Goal: Information Seeking & Learning: Check status

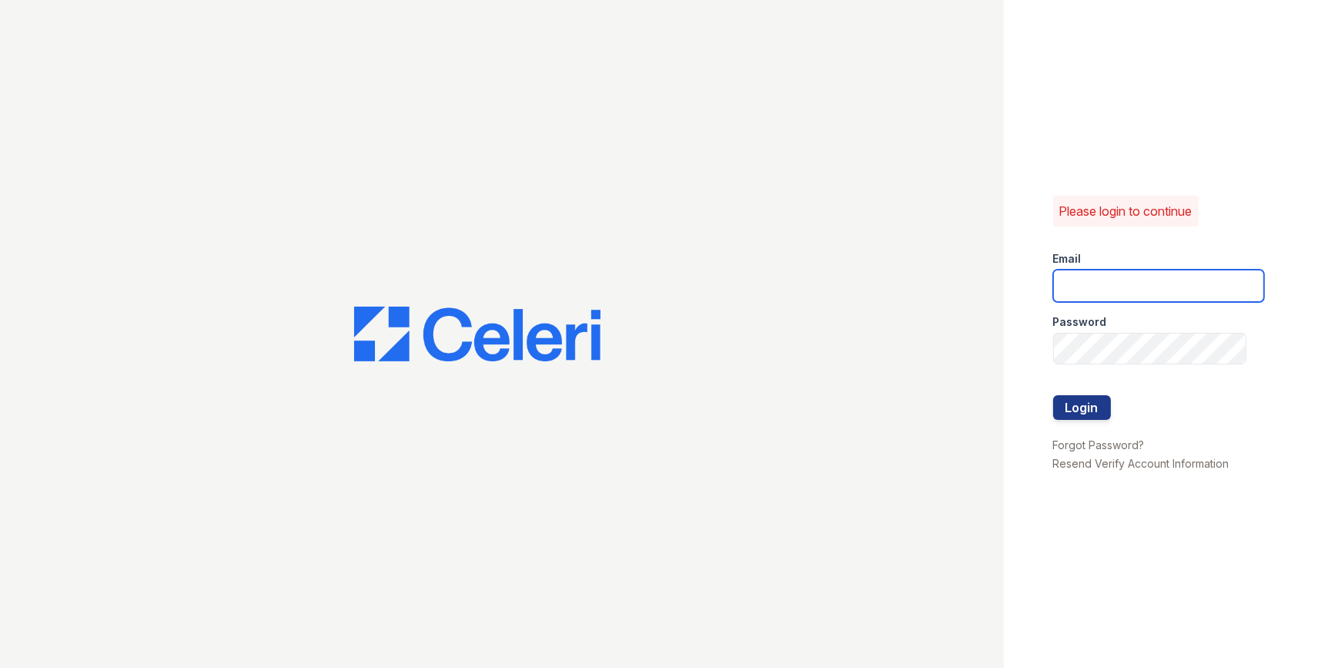
click at [660, 288] on input "email" at bounding box center [1158, 286] width 211 height 32
type input "mimi@jaygroupny.com"
click at [660, 423] on div at bounding box center [1158, 427] width 211 height 15
click at [660, 403] on button "Login" at bounding box center [1082, 407] width 58 height 25
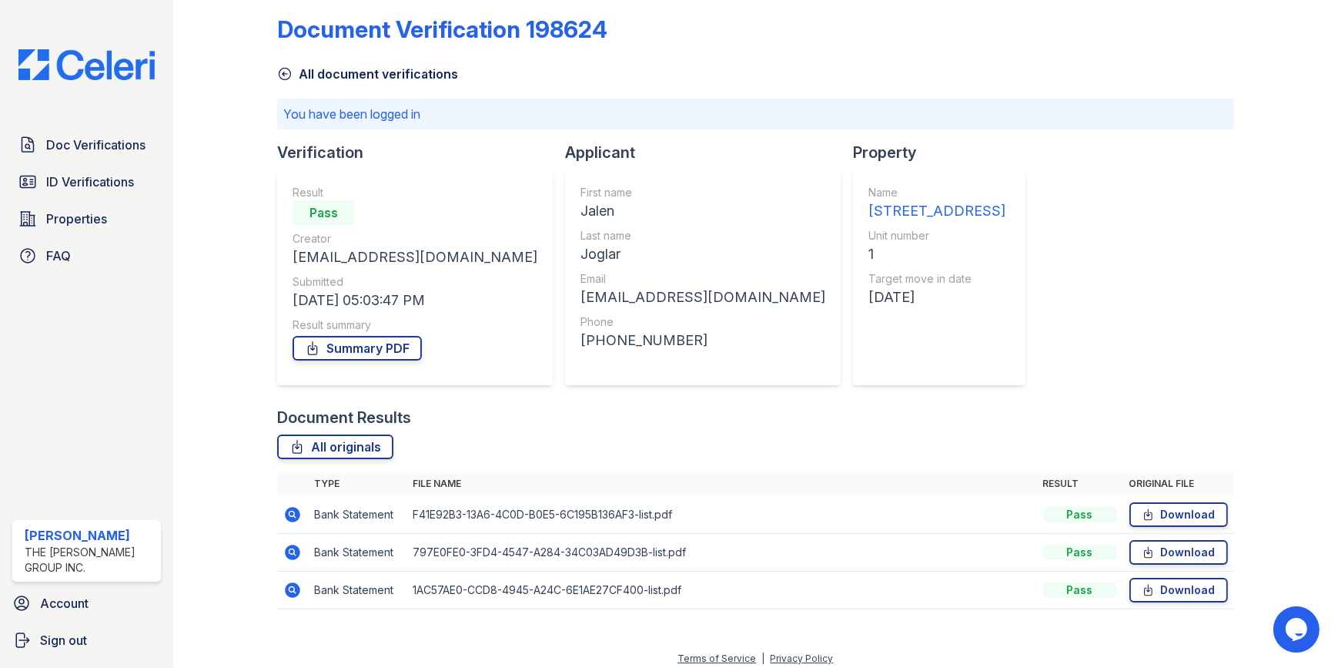
scroll to position [23, 0]
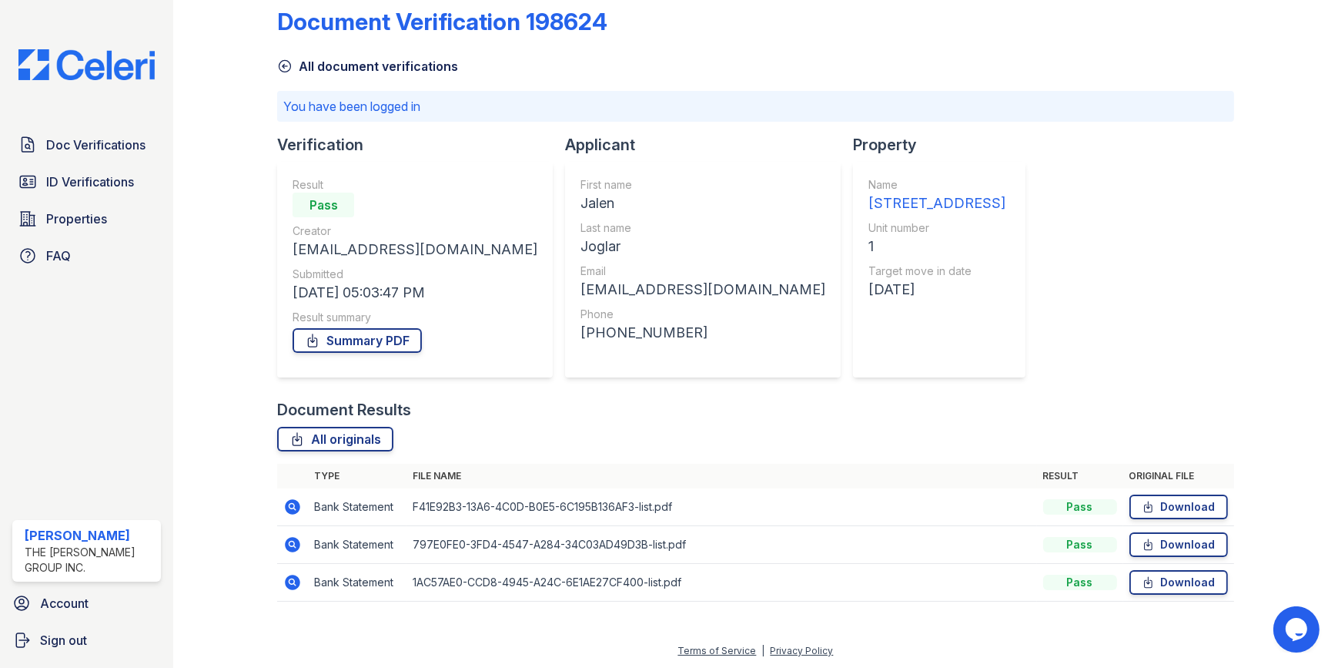
click at [290, 581] on icon at bounding box center [292, 582] width 18 height 18
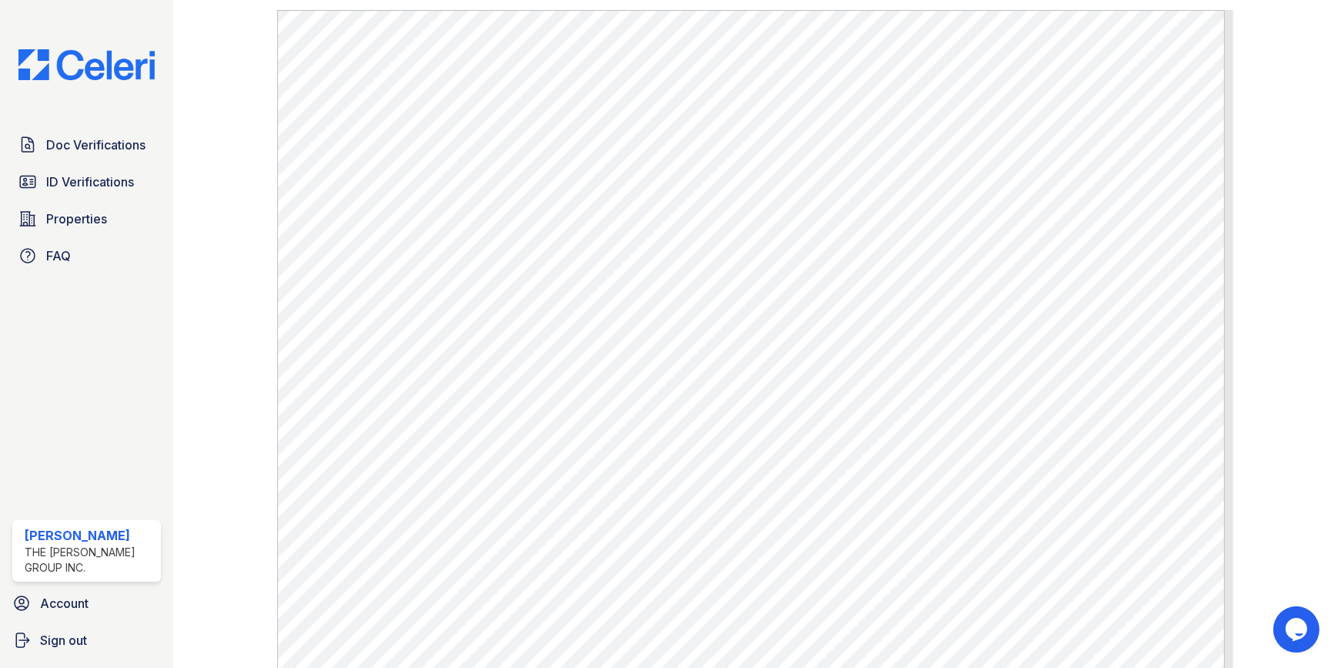
scroll to position [886, 0]
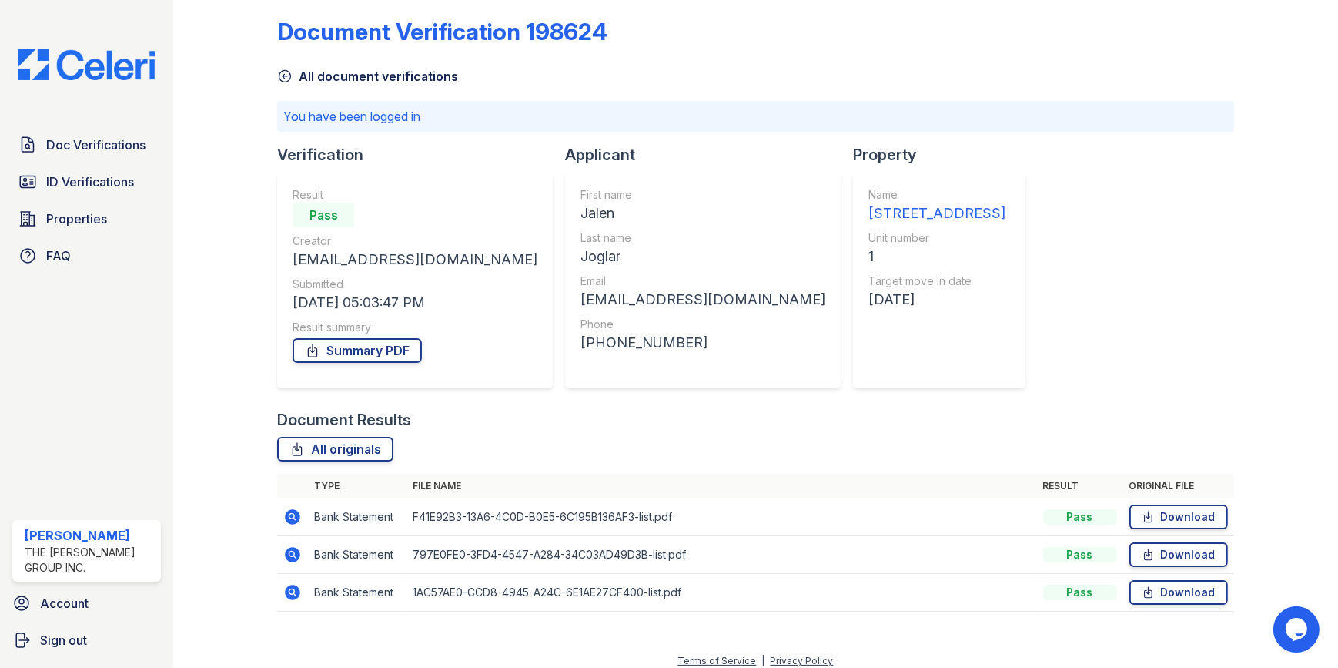
scroll to position [23, 0]
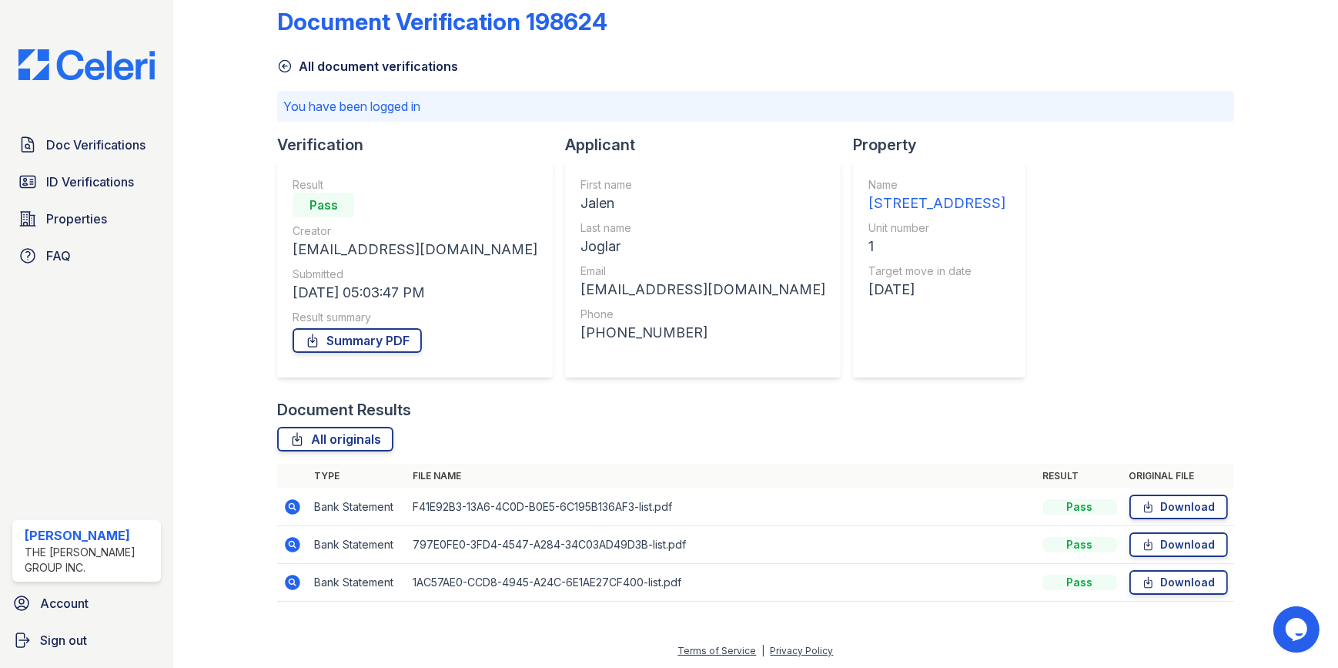
click at [287, 543] on icon at bounding box center [293, 544] width 15 height 15
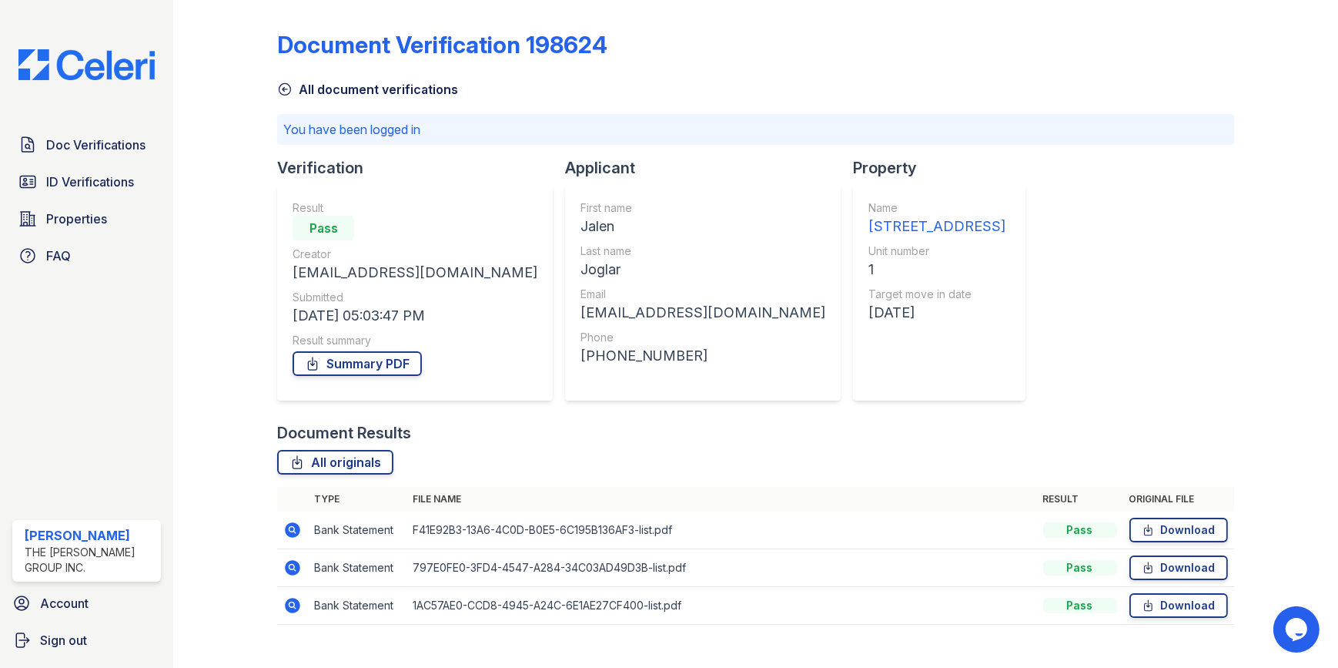
click at [292, 531] on icon at bounding box center [292, 530] width 18 height 18
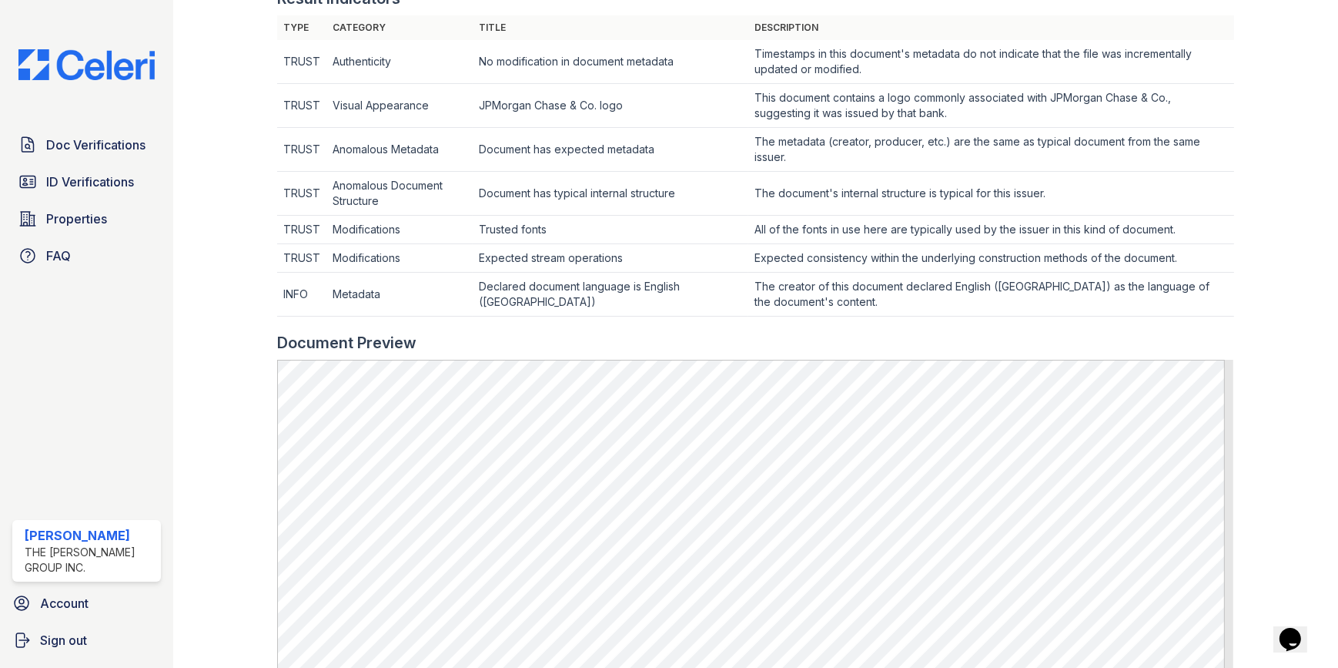
scroll to position [886, 0]
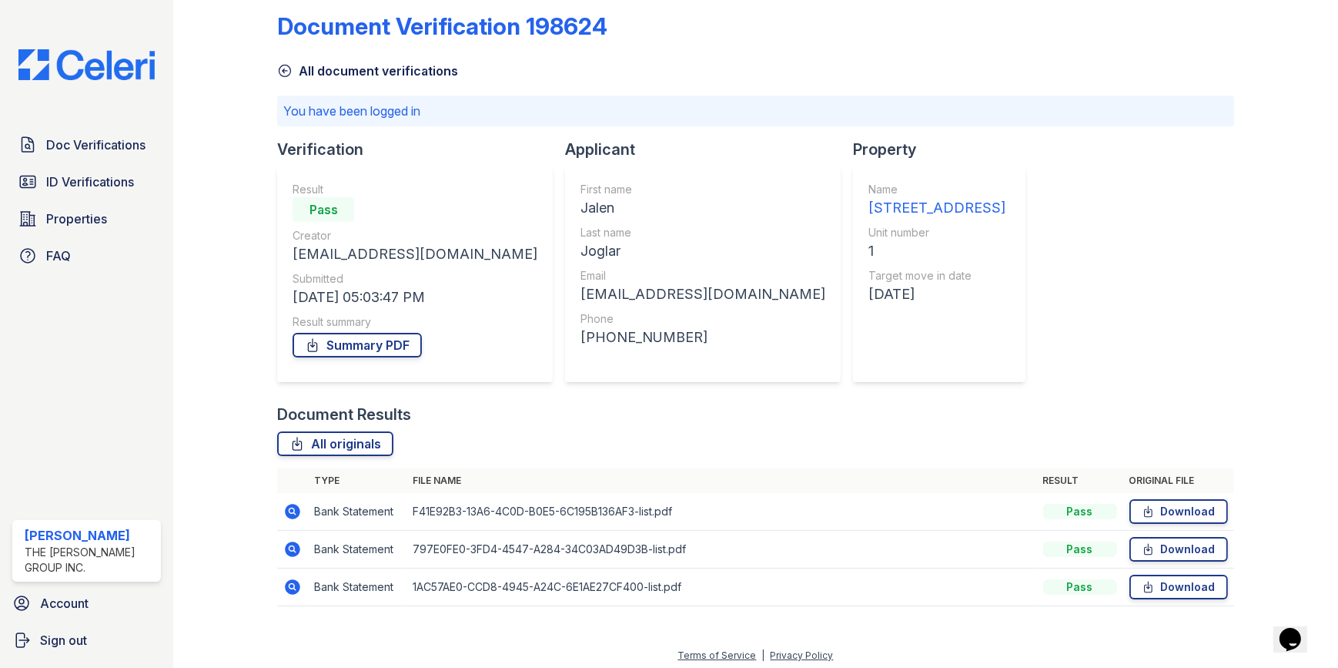
scroll to position [23, 0]
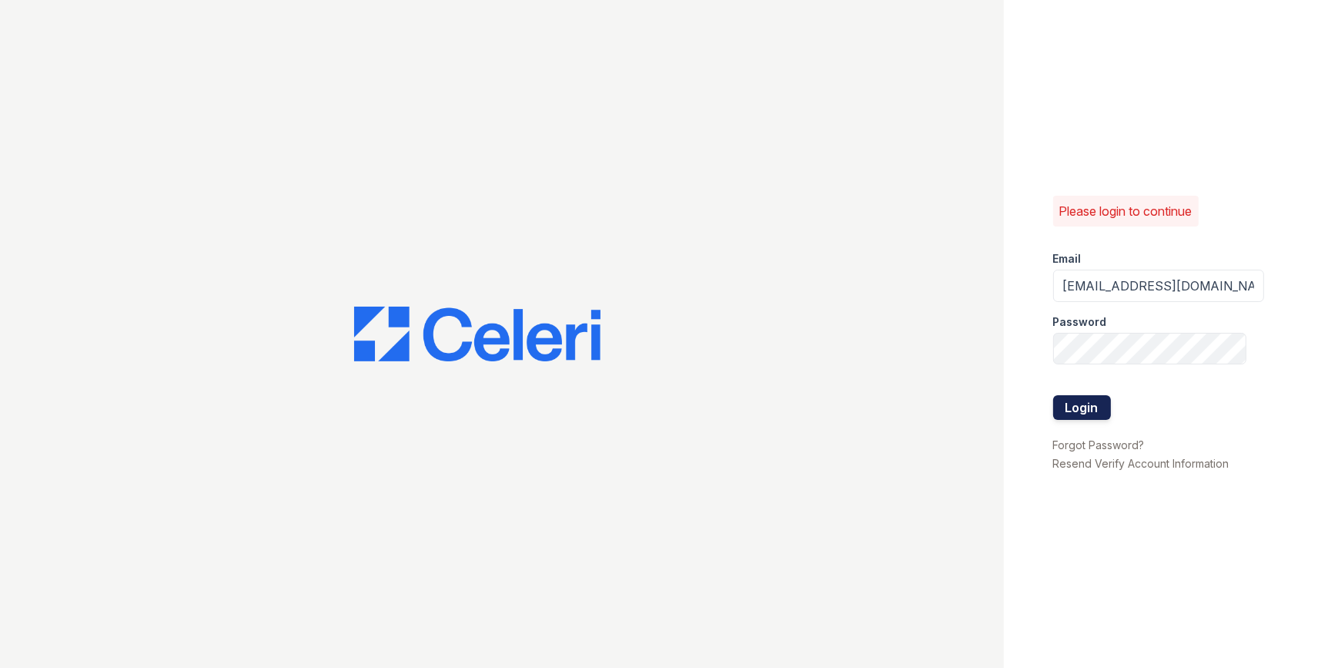
click at [1093, 409] on button "Login" at bounding box center [1082, 407] width 58 height 25
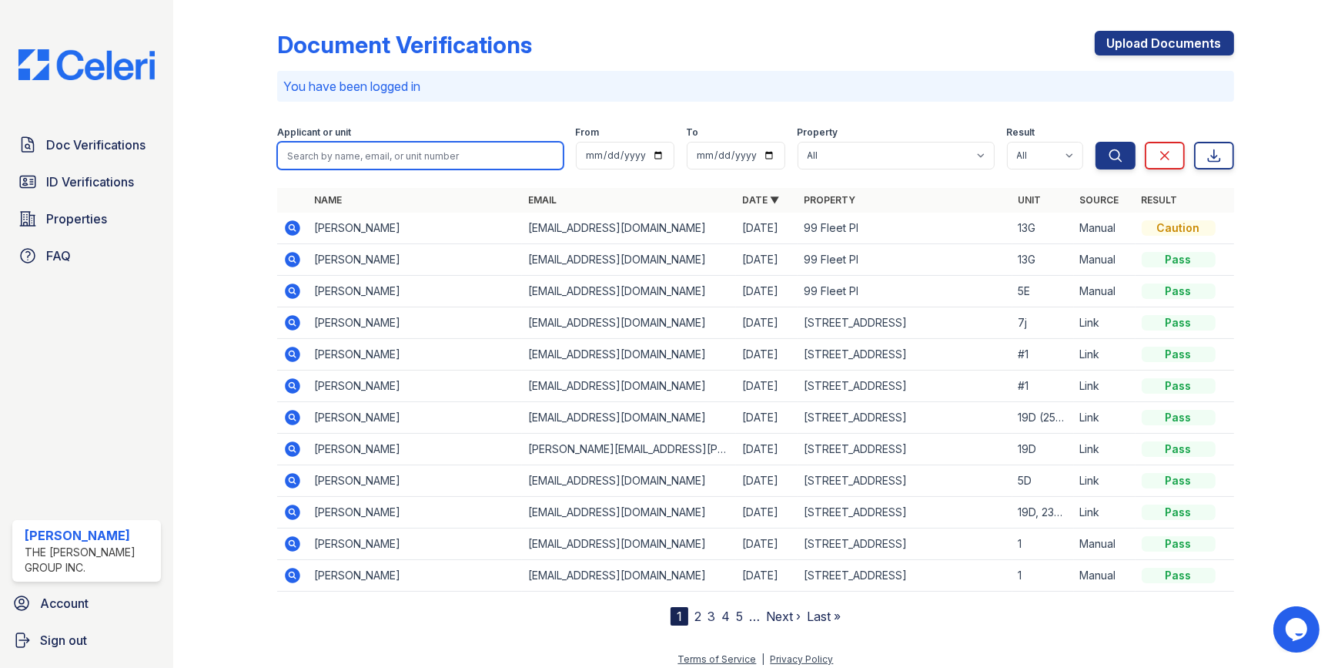
click at [486, 151] on input "search" at bounding box center [420, 156] width 286 height 28
type input "2J"
click at [1096, 142] on button "Search" at bounding box center [1116, 156] width 40 height 28
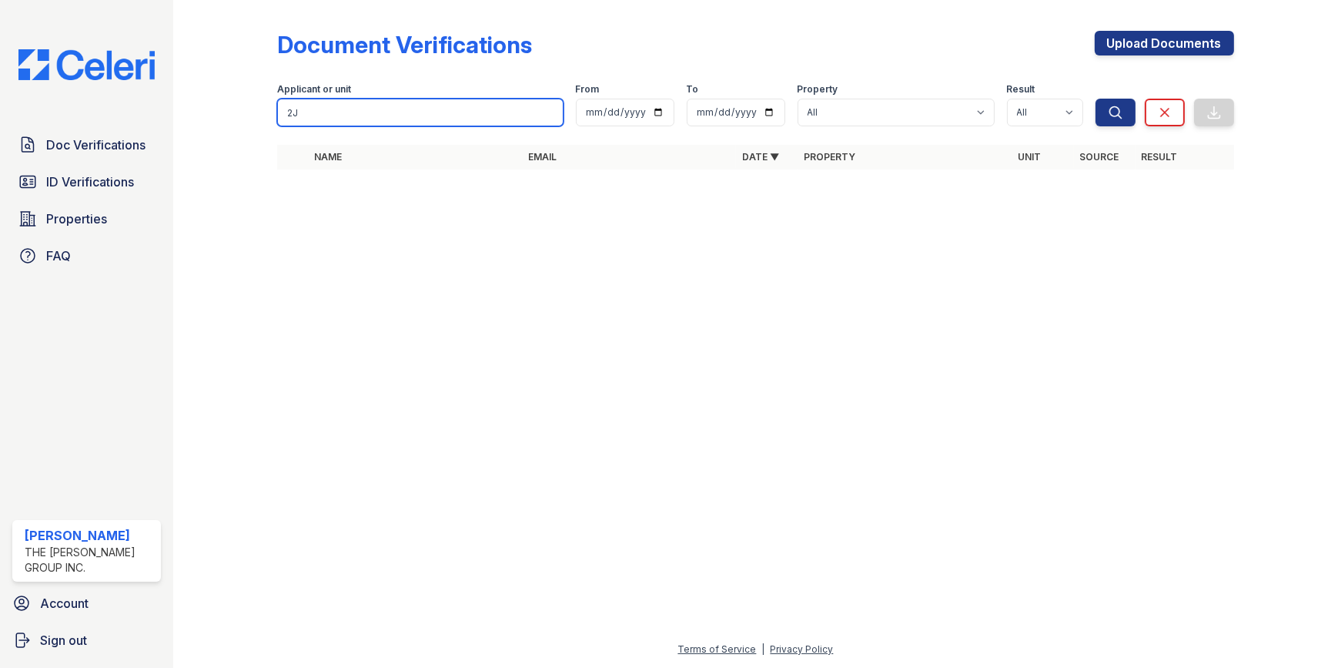
drag, startPoint x: 301, startPoint y: 108, endPoint x: 0, endPoint y: 138, distance: 302.6
click at [62, 134] on div "Doc Verifications ID Verifications Properties FAQ Mimi Jacob The Jay Group Inc.…" at bounding box center [669, 334] width 1338 height 668
type input "hassan"
click at [1096, 99] on button "Search" at bounding box center [1116, 113] width 40 height 28
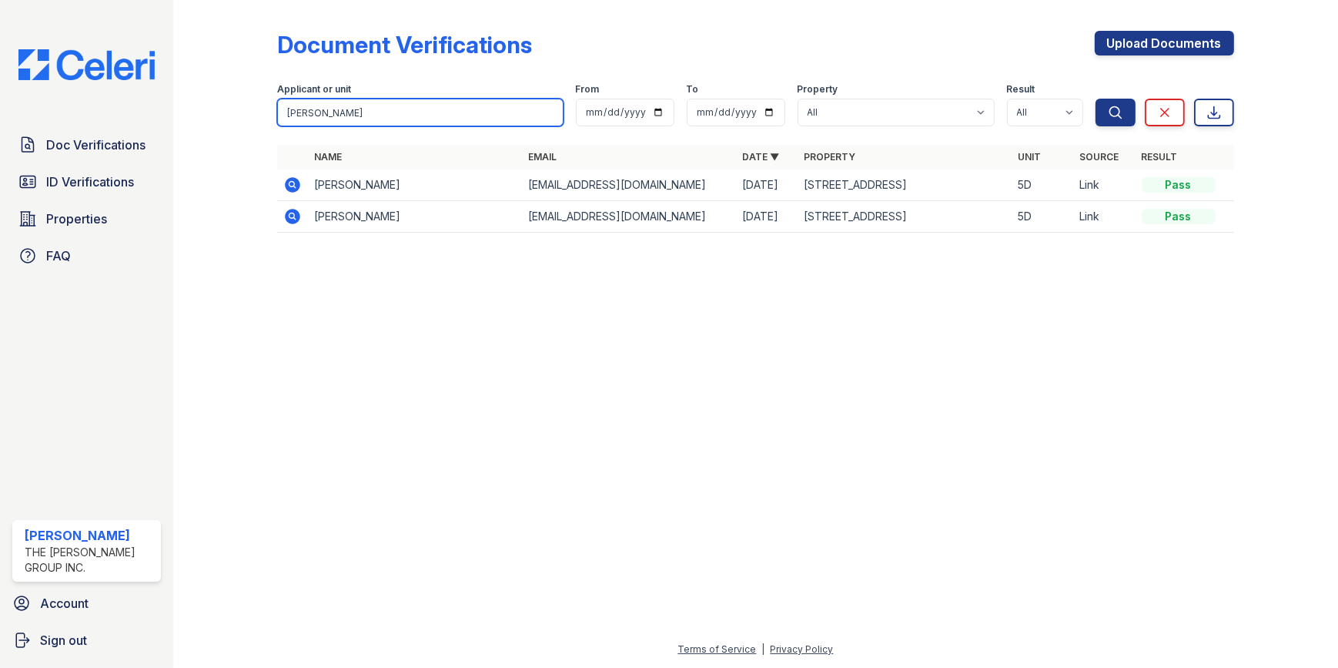
drag, startPoint x: 324, startPoint y: 117, endPoint x: -15, endPoint y: 127, distance: 339.7
click at [0, 127] on html "Doc Verifications ID Verifications Properties FAQ Mimi Jacob The Jay Group Inc.…" at bounding box center [669, 334] width 1338 height 668
type input "hasan"
click at [1096, 99] on button "Search" at bounding box center [1116, 113] width 40 height 28
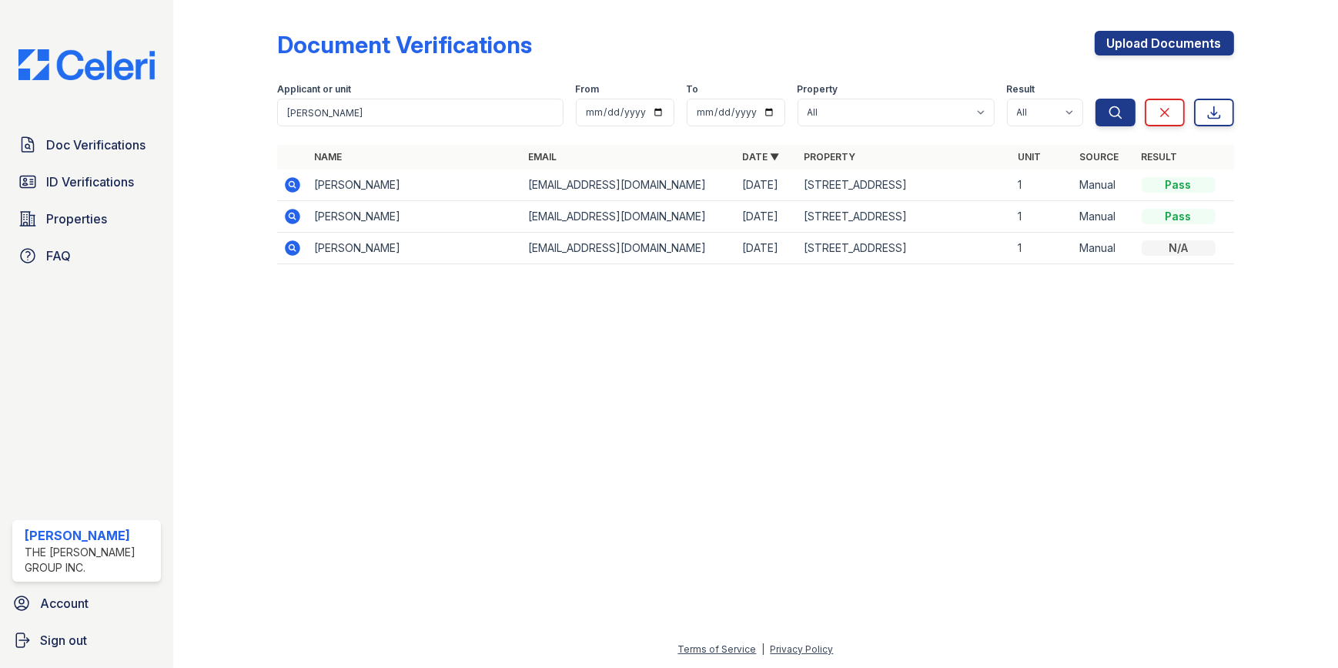
click at [290, 246] on icon at bounding box center [292, 248] width 18 height 18
click at [293, 213] on icon at bounding box center [292, 216] width 18 height 18
click at [292, 185] on icon at bounding box center [292, 184] width 4 height 4
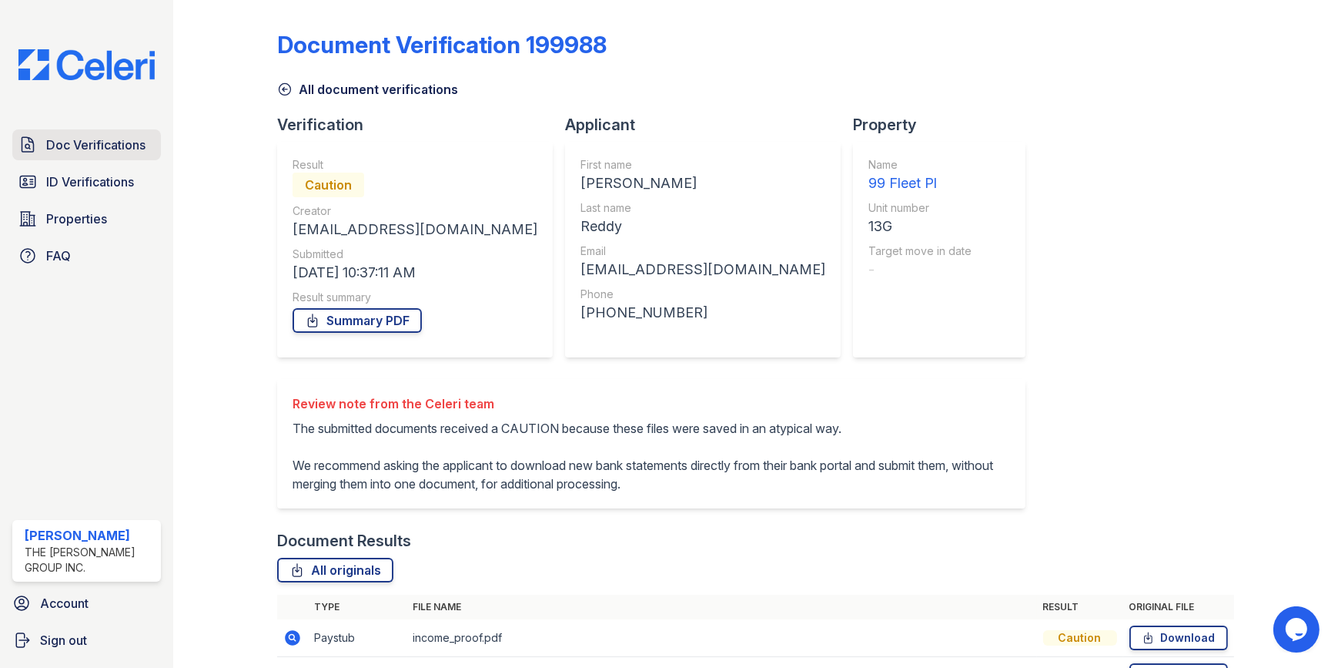
click at [72, 139] on span "Doc Verifications" at bounding box center [95, 145] width 99 height 18
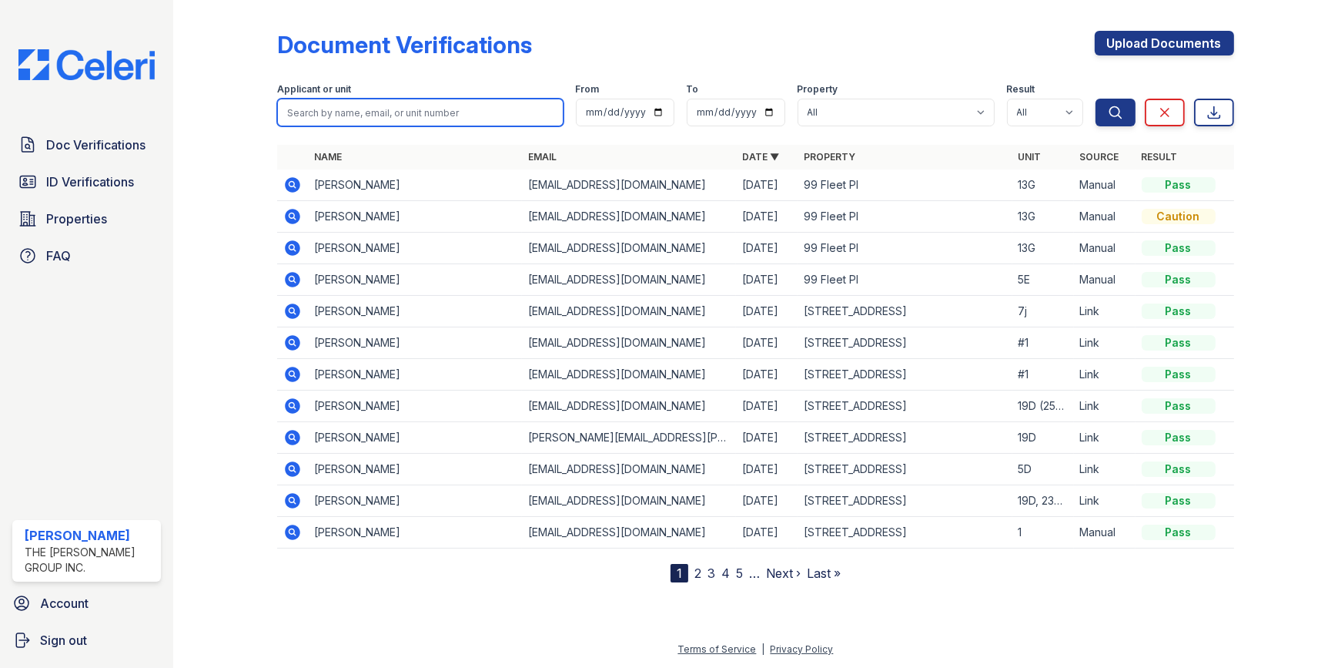
click at [342, 103] on input "search" at bounding box center [420, 113] width 286 height 28
type input "mac"
click at [1096, 99] on button "Search" at bounding box center [1116, 113] width 40 height 28
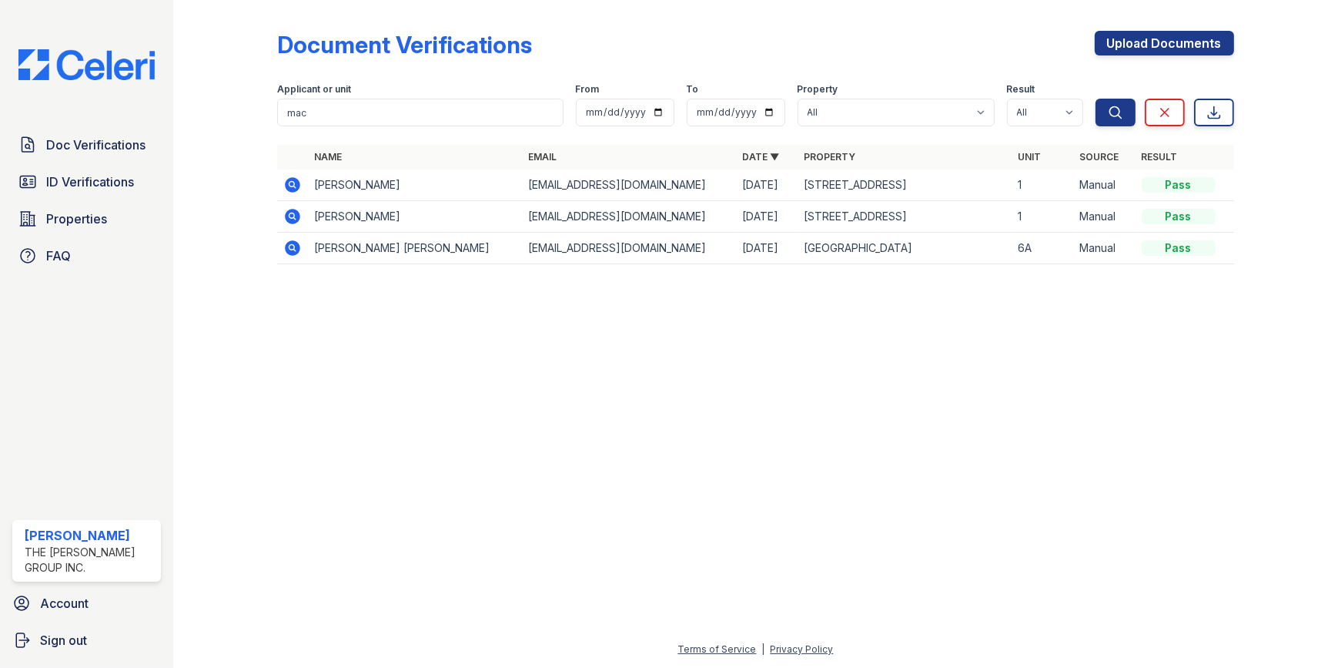
click at [285, 209] on icon at bounding box center [292, 216] width 18 height 18
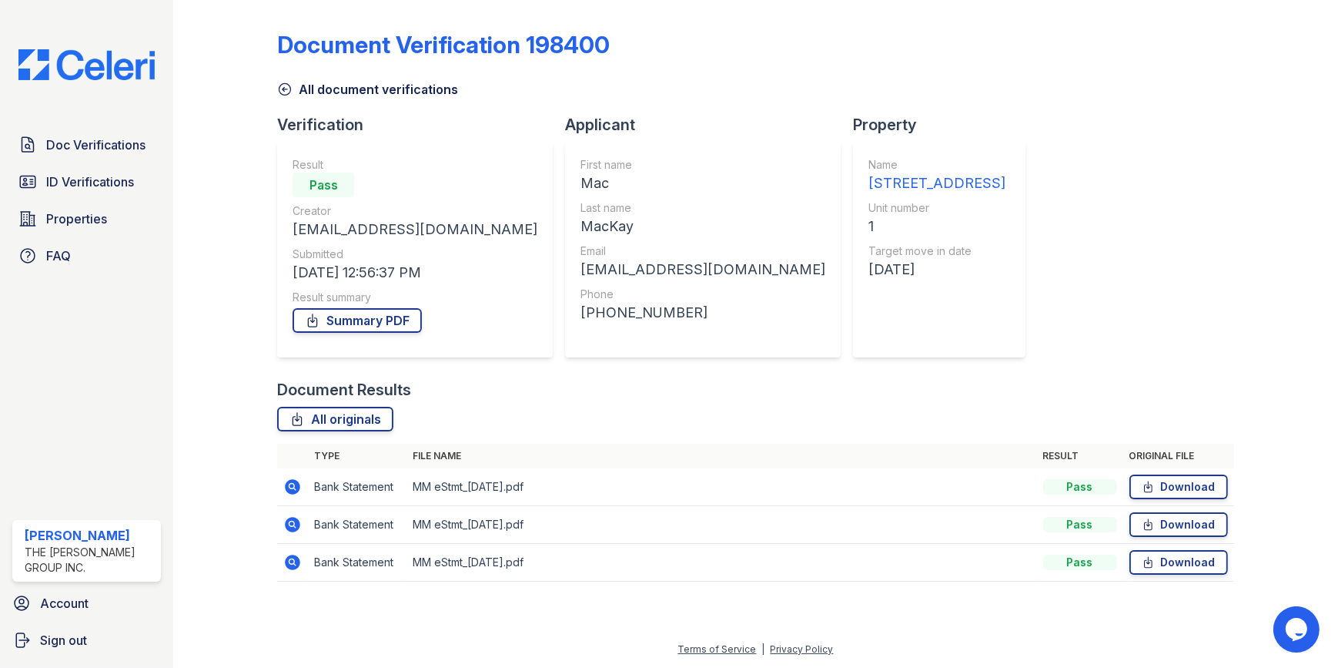
click at [291, 562] on icon at bounding box center [292, 561] width 4 height 4
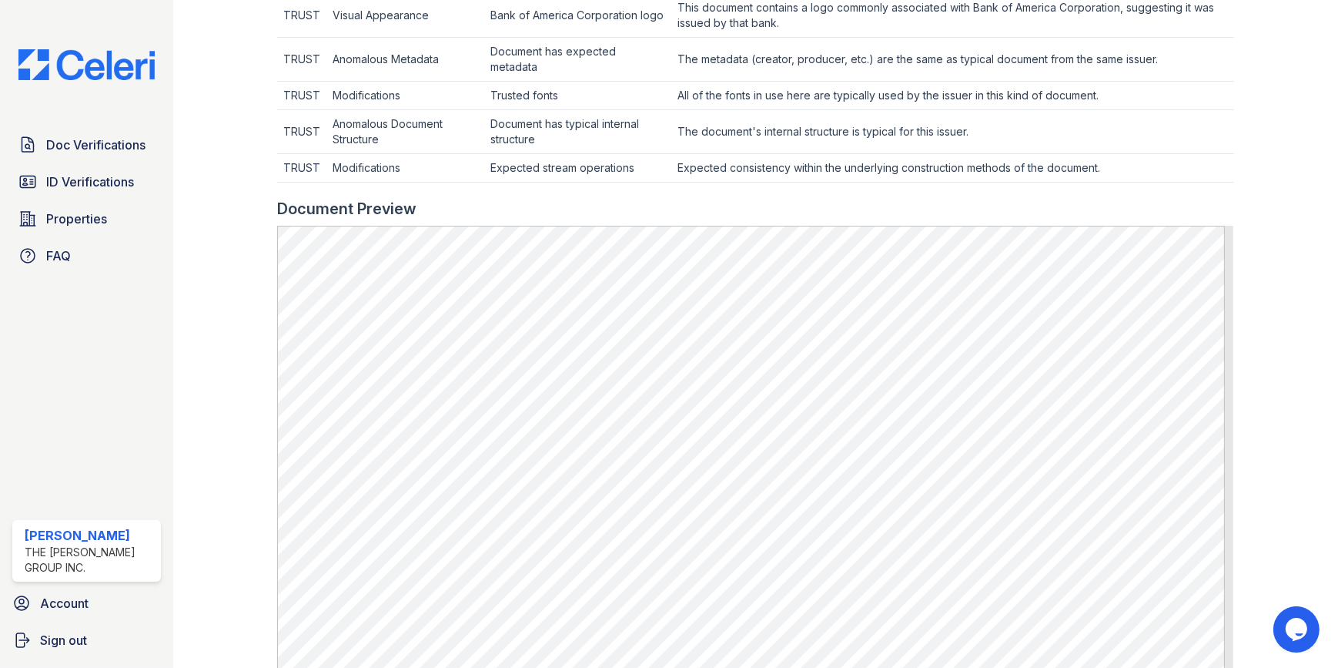
scroll to position [798, 0]
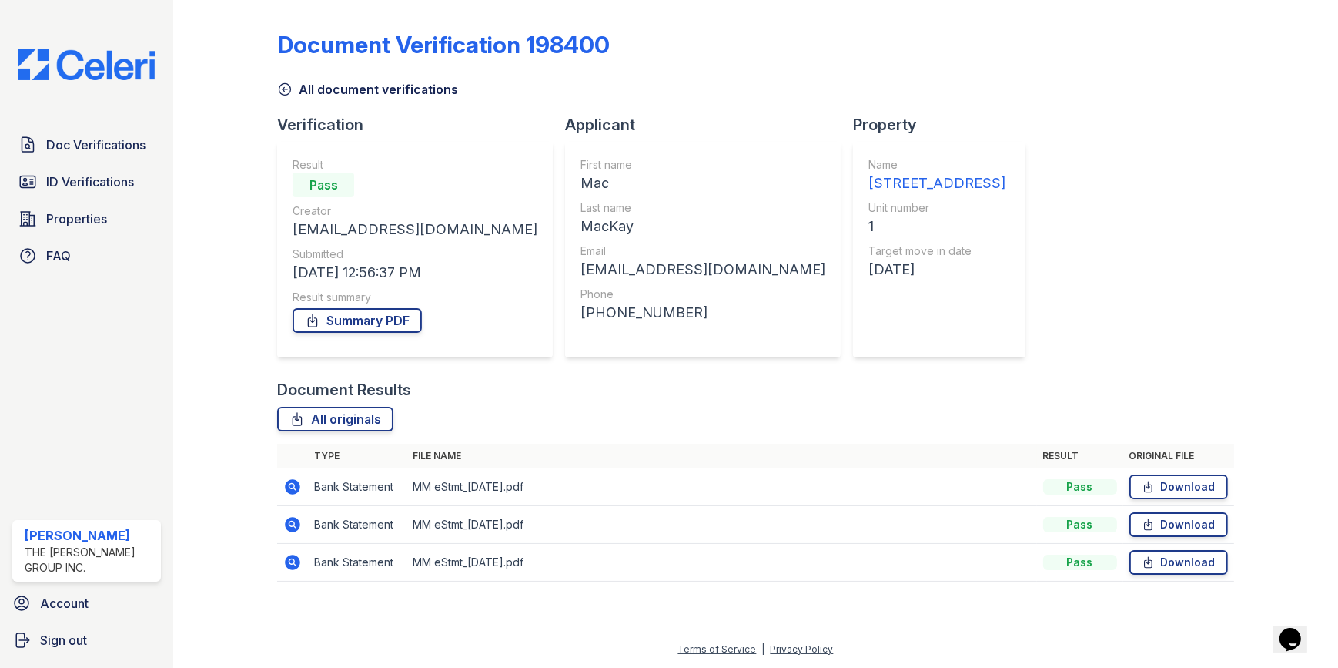
click at [289, 524] on icon at bounding box center [293, 524] width 15 height 15
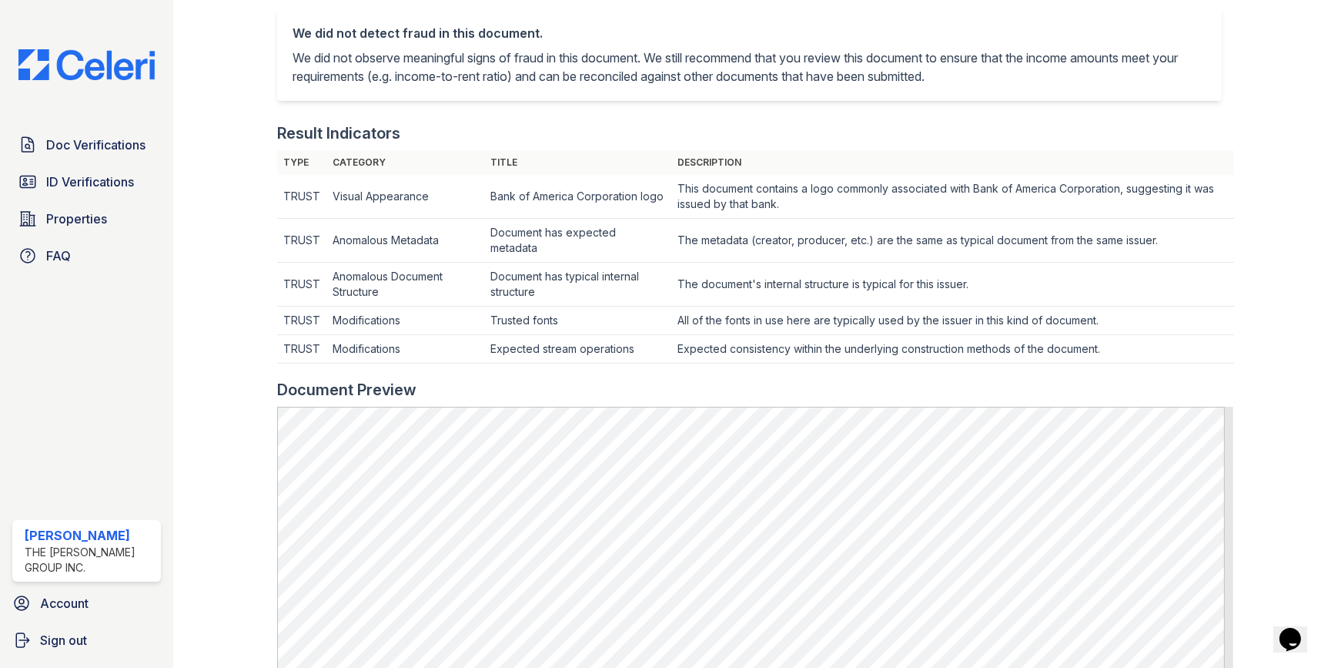
scroll to position [490, 0]
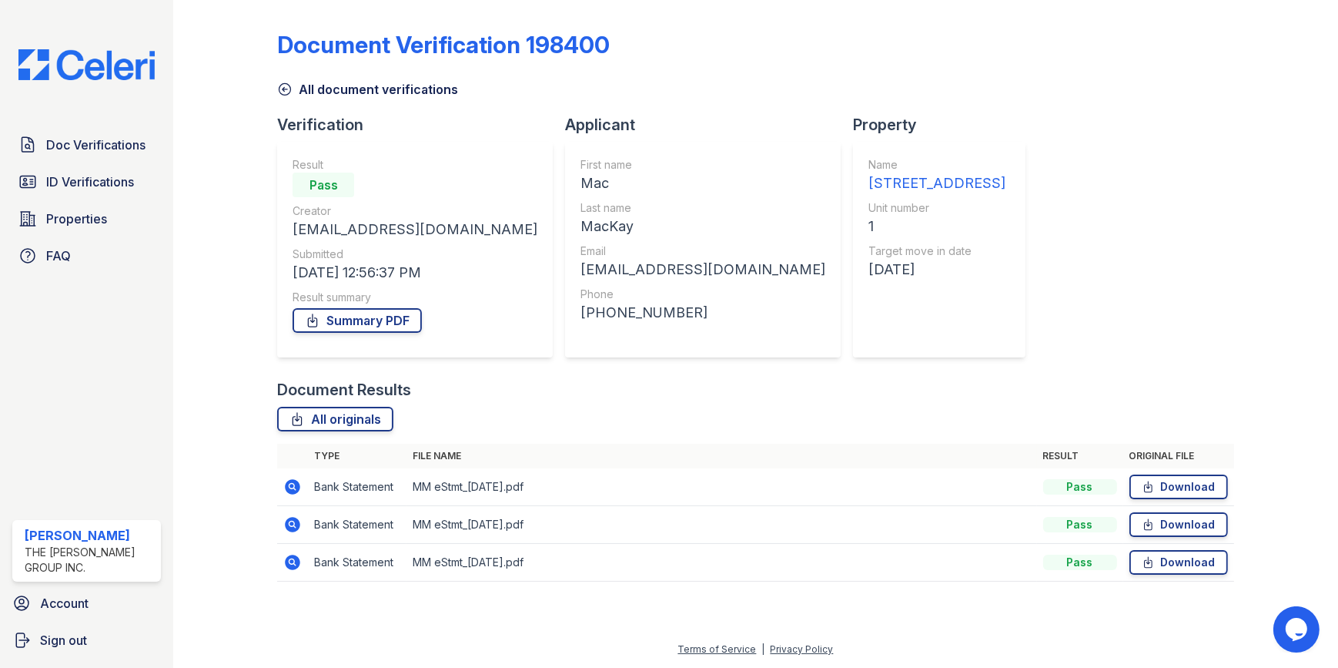
click at [288, 482] on icon at bounding box center [293, 486] width 15 height 15
click at [293, 558] on icon at bounding box center [292, 562] width 18 height 18
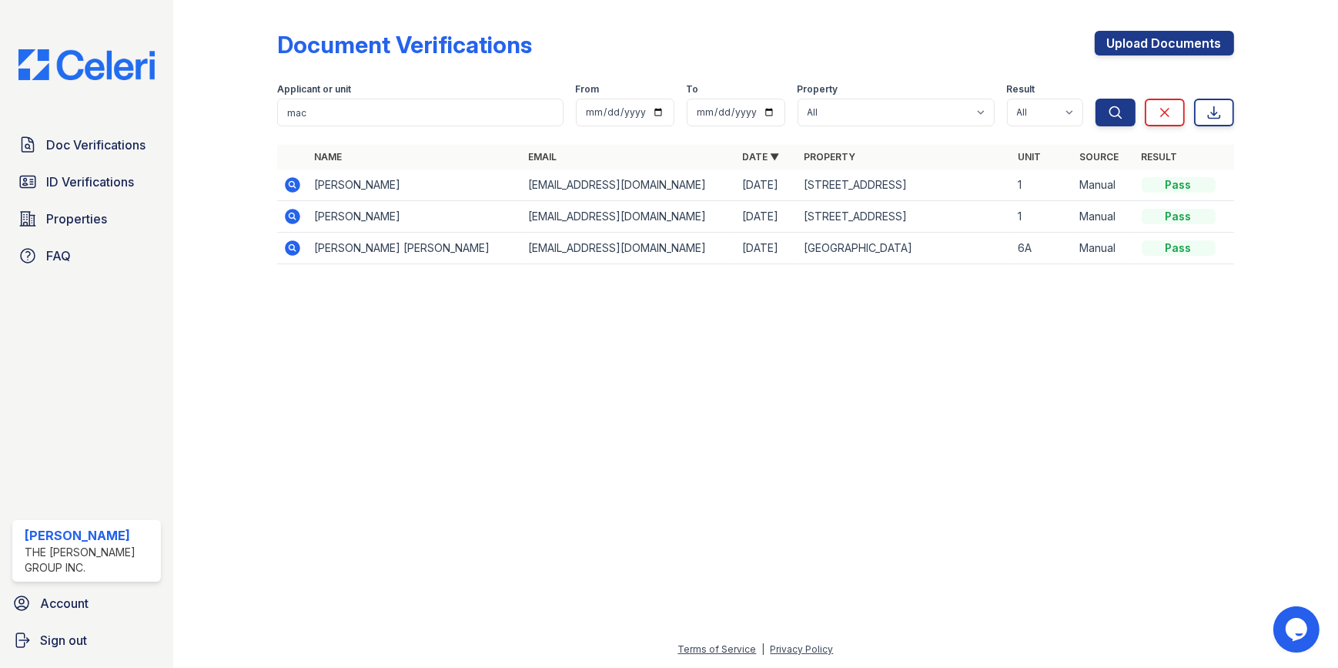
click at [293, 186] on icon at bounding box center [292, 185] width 18 height 18
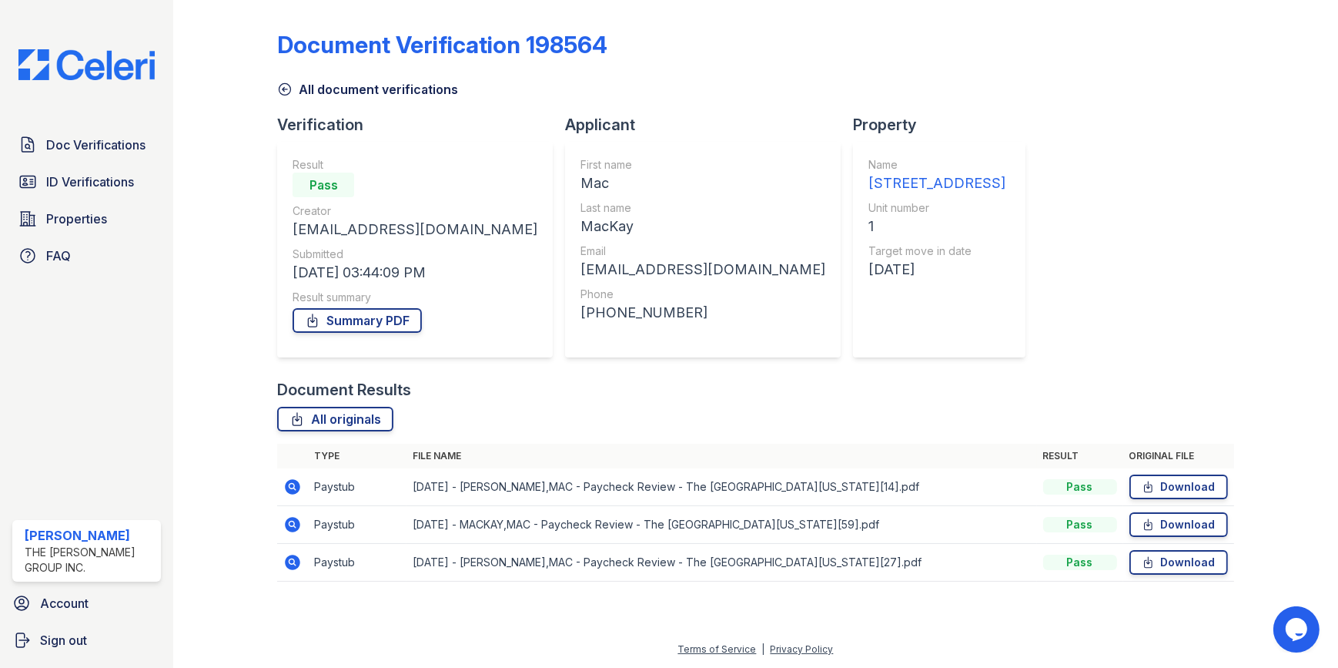
click at [303, 562] on td at bounding box center [292, 563] width 31 height 38
click at [299, 564] on icon at bounding box center [293, 561] width 15 height 15
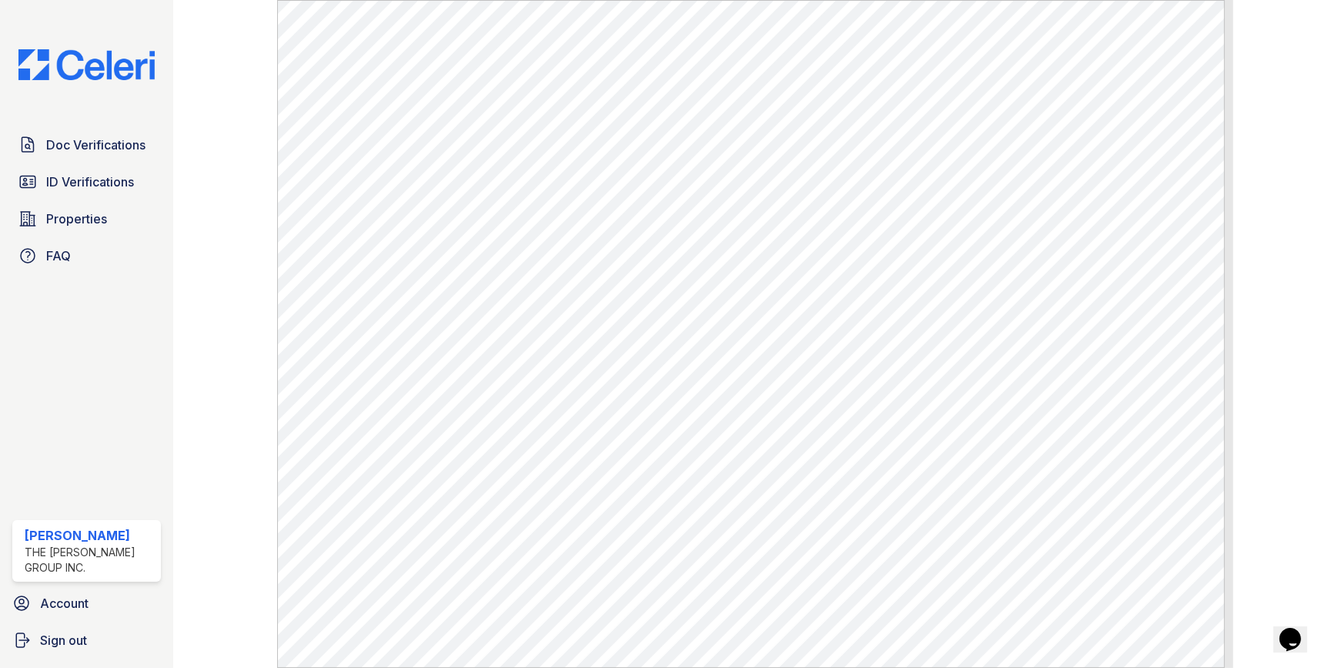
scroll to position [490, 0]
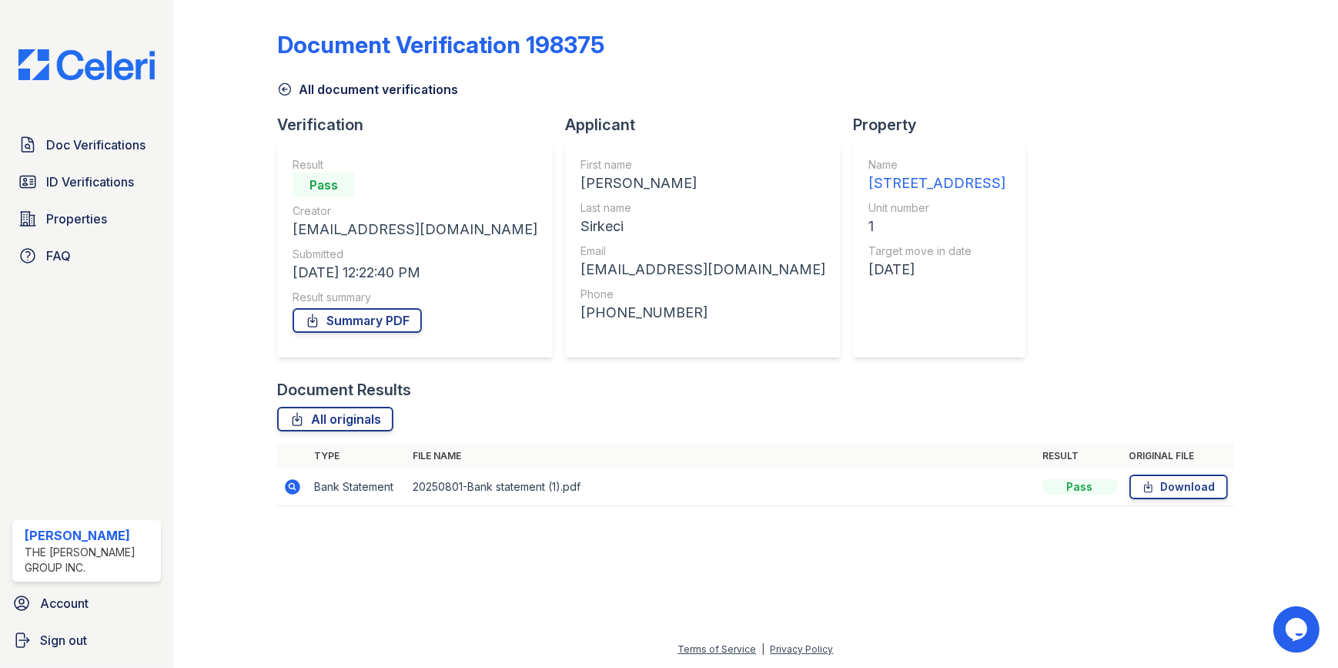
click at [290, 486] on icon at bounding box center [292, 486] width 18 height 18
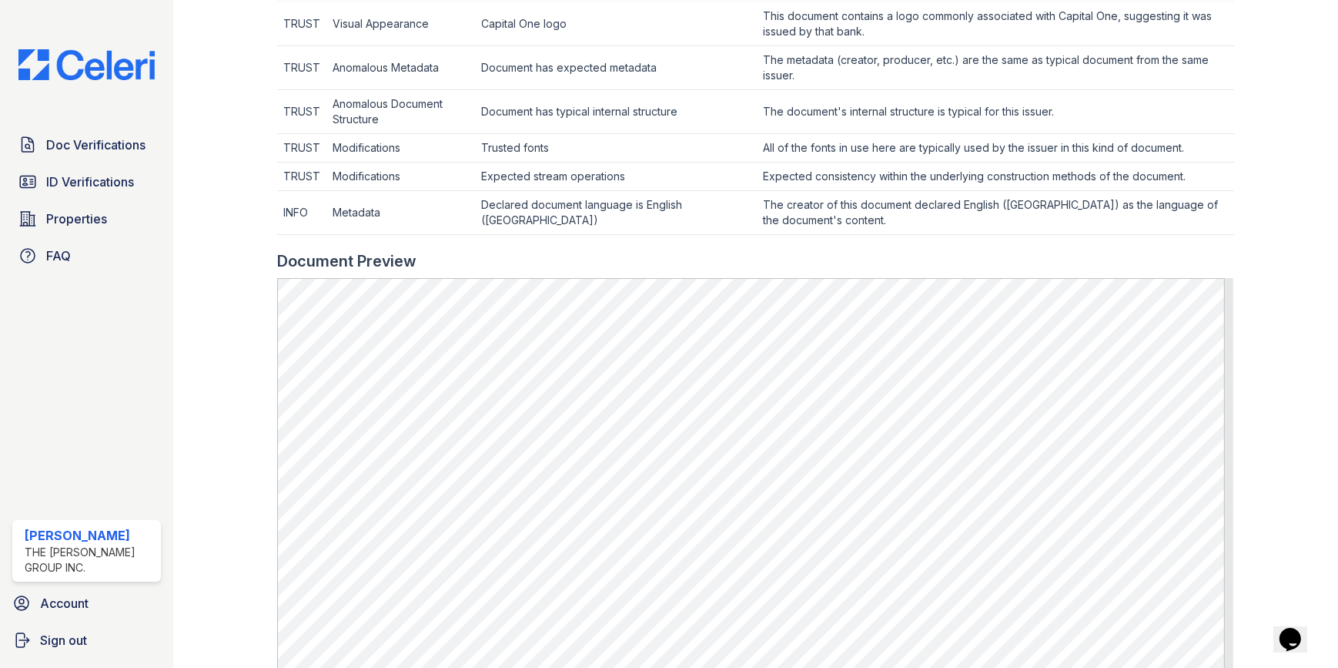
scroll to position [770, 0]
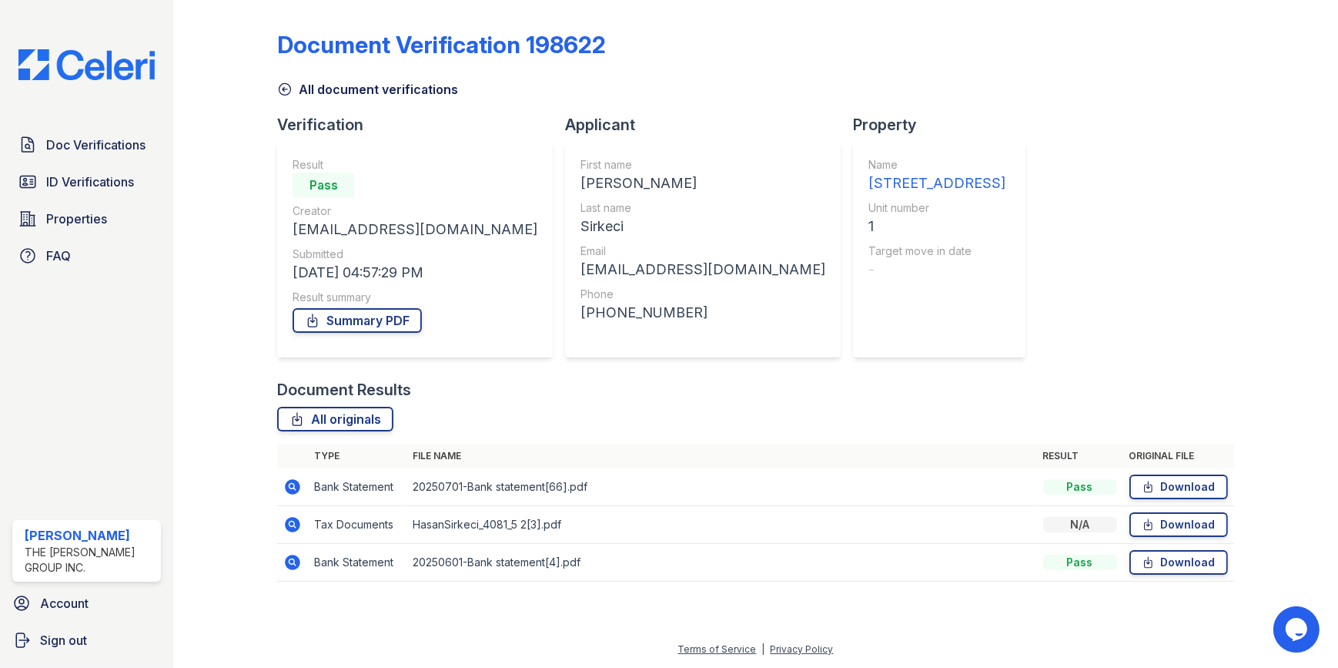
click at [289, 487] on icon at bounding box center [293, 486] width 15 height 15
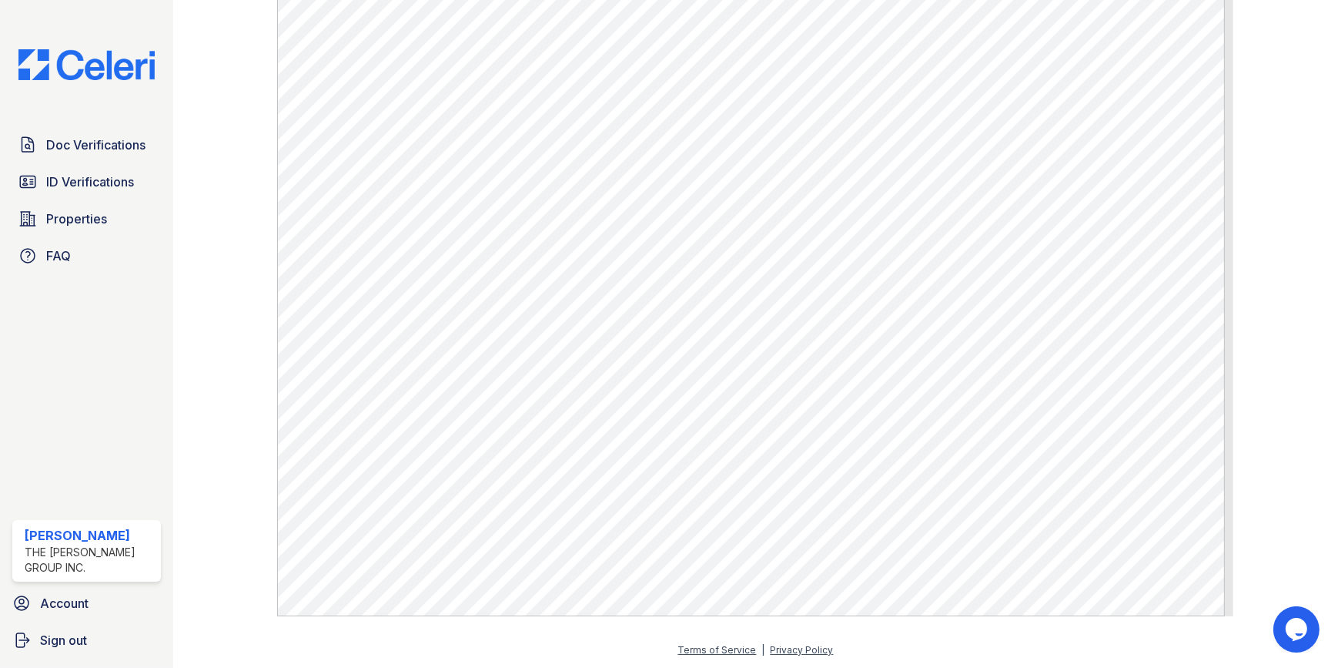
scroll to position [507, 0]
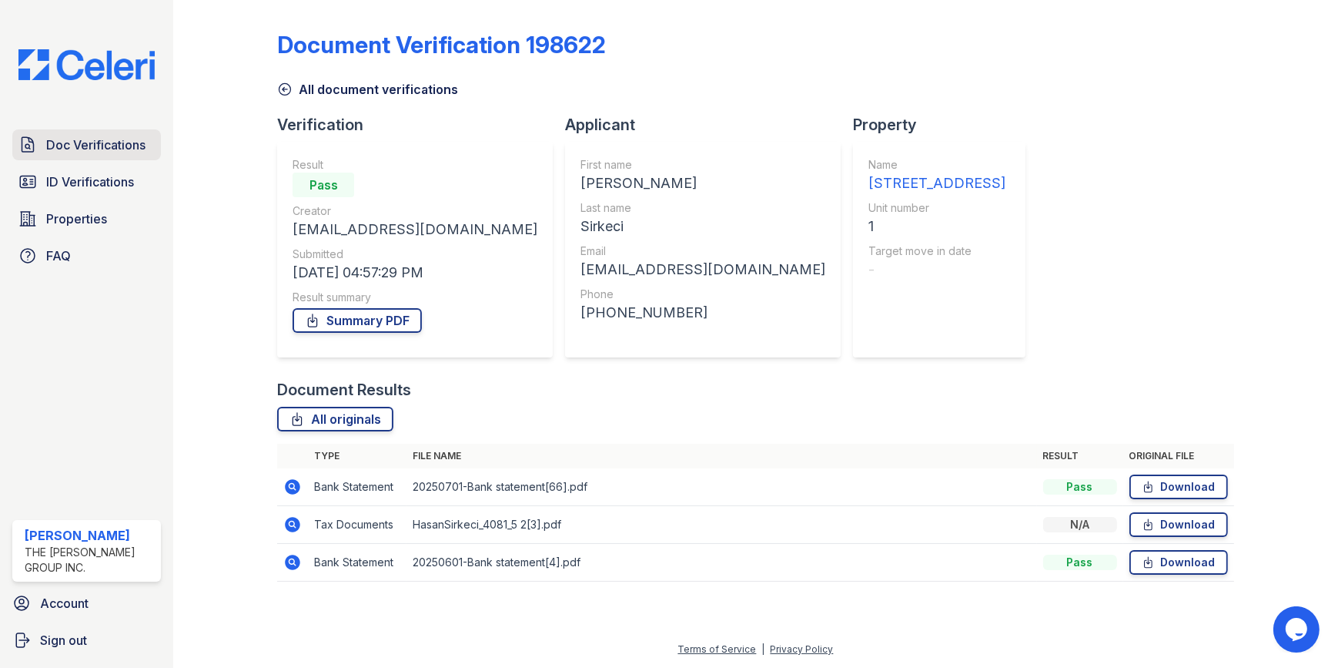
click at [75, 148] on span "Doc Verifications" at bounding box center [95, 145] width 99 height 18
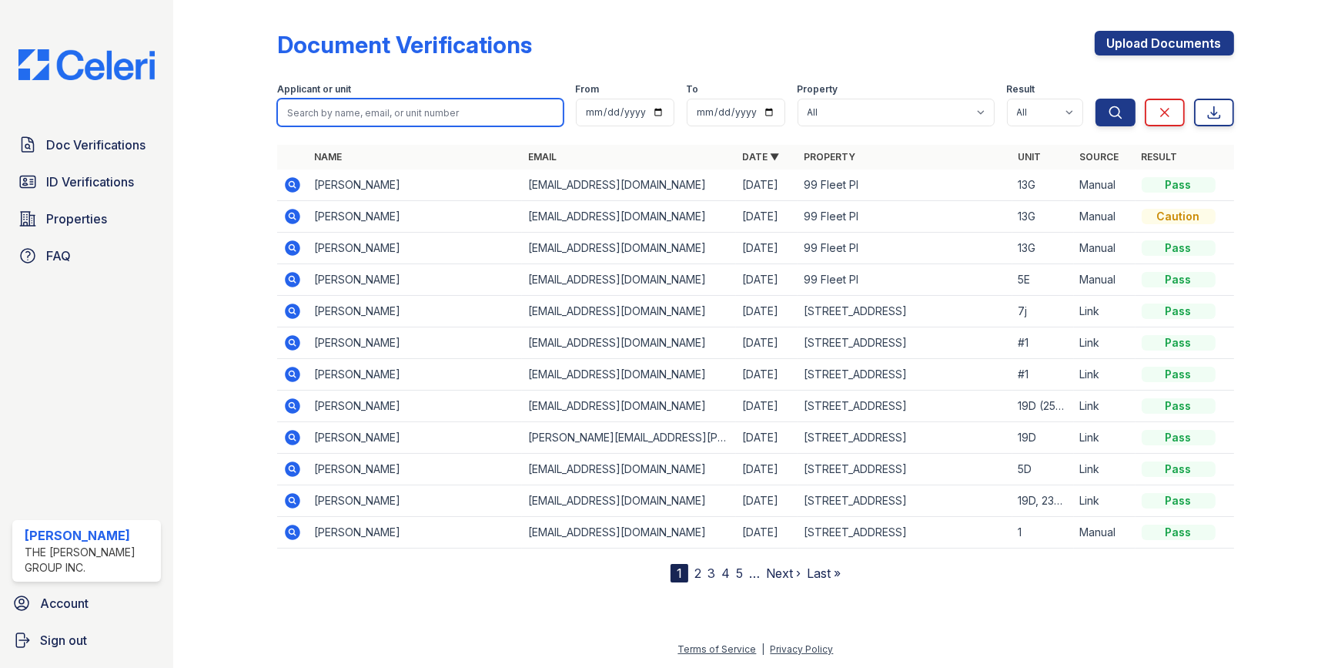
drag, startPoint x: 369, startPoint y: 101, endPoint x: 361, endPoint y: 102, distance: 7.7
click at [363, 102] on input "search" at bounding box center [420, 113] width 286 height 28
type input "Jalen"
click at [1096, 99] on button "Search" at bounding box center [1116, 113] width 40 height 28
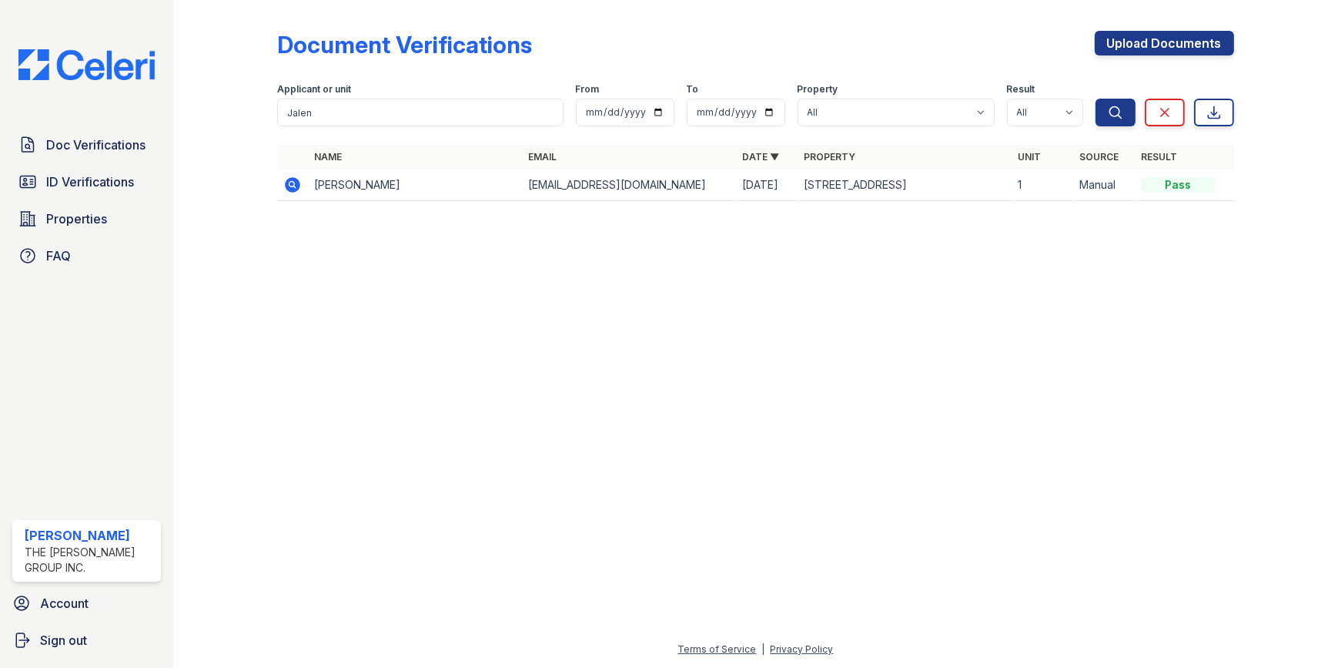
click at [283, 187] on td at bounding box center [292, 185] width 31 height 32
click at [293, 187] on icon at bounding box center [293, 184] width 15 height 15
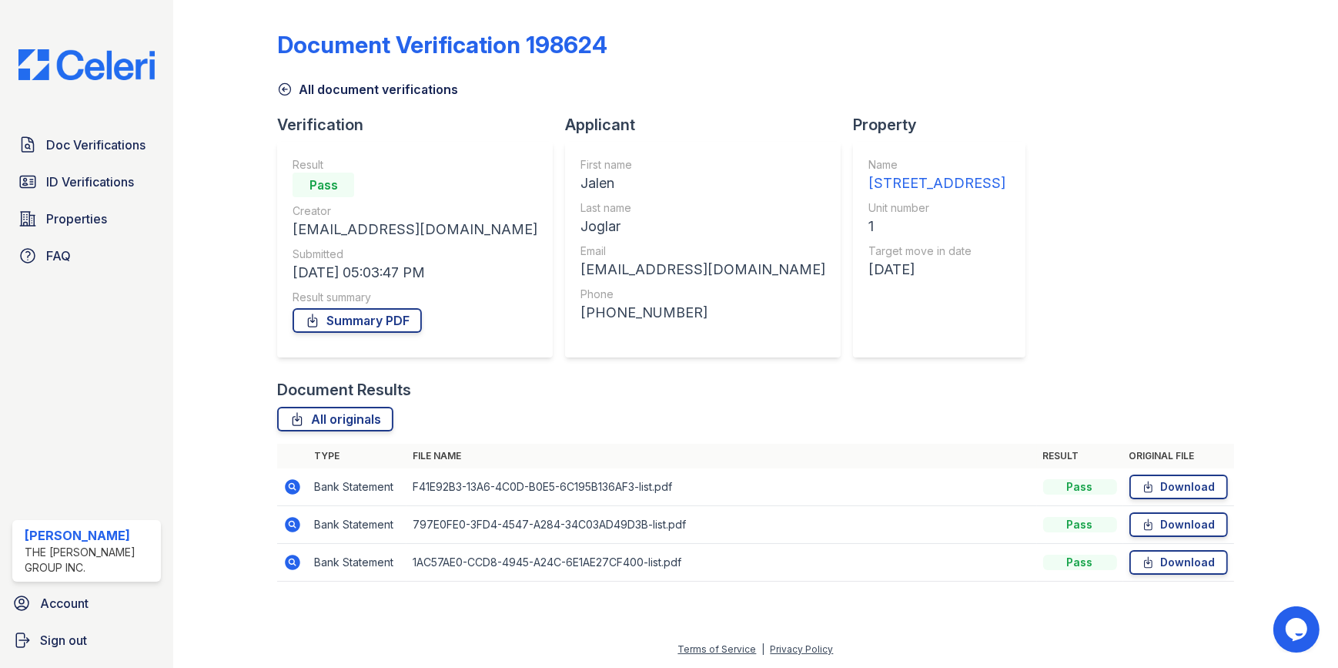
click at [290, 558] on icon at bounding box center [293, 561] width 15 height 15
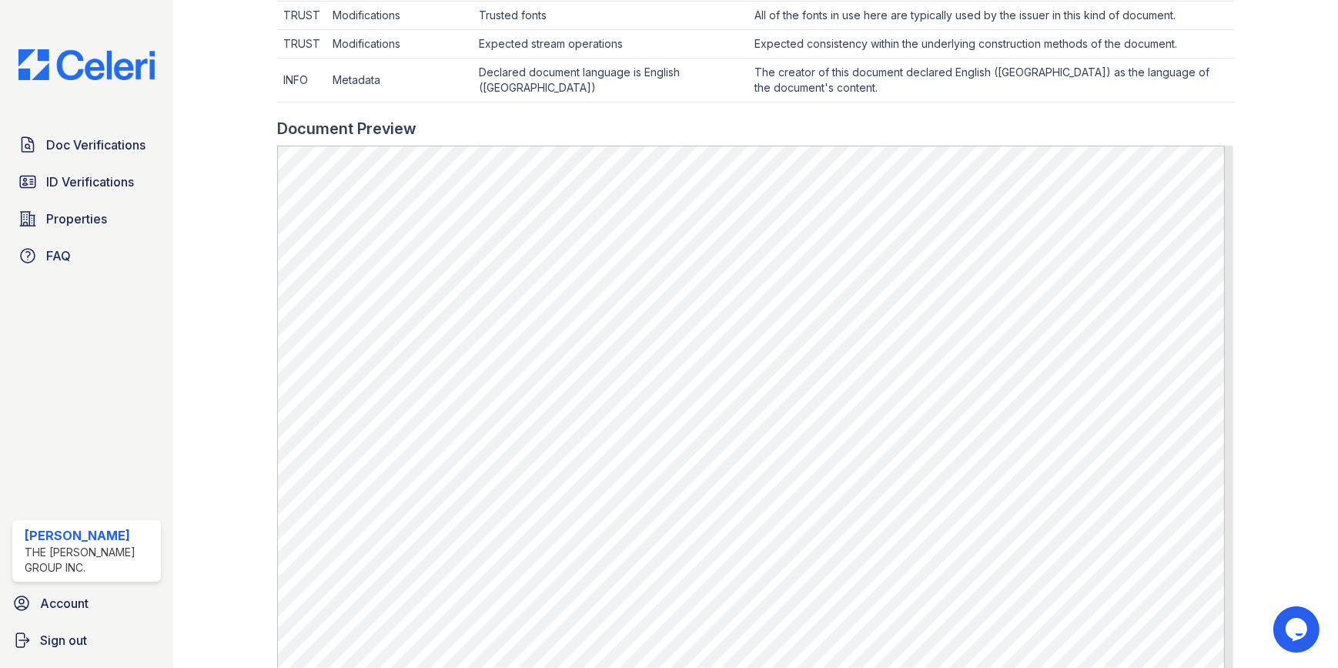
scroll to position [770, 0]
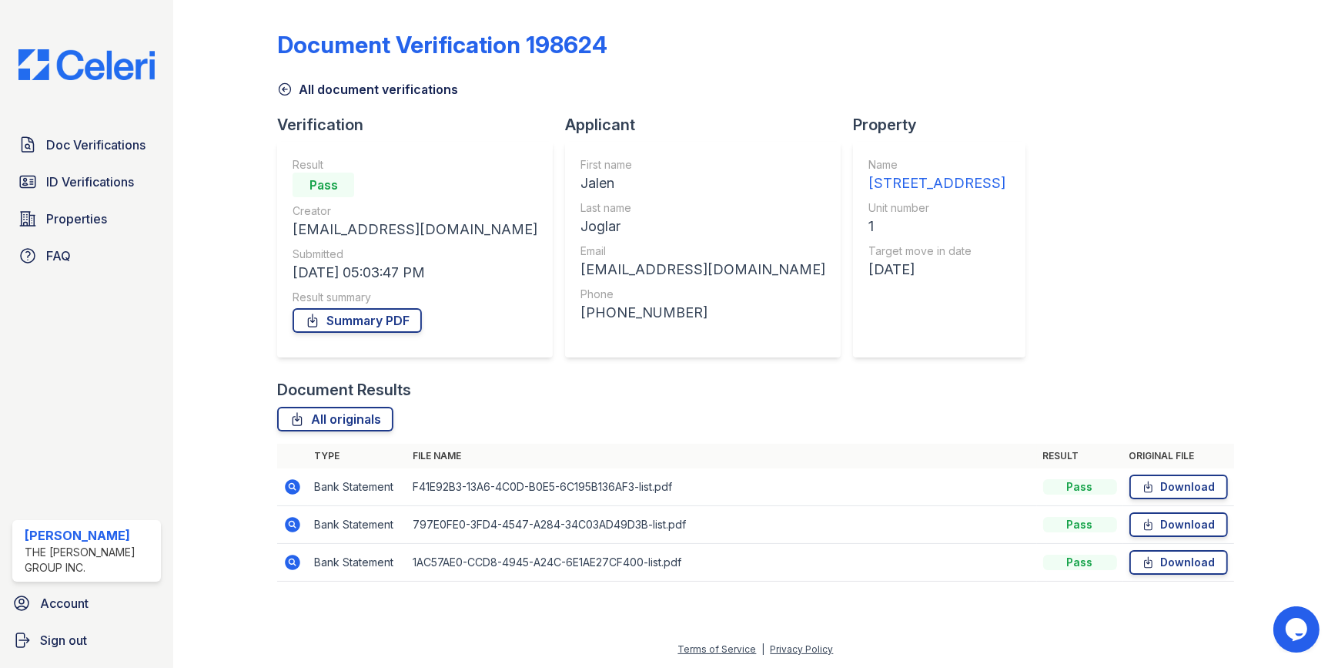
click at [293, 515] on icon at bounding box center [292, 524] width 18 height 18
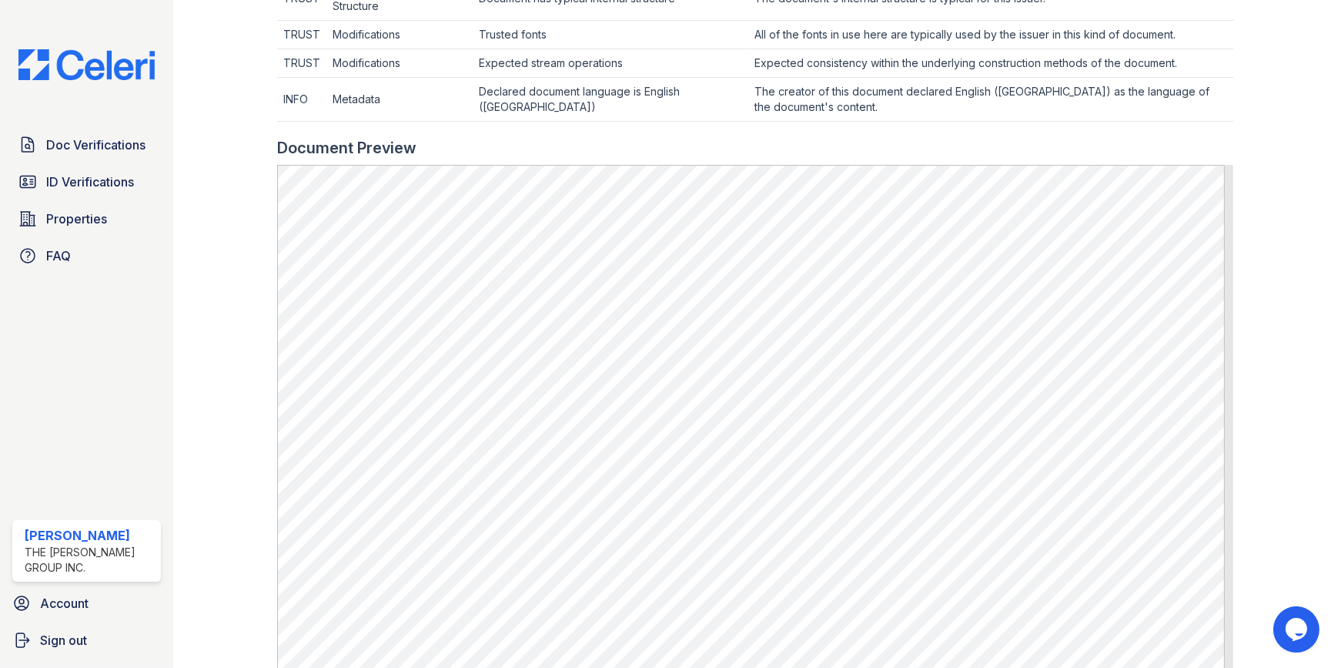
scroll to position [886, 0]
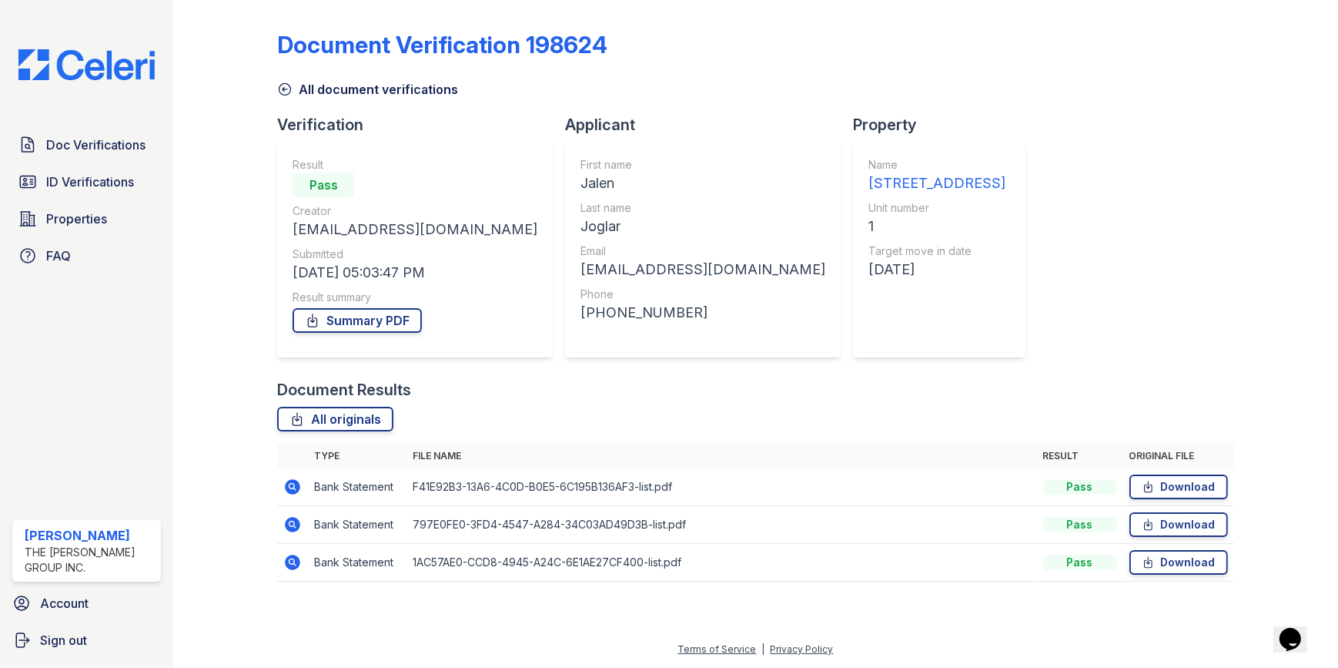
click at [290, 486] on icon at bounding box center [292, 486] width 18 height 18
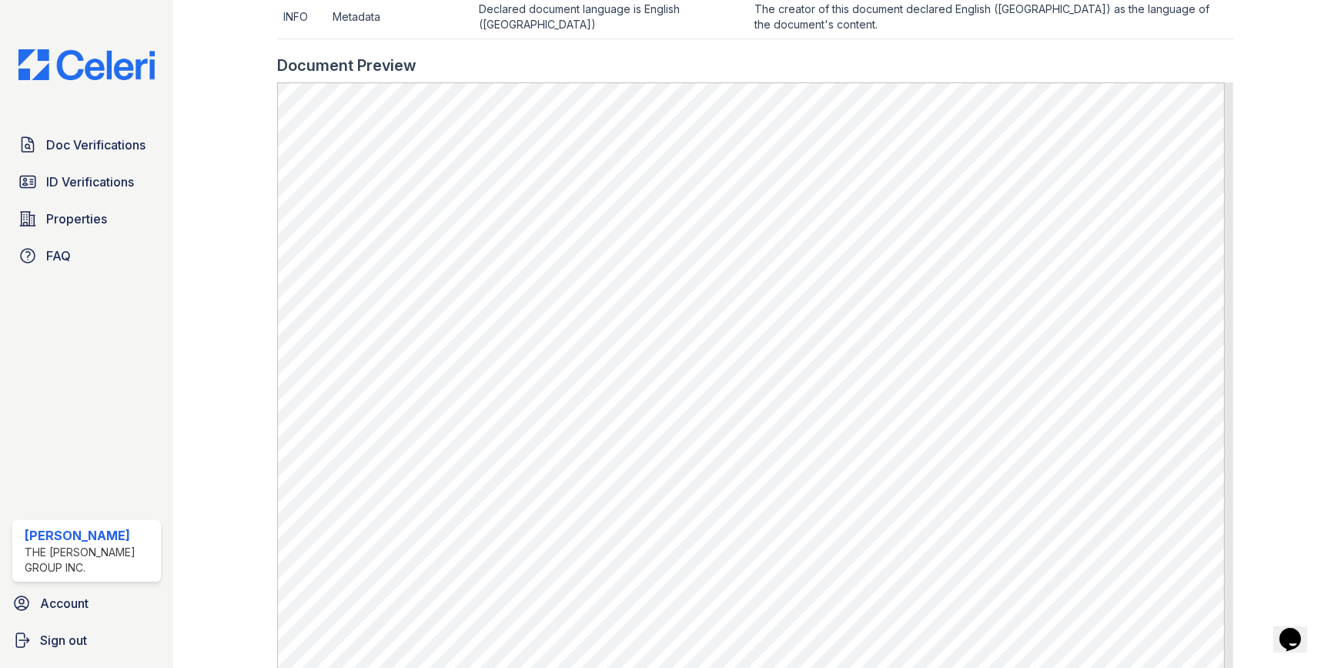
scroll to position [745, 0]
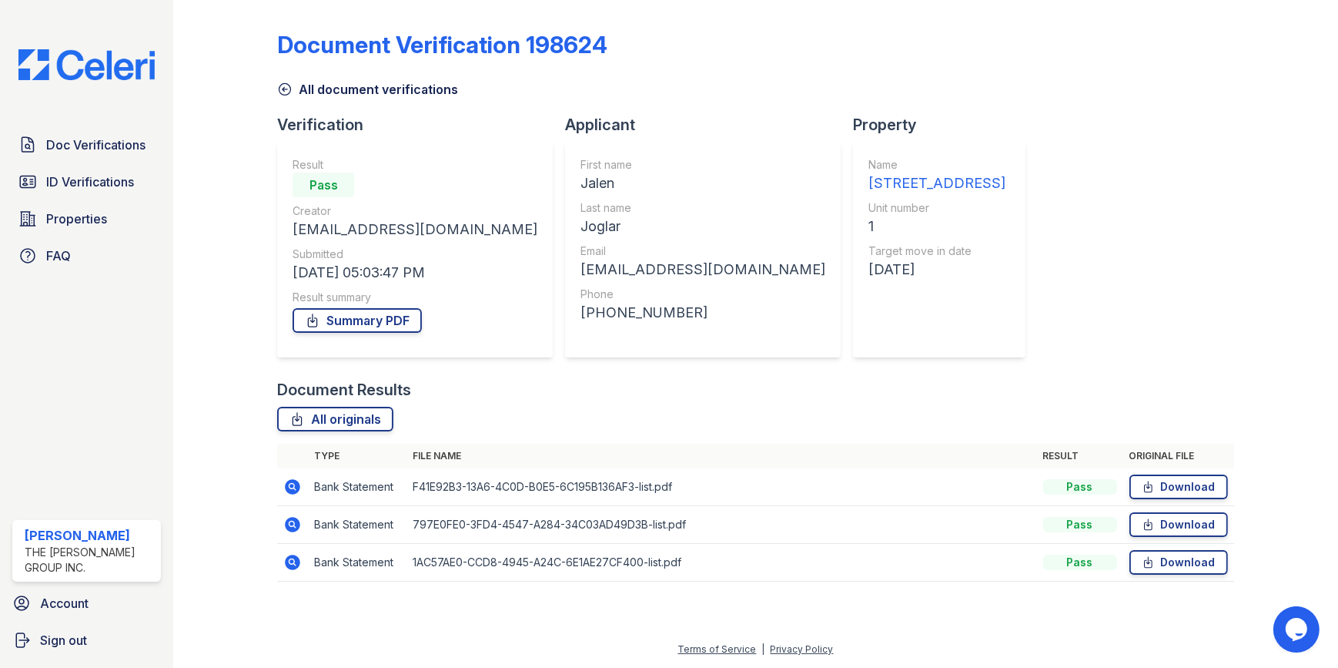
click at [290, 562] on icon at bounding box center [292, 561] width 4 height 4
click at [293, 524] on icon at bounding box center [292, 524] width 18 height 18
click at [292, 492] on icon at bounding box center [293, 486] width 15 height 15
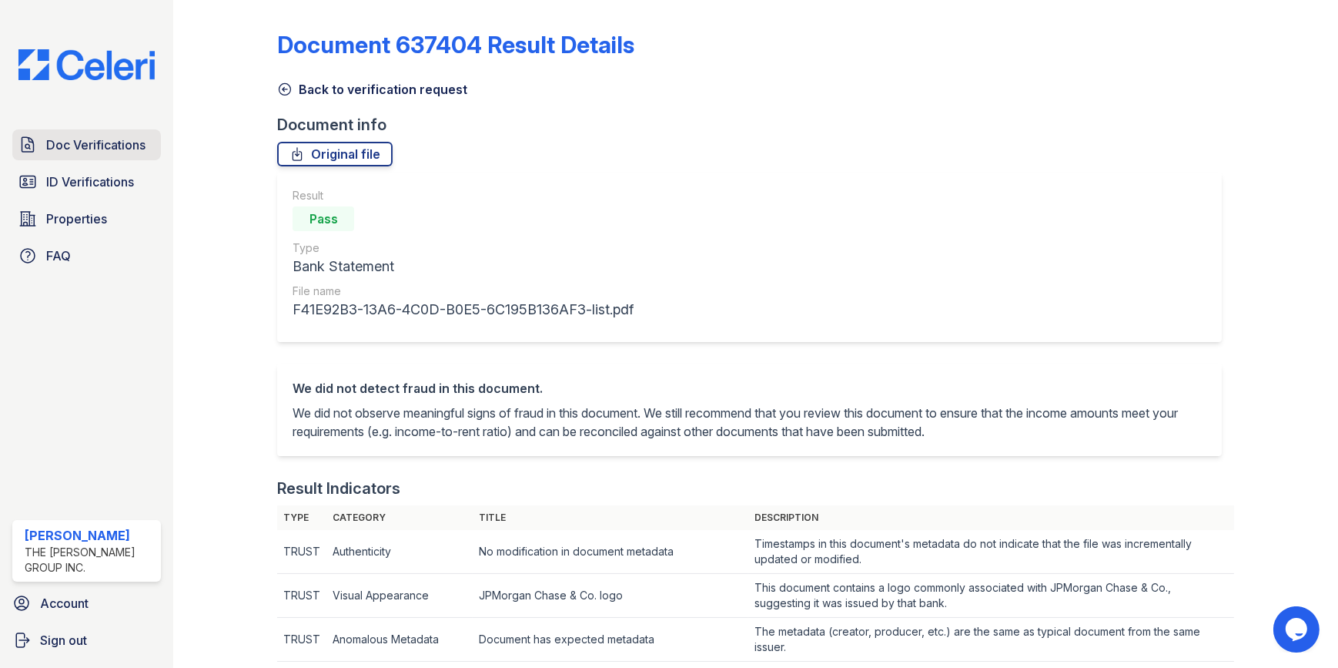
click at [74, 136] on span "Doc Verifications" at bounding box center [95, 145] width 99 height 18
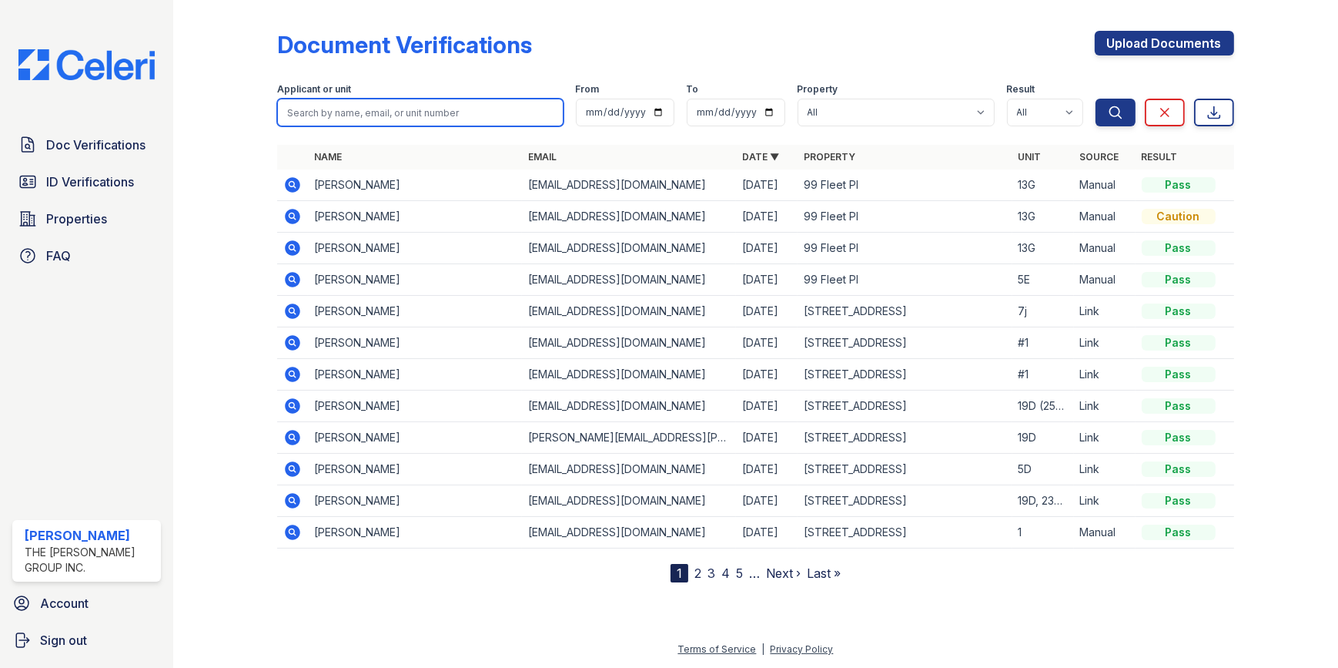
click at [358, 113] on input "search" at bounding box center [420, 113] width 286 height 28
type input "Kayla"
click at [1096, 99] on button "Search" at bounding box center [1116, 113] width 40 height 28
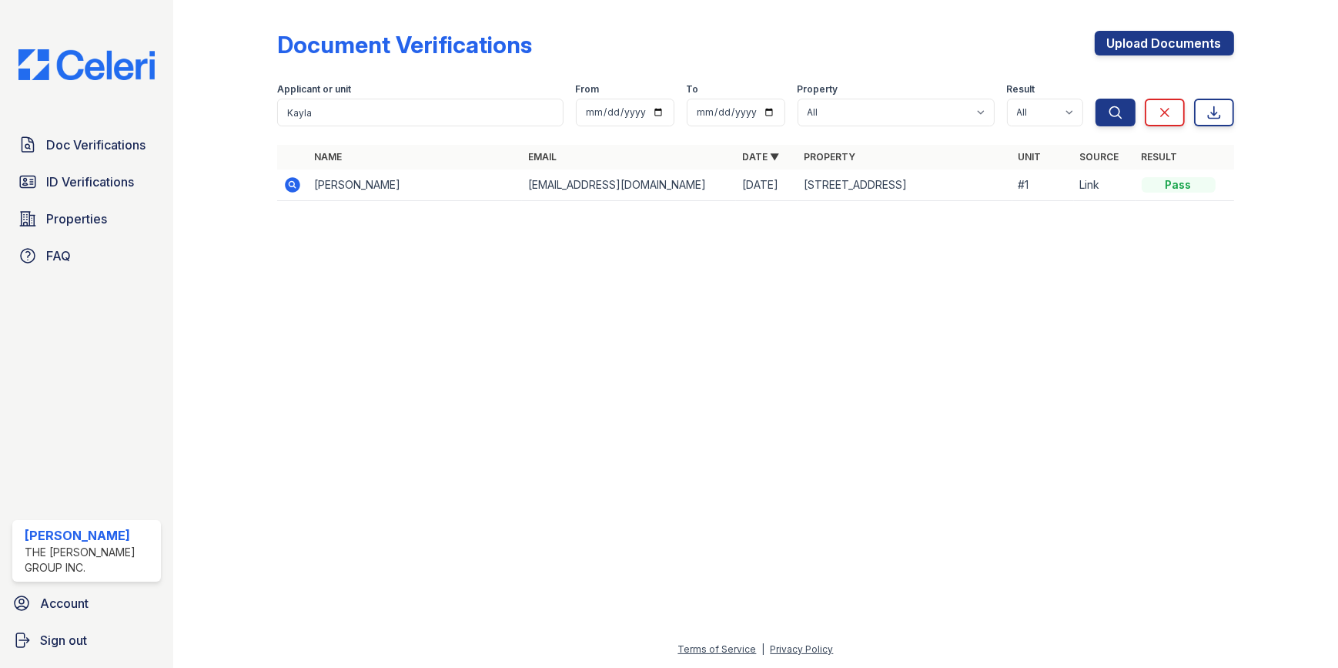
drag, startPoint x: 287, startPoint y: 187, endPoint x: 276, endPoint y: 186, distance: 11.6
click at [287, 186] on icon at bounding box center [293, 184] width 15 height 15
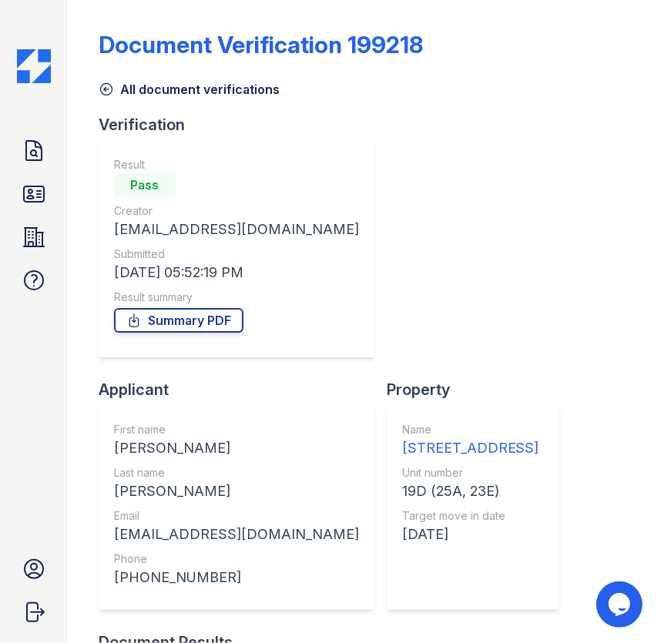
drag, startPoint x: 431, startPoint y: 606, endPoint x: 438, endPoint y: 580, distance: 27.1
click at [431, 631] on div "Document Results" at bounding box center [365, 642] width 532 height 22
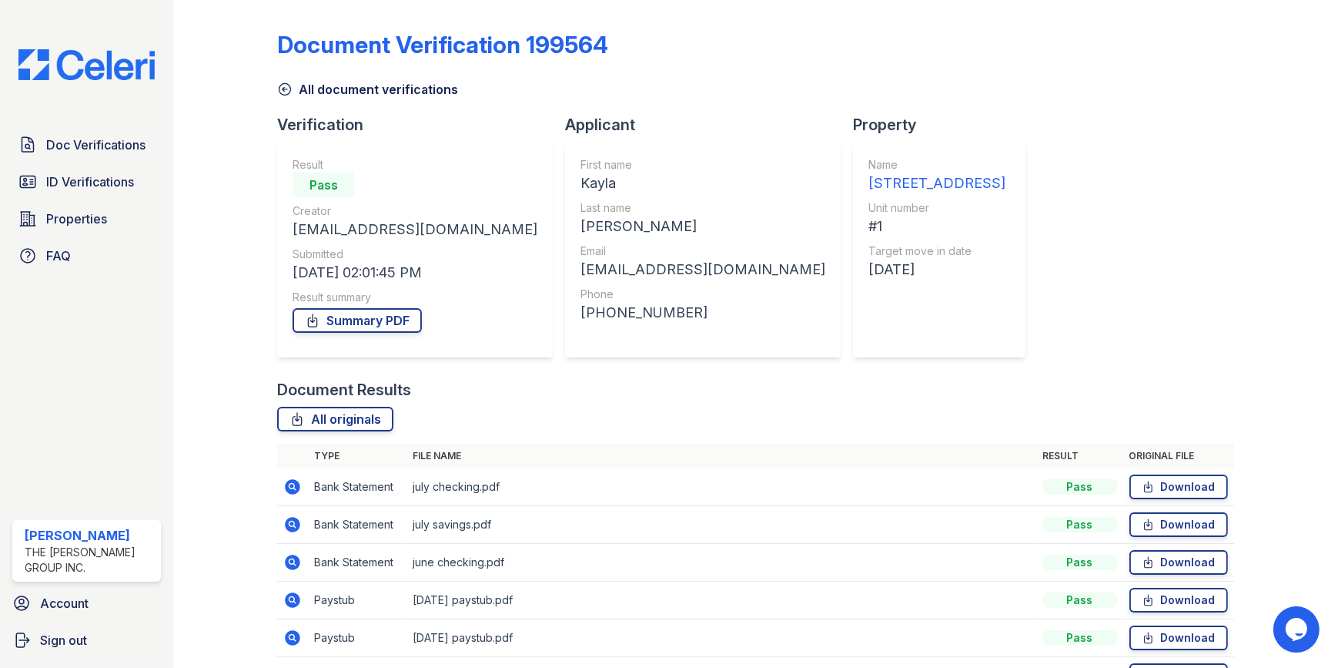
scroll to position [206, 0]
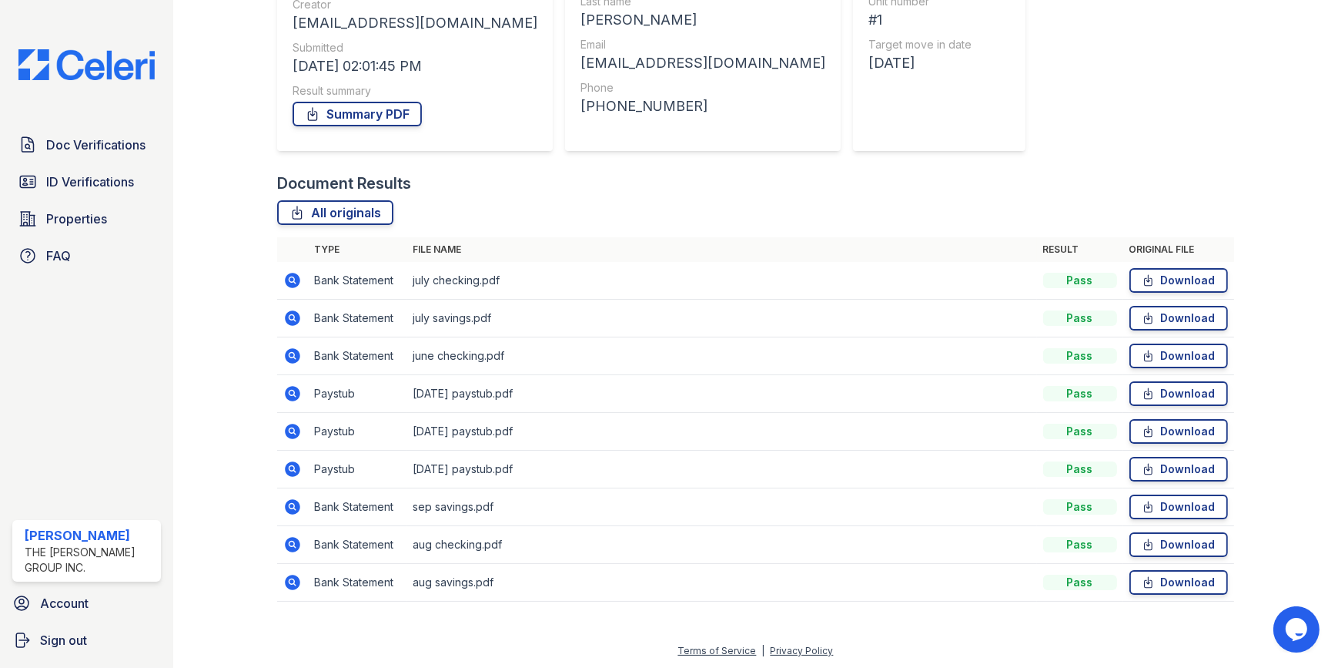
click at [289, 578] on icon at bounding box center [292, 582] width 18 height 18
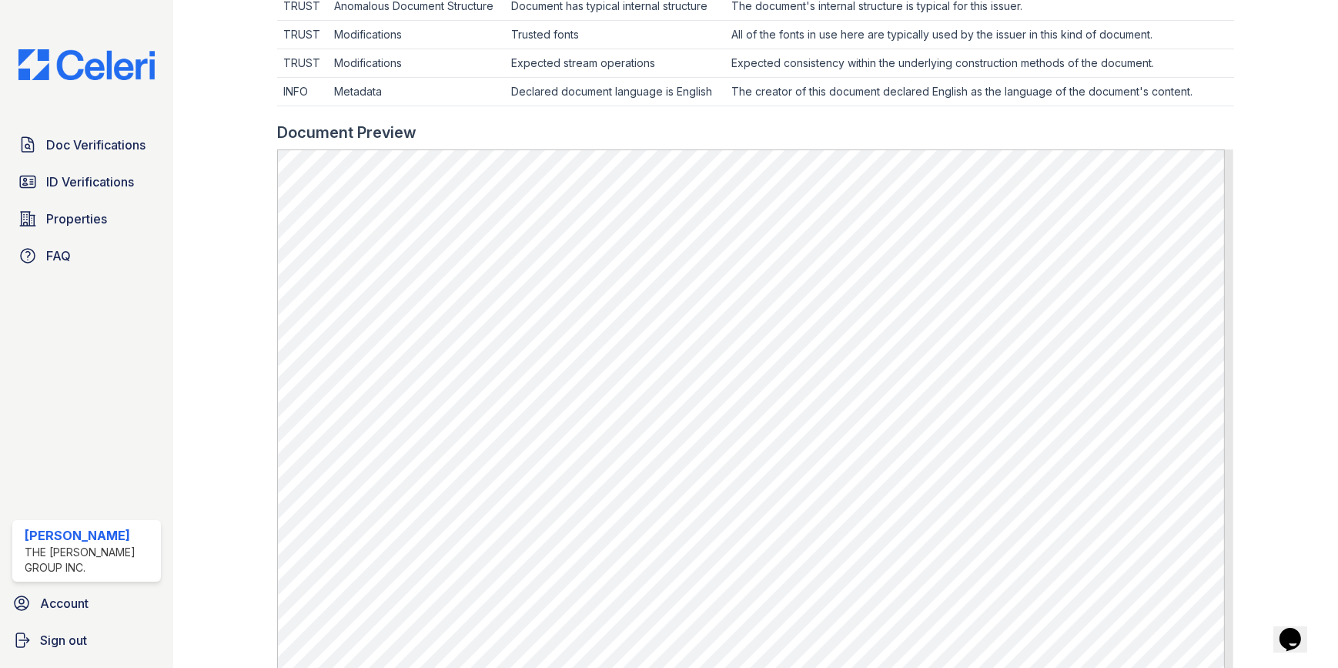
scroll to position [557, 0]
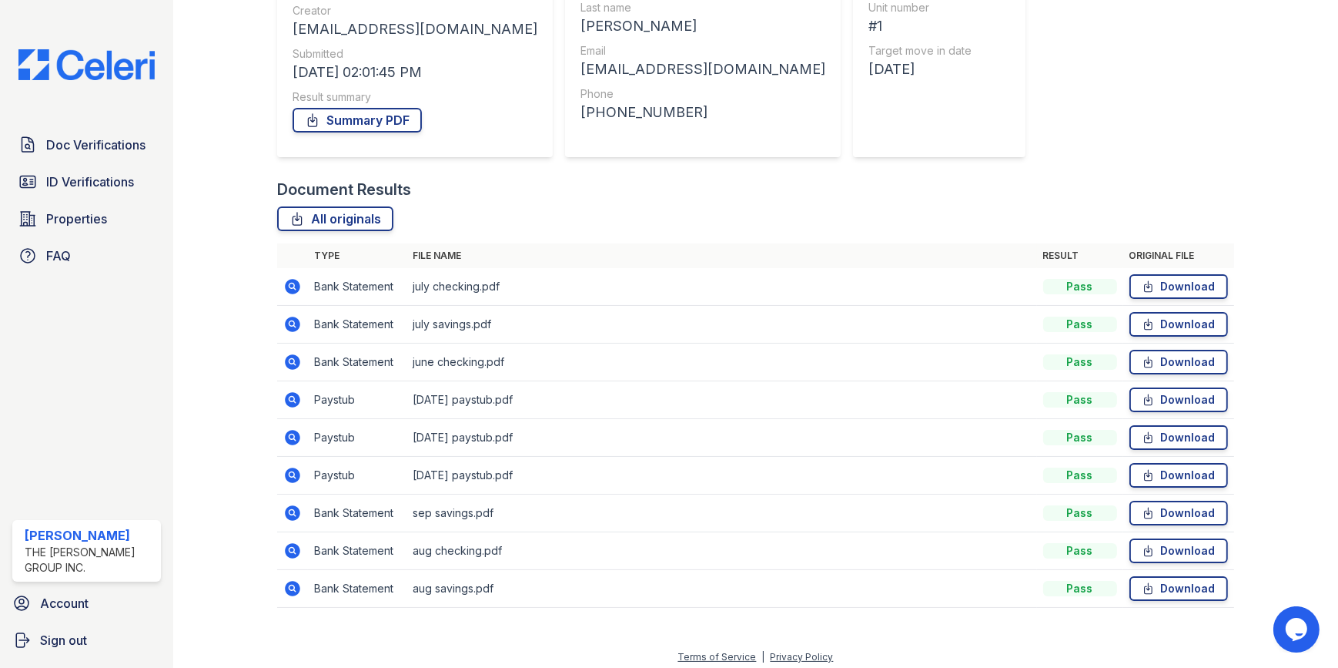
scroll to position [206, 0]
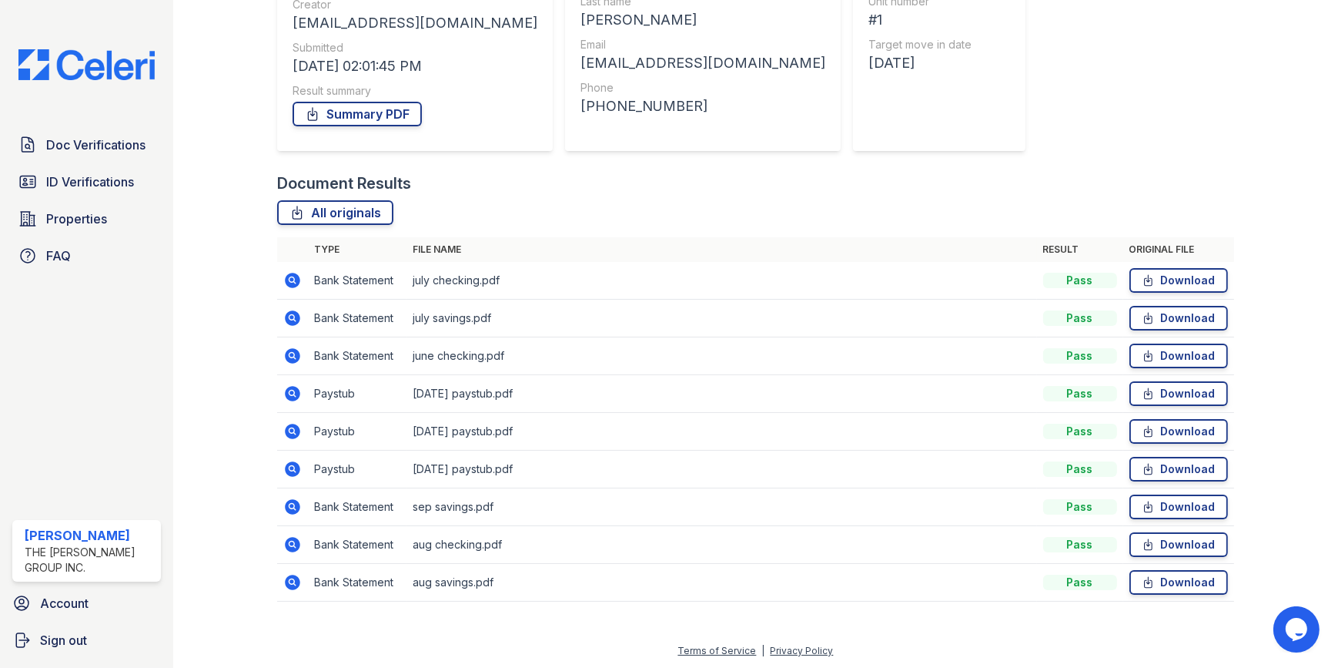
click at [293, 543] on icon at bounding box center [292, 543] width 4 height 4
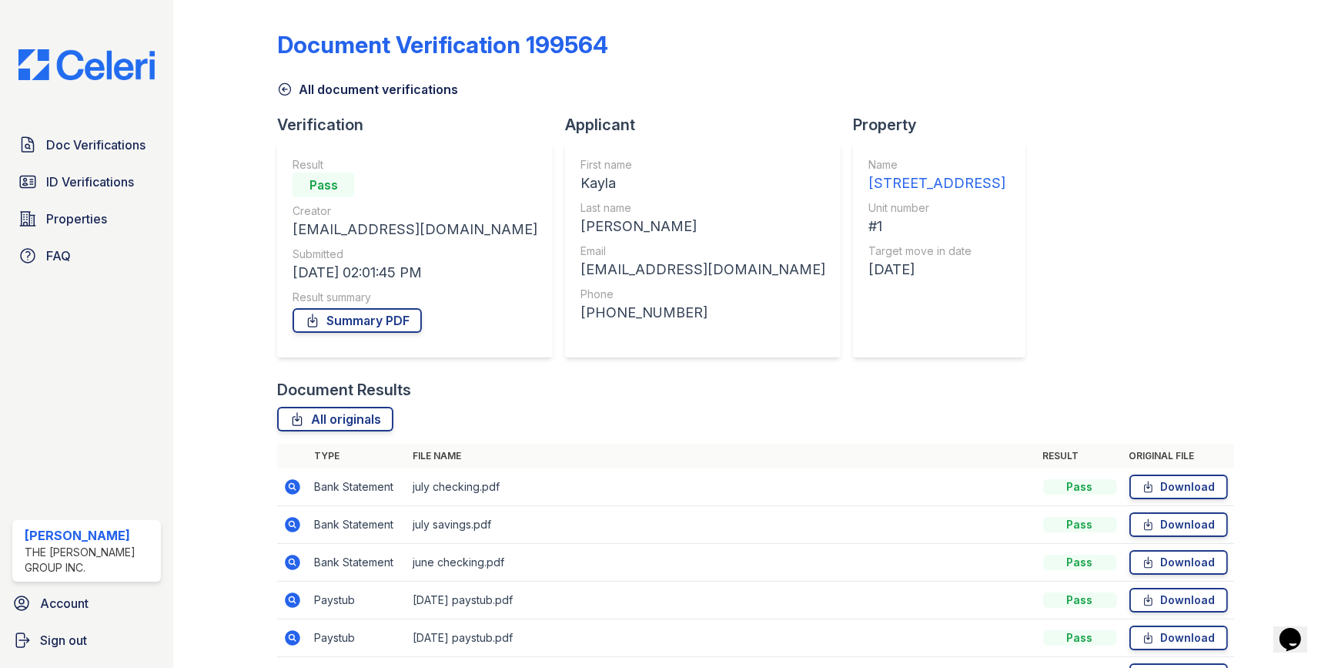
scroll to position [206, 0]
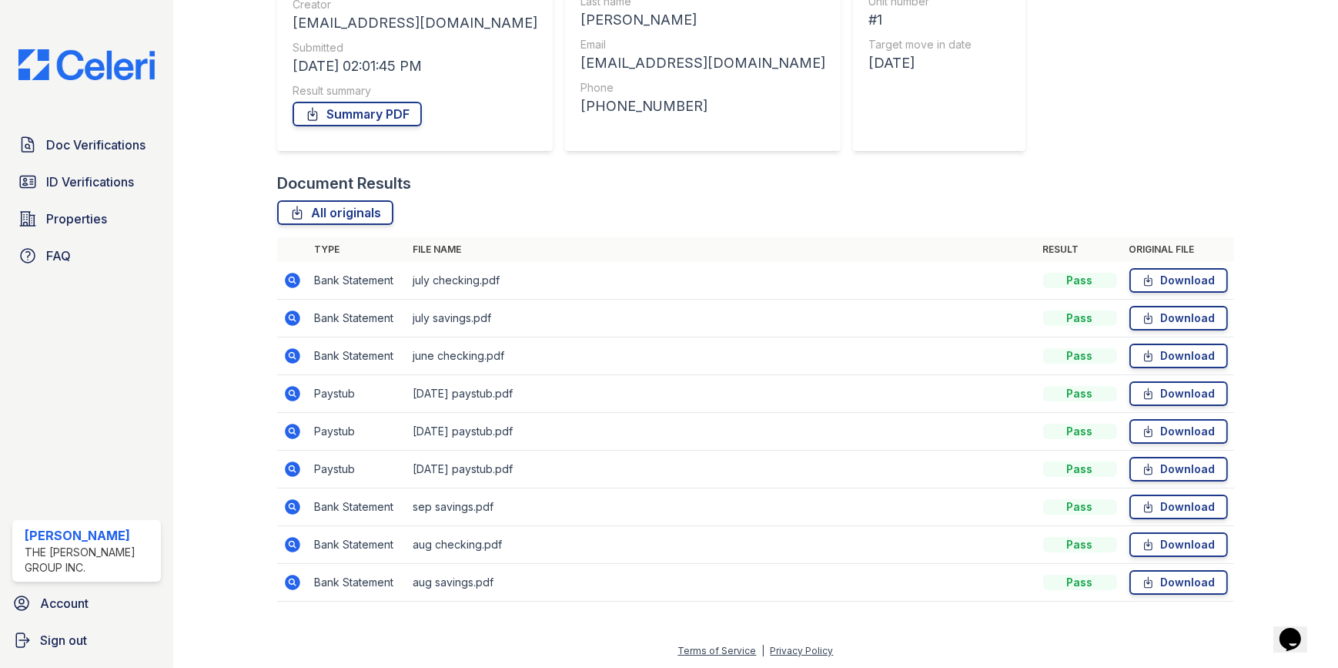
click at [293, 504] on icon at bounding box center [292, 506] width 4 height 4
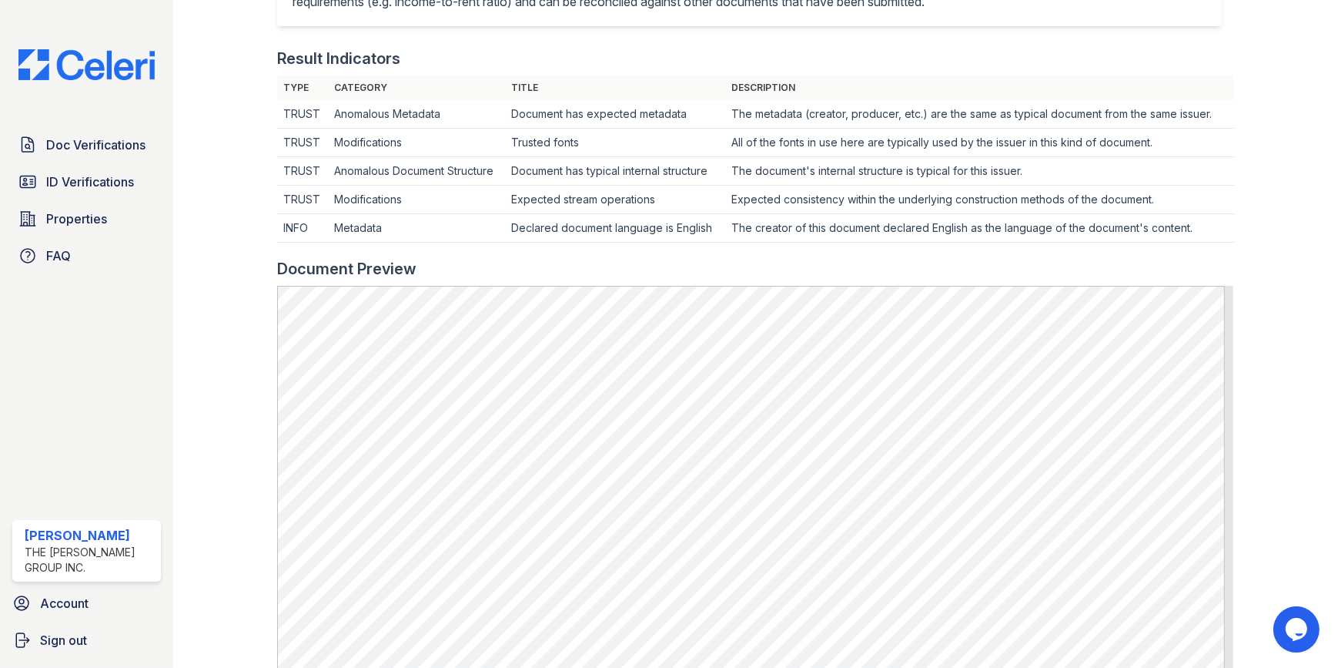
scroll to position [560, 0]
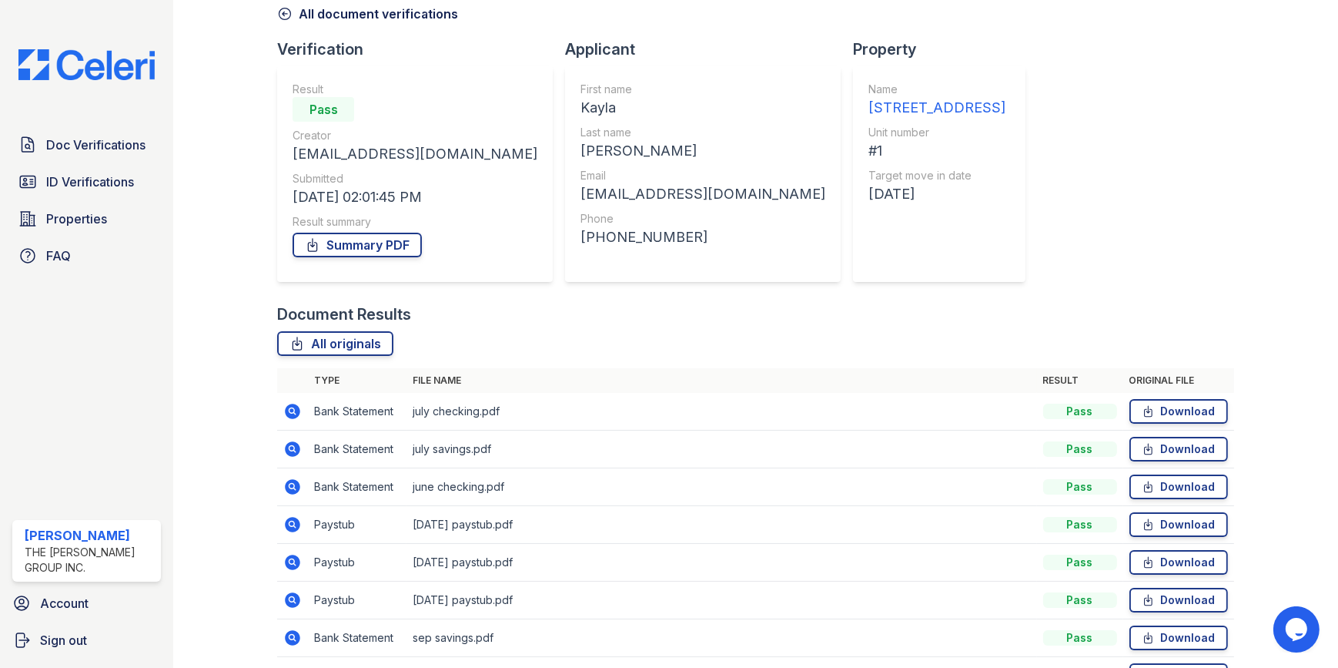
scroll to position [206, 0]
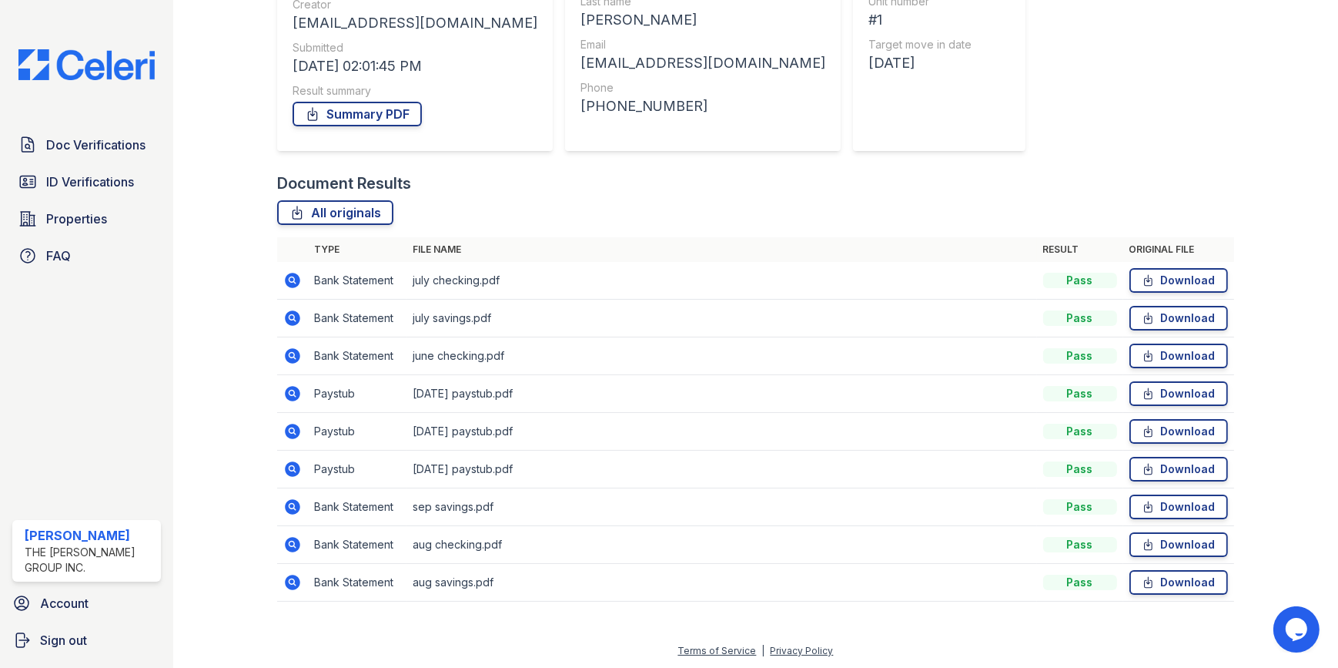
click at [293, 468] on icon at bounding box center [292, 469] width 18 height 18
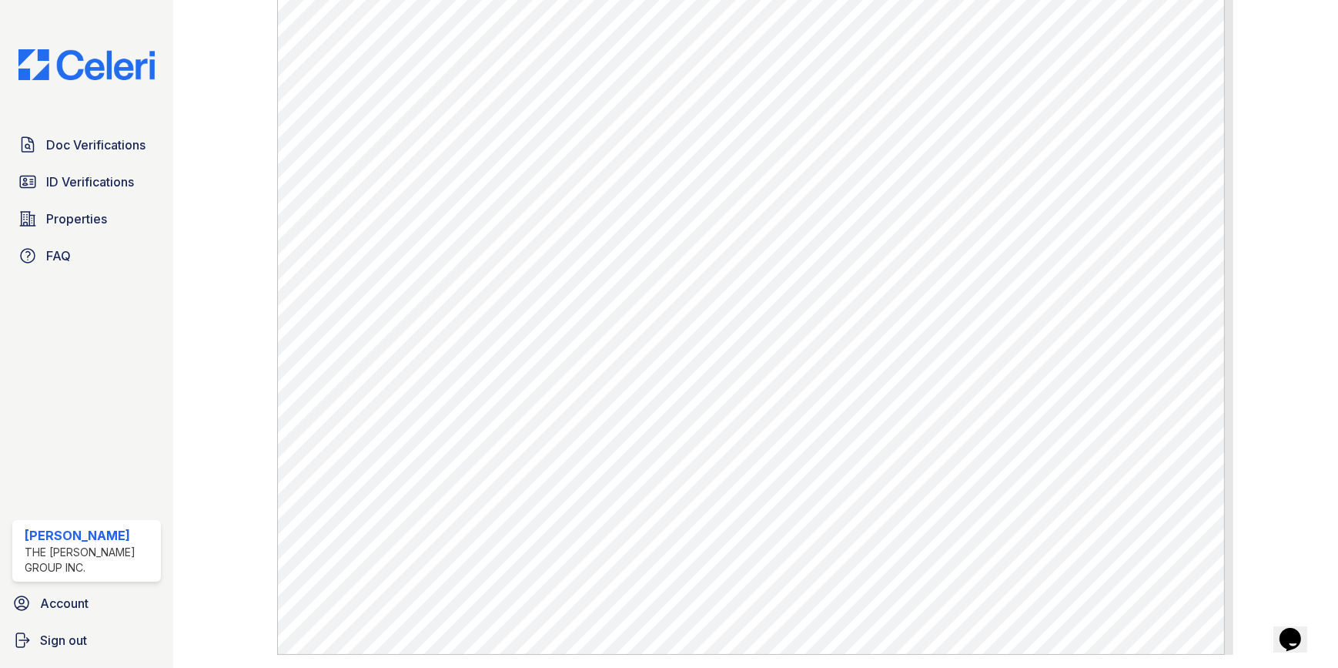
scroll to position [350, 0]
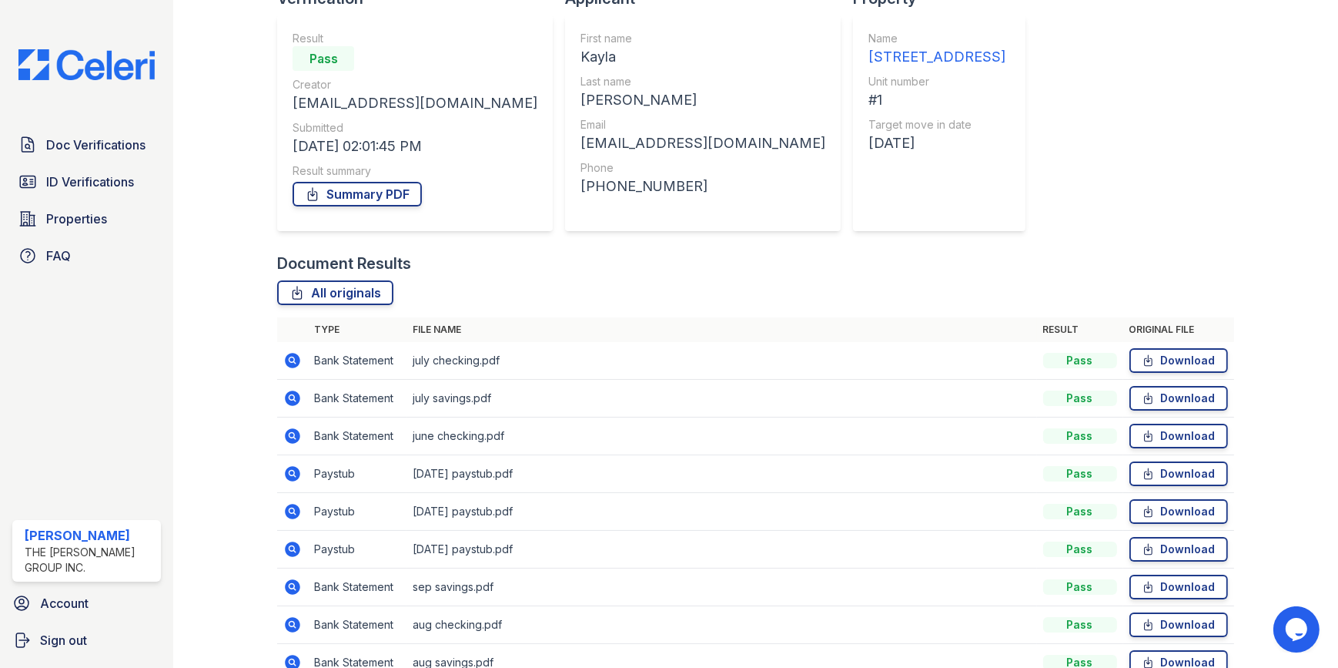
scroll to position [206, 0]
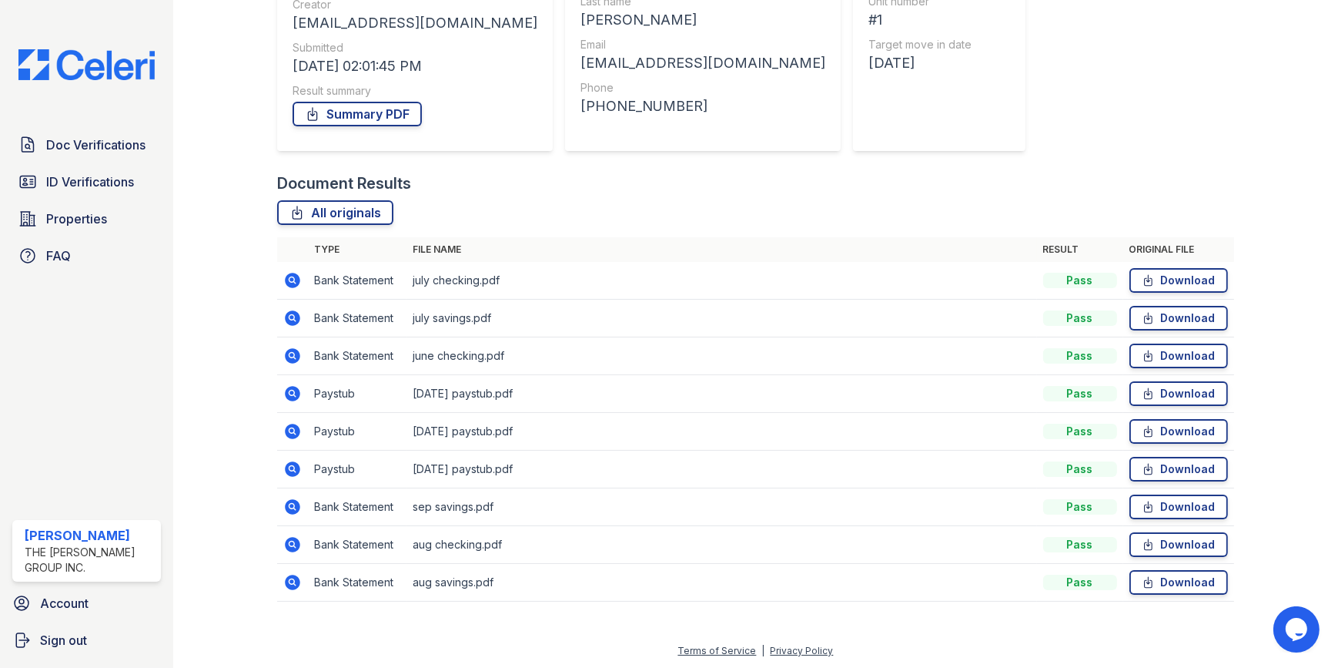
click at [292, 424] on icon at bounding box center [293, 431] width 15 height 15
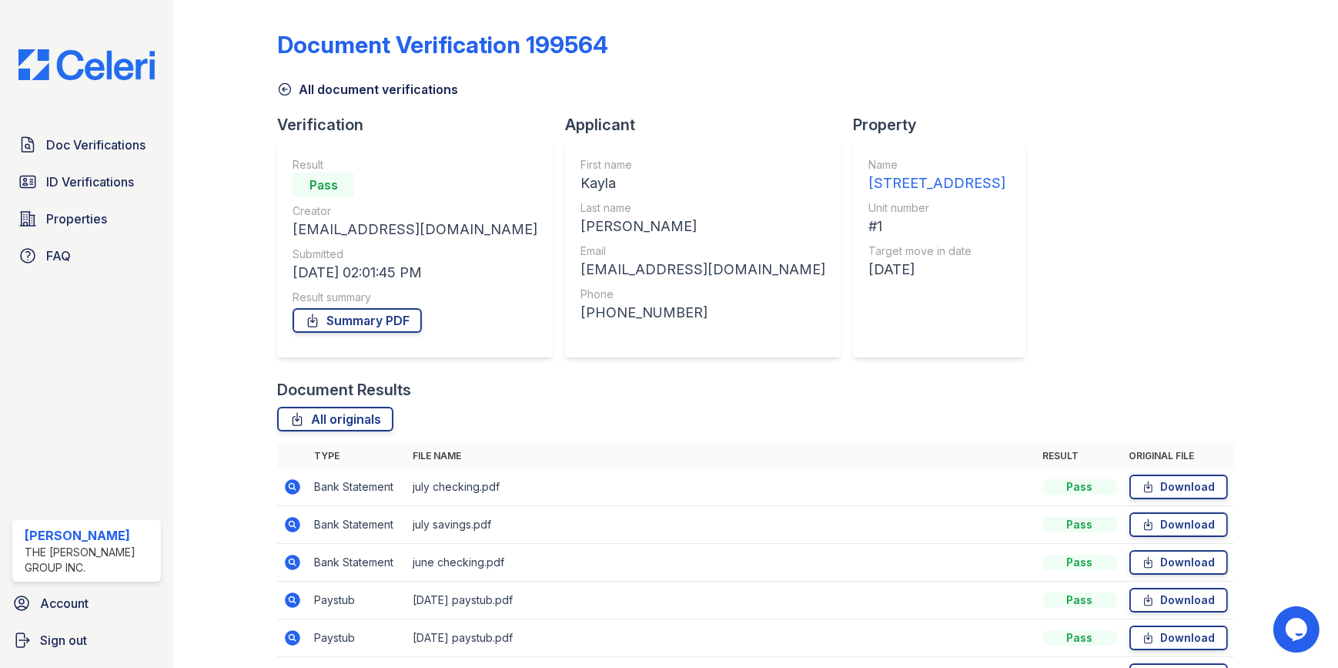
click at [293, 523] on icon at bounding box center [292, 523] width 4 height 4
click at [72, 145] on span "Doc Verifications" at bounding box center [95, 145] width 99 height 18
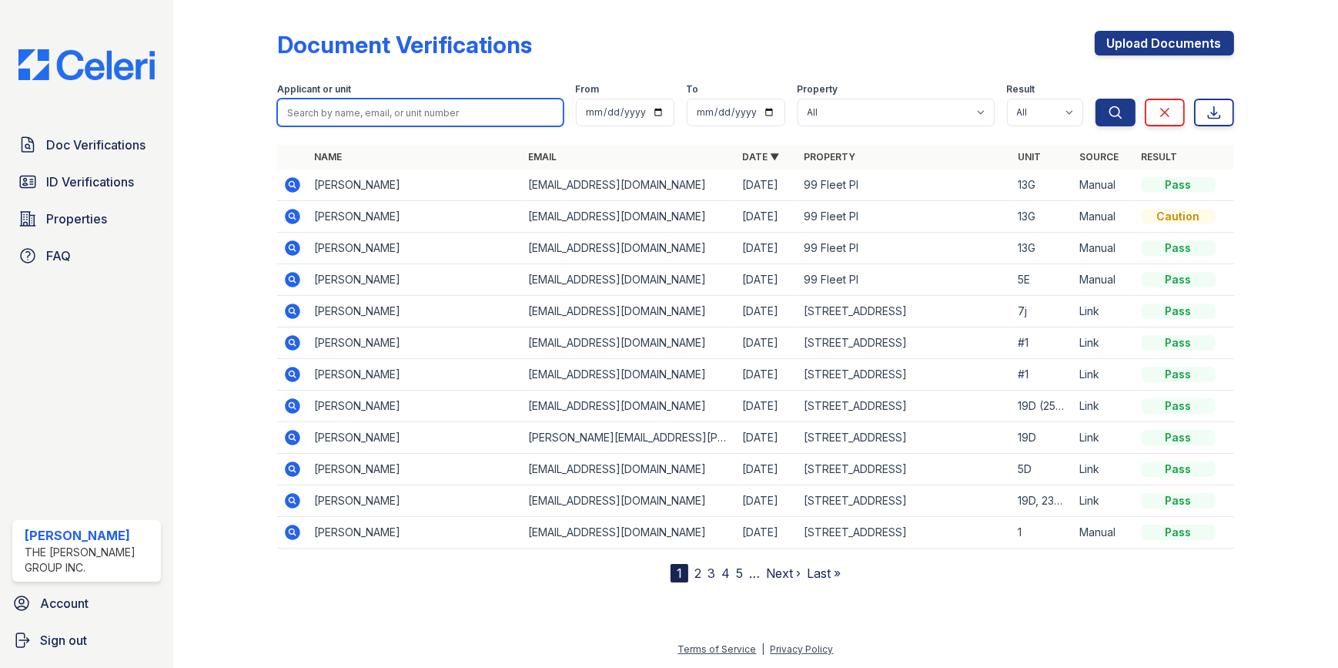
click at [354, 108] on input "search" at bounding box center [420, 113] width 286 height 28
type input "[PERSON_NAME]"
click at [1096, 99] on button "Search" at bounding box center [1116, 113] width 40 height 28
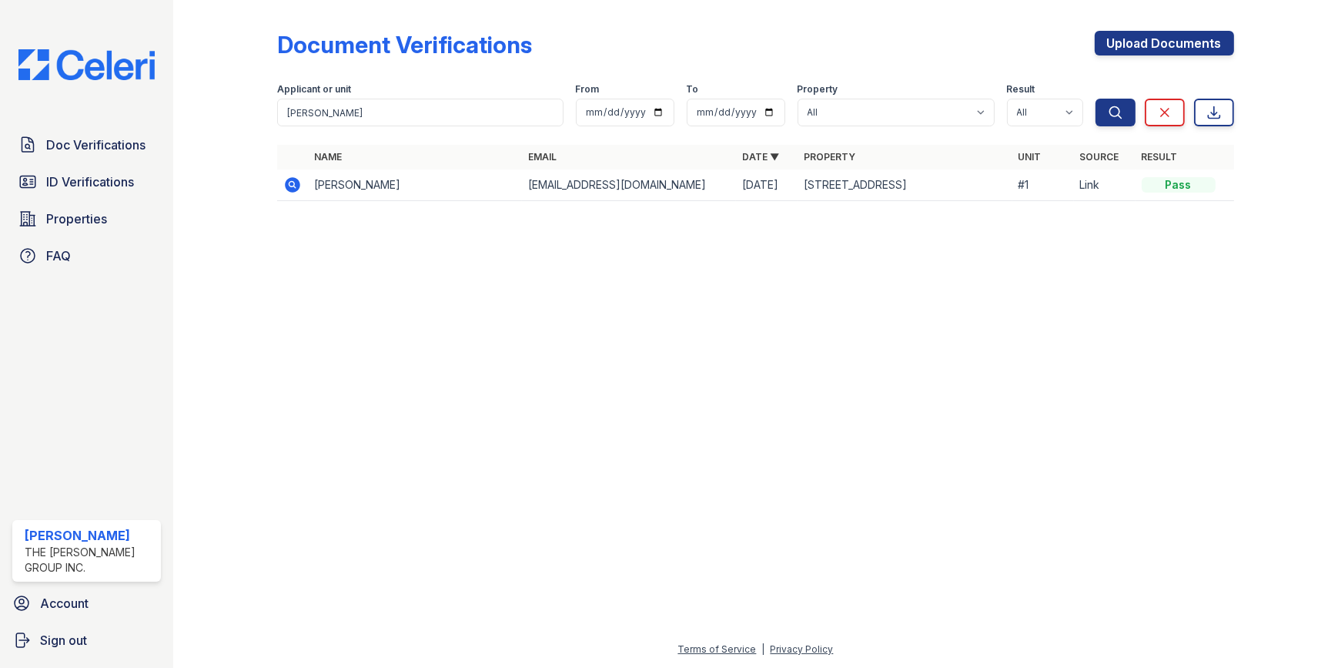
click at [289, 174] on td at bounding box center [292, 185] width 31 height 32
click at [289, 179] on icon at bounding box center [293, 184] width 15 height 15
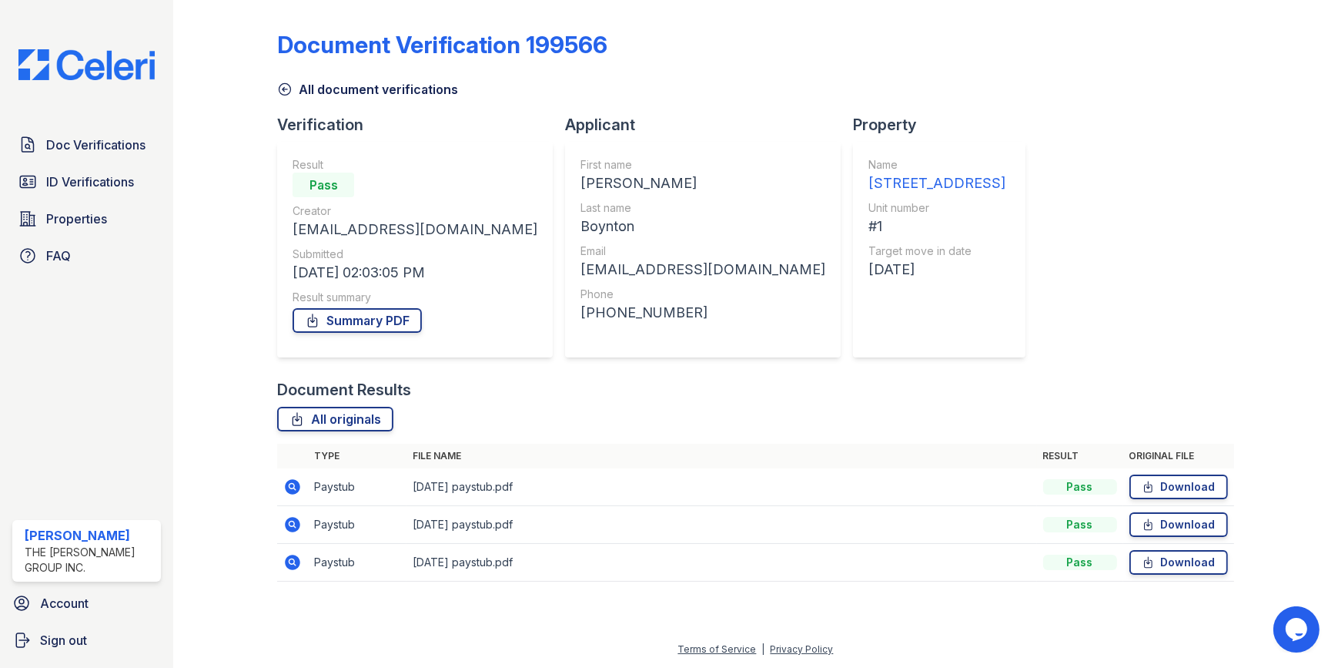
click at [290, 561] on icon at bounding box center [292, 562] width 18 height 18
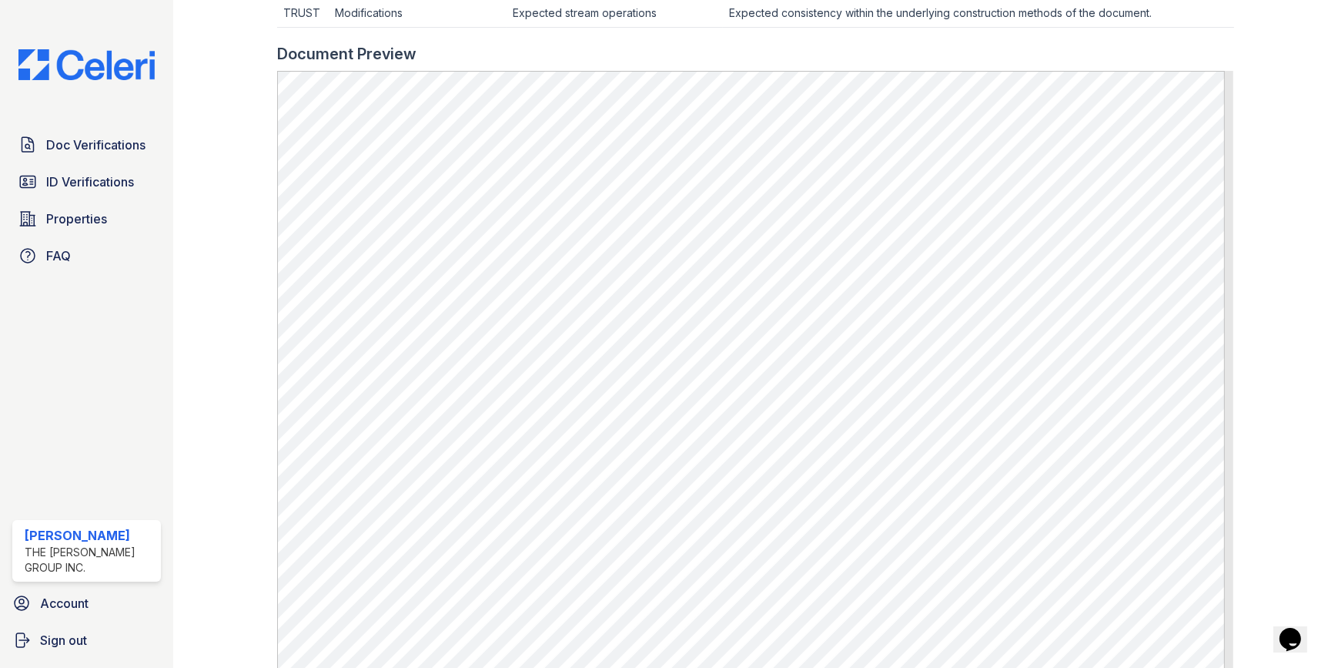
scroll to position [738, 0]
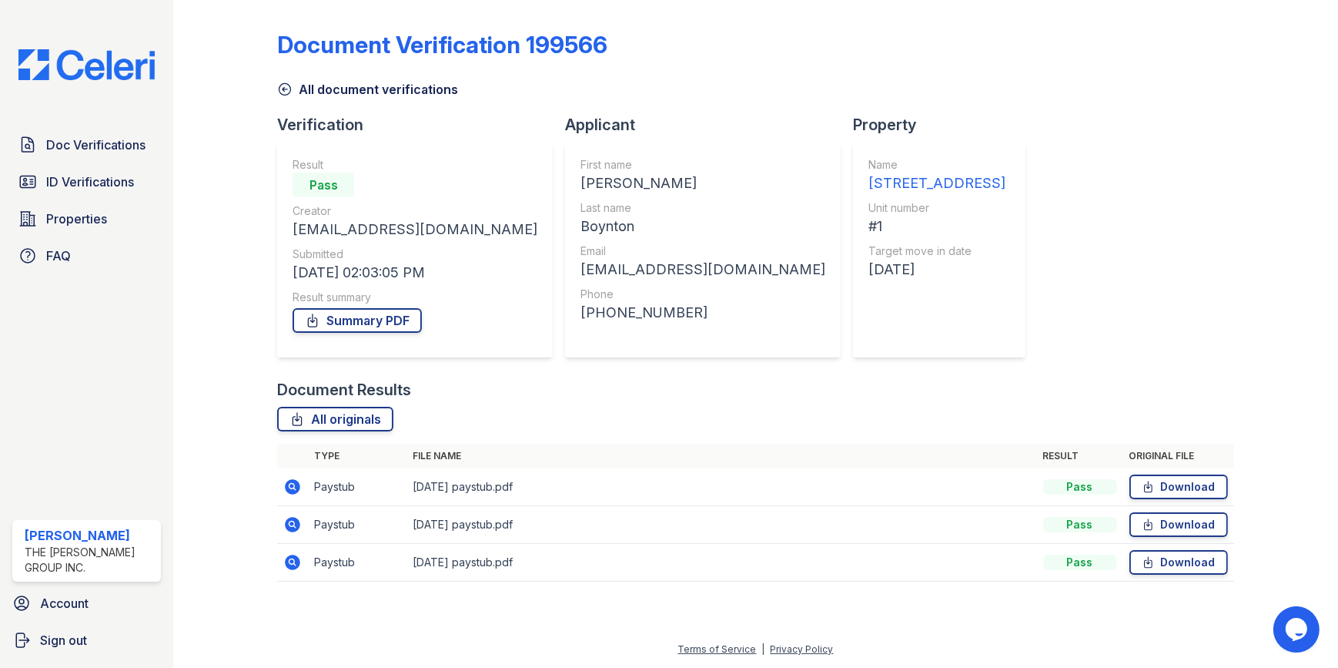
click at [294, 528] on icon at bounding box center [293, 524] width 15 height 15
click at [293, 482] on icon at bounding box center [293, 486] width 15 height 15
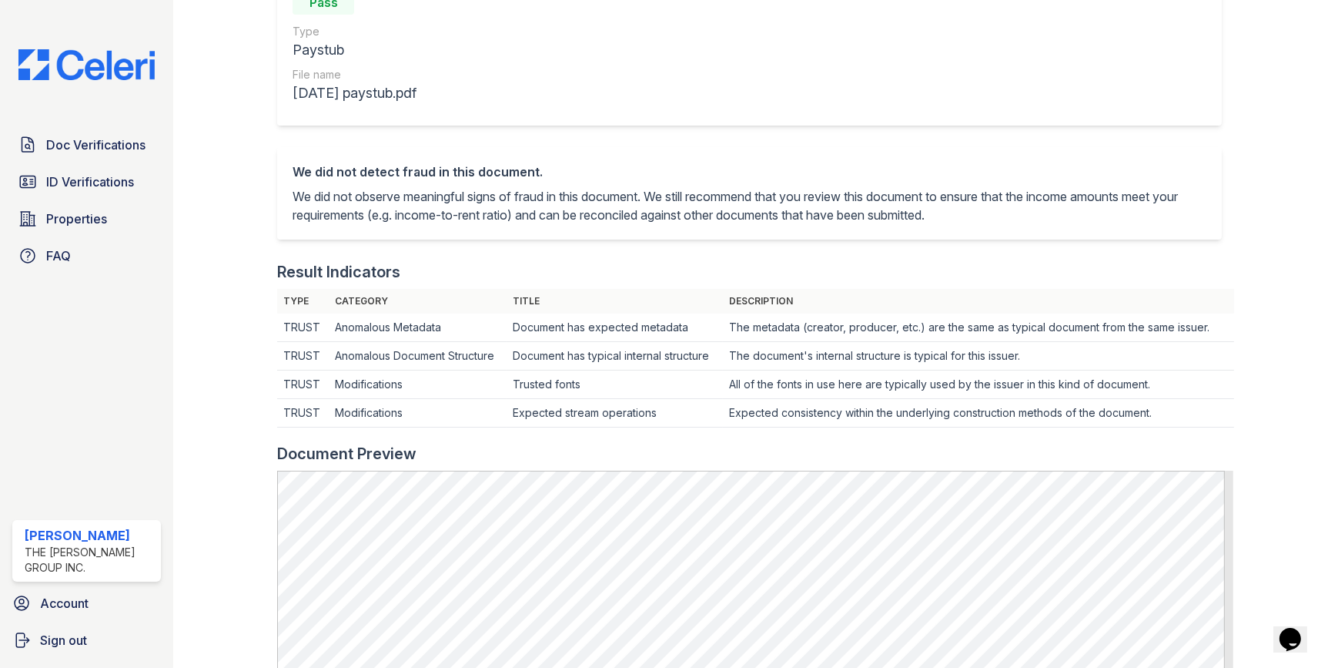
scroll to position [69, 0]
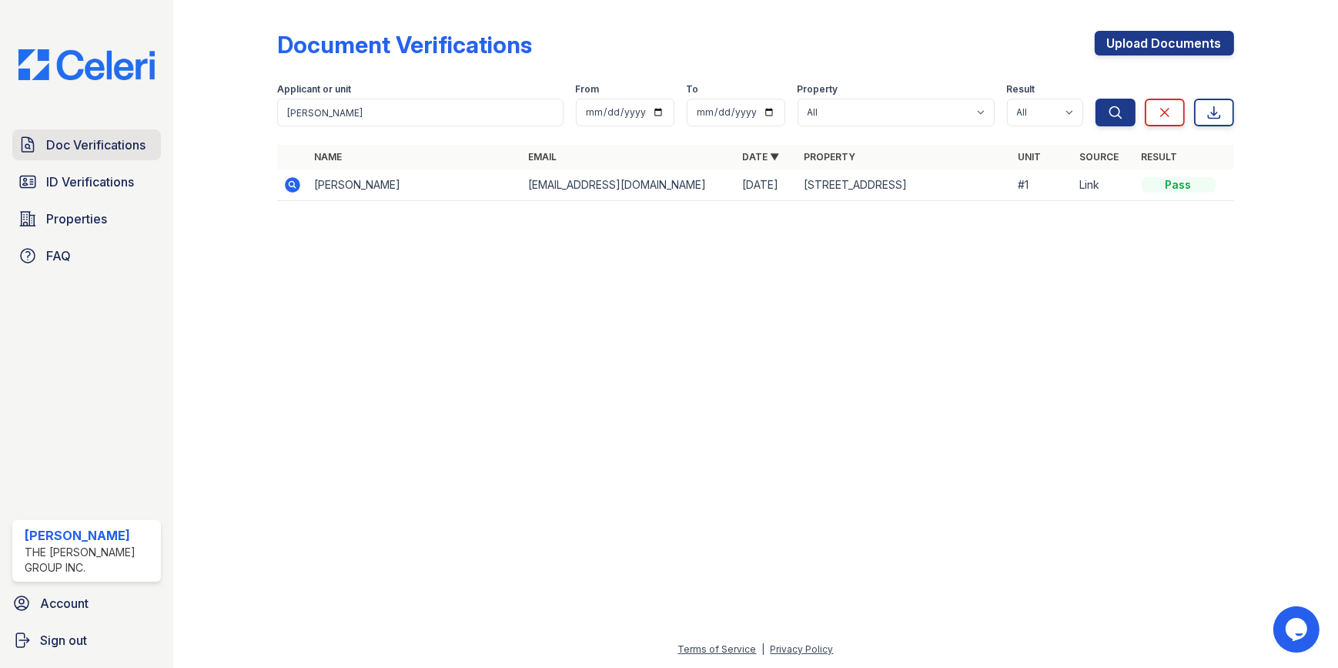
click at [77, 154] on link "Doc Verifications" at bounding box center [86, 144] width 149 height 31
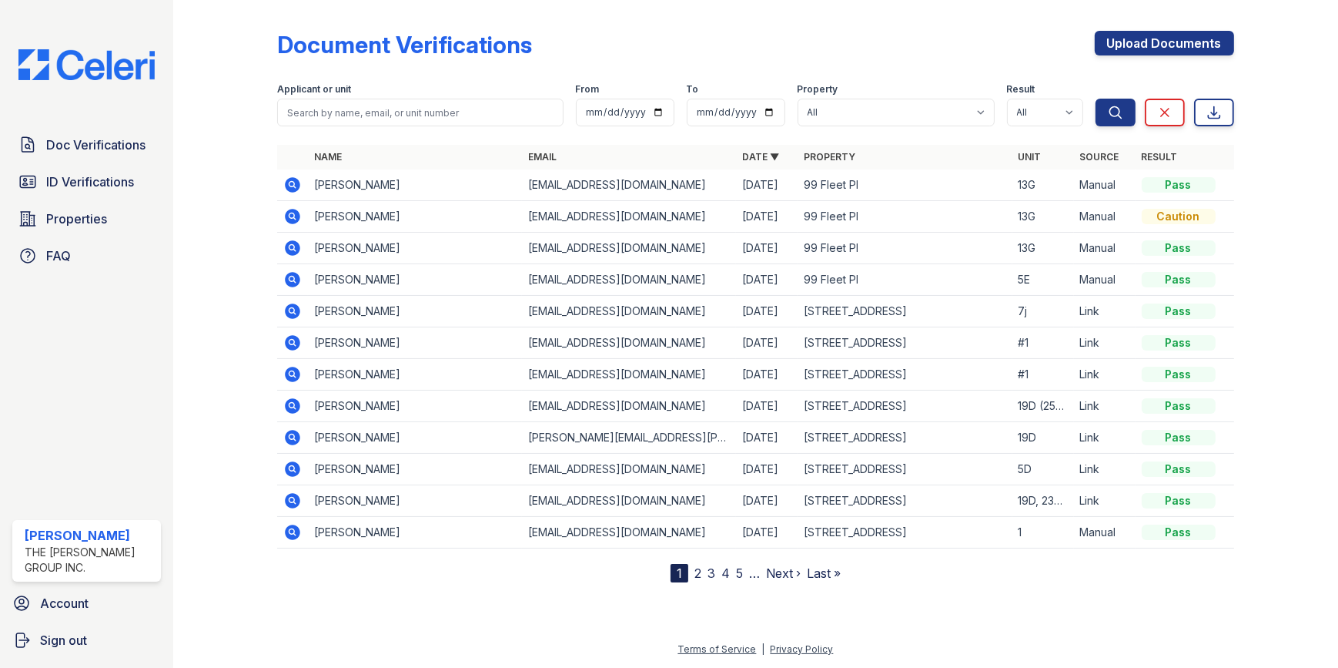
click at [293, 189] on icon at bounding box center [293, 184] width 15 height 15
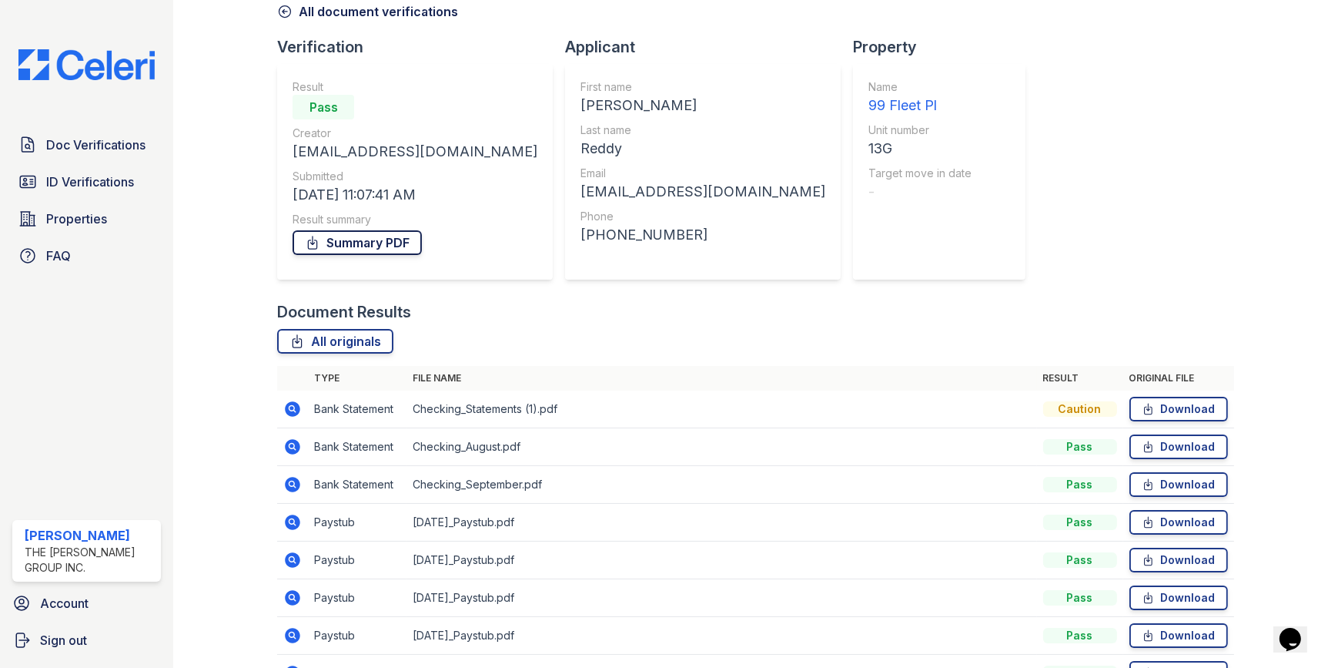
scroll to position [169, 0]
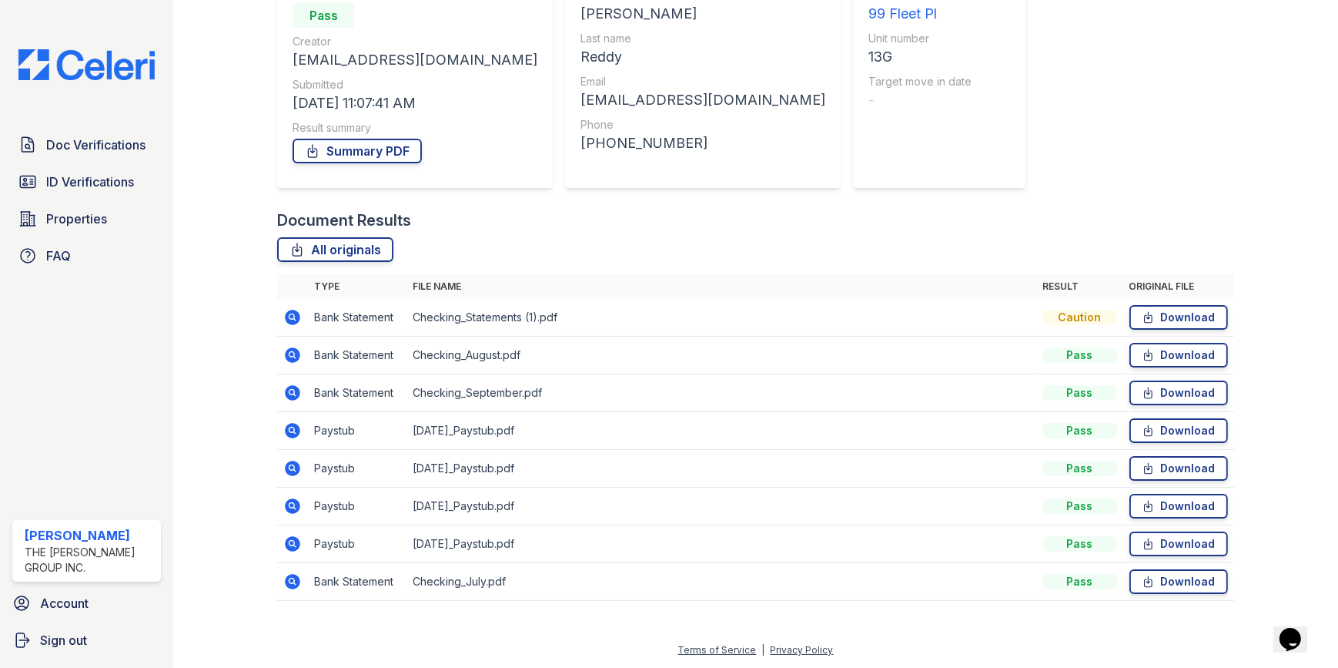
click at [294, 537] on icon at bounding box center [293, 543] width 15 height 15
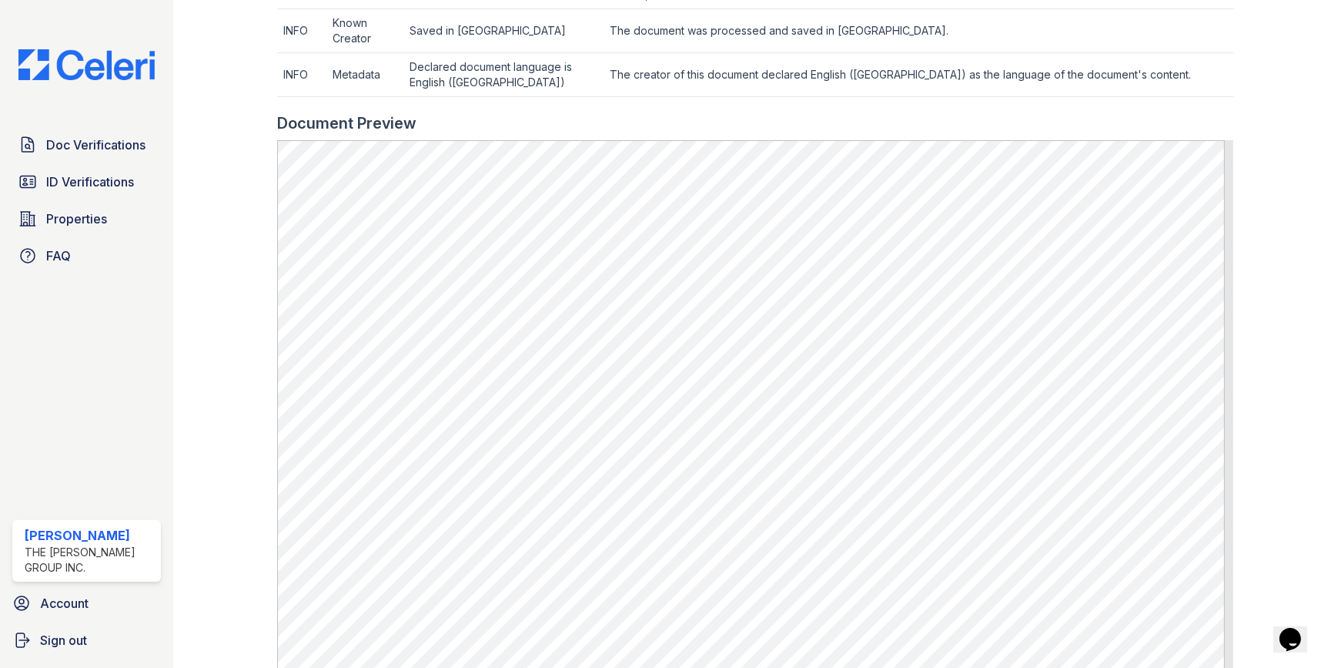
scroll to position [630, 0]
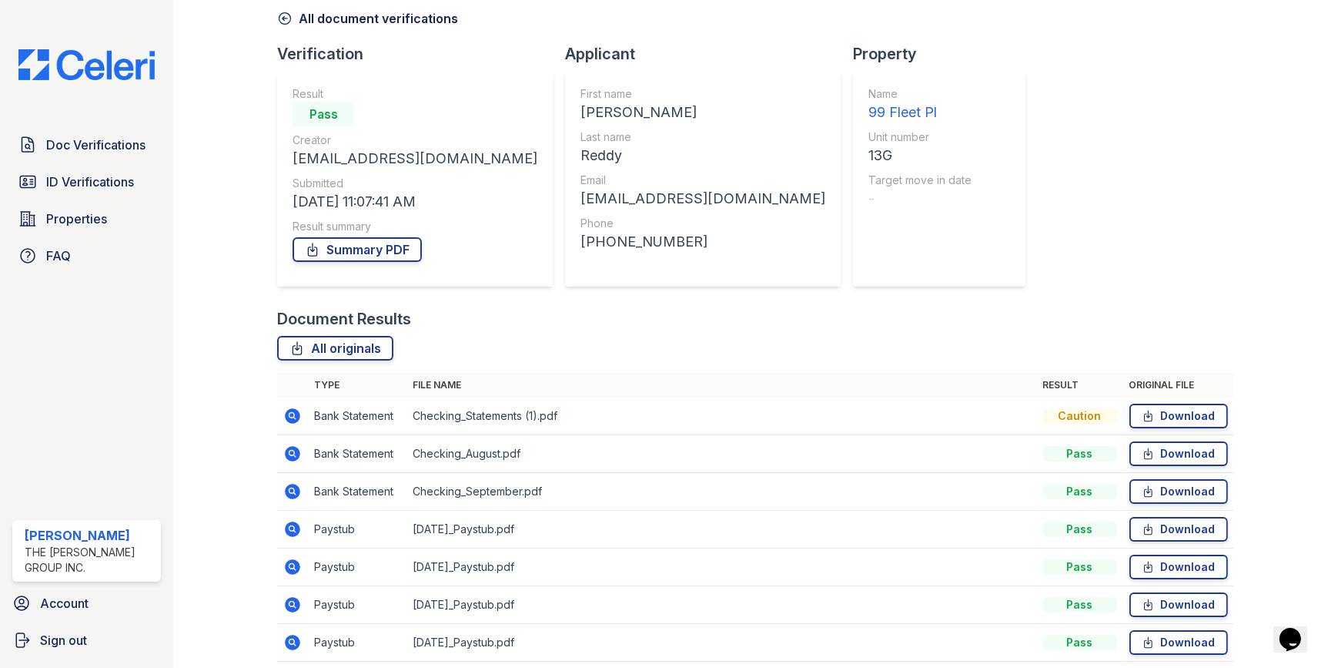
scroll to position [169, 0]
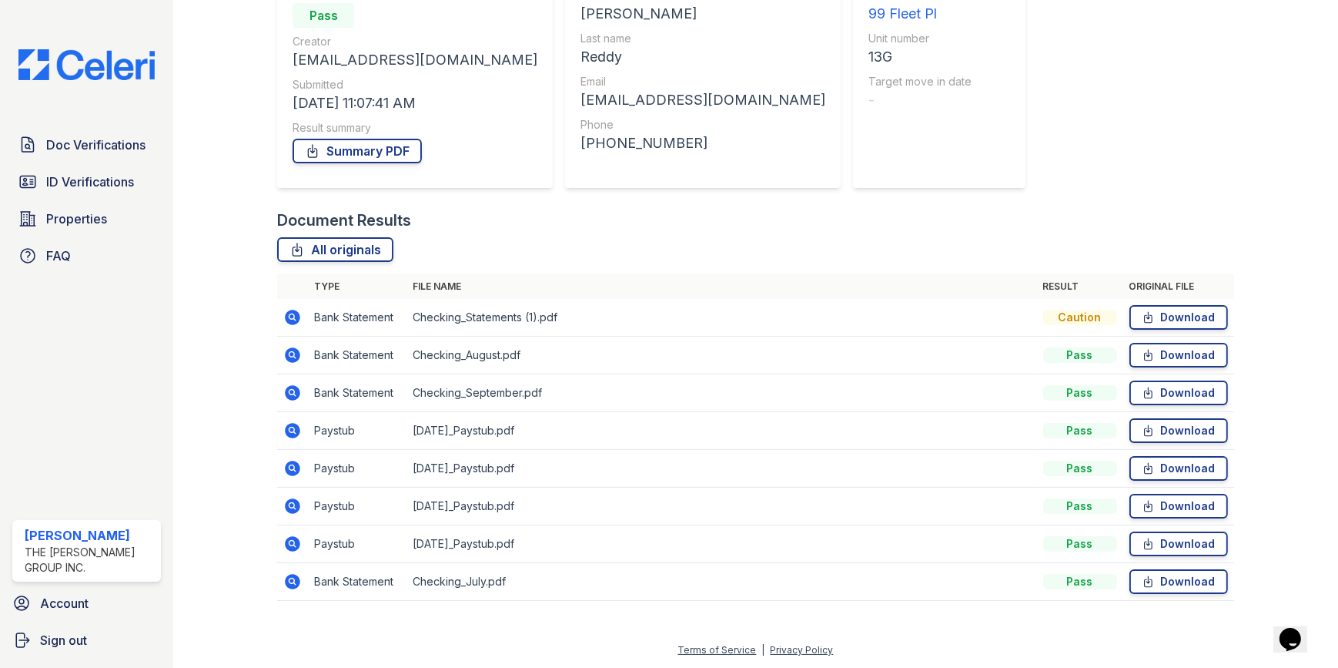
click at [295, 583] on icon at bounding box center [292, 581] width 18 height 18
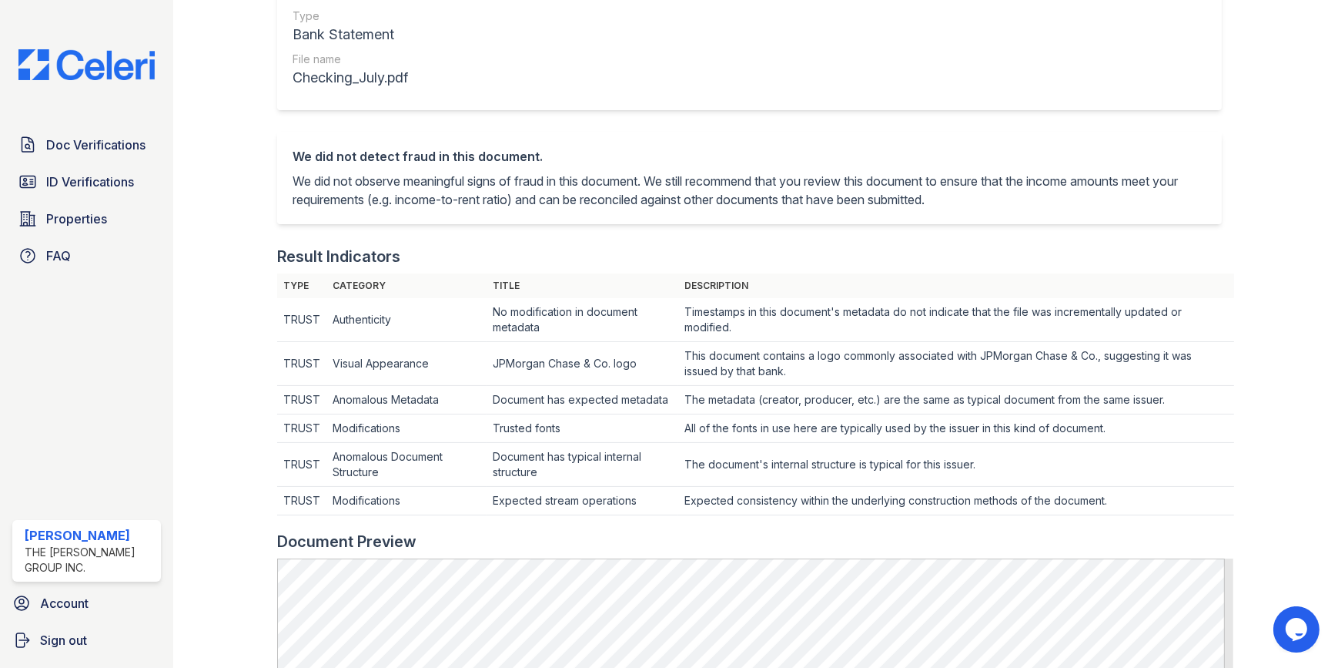
scroll to position [420, 0]
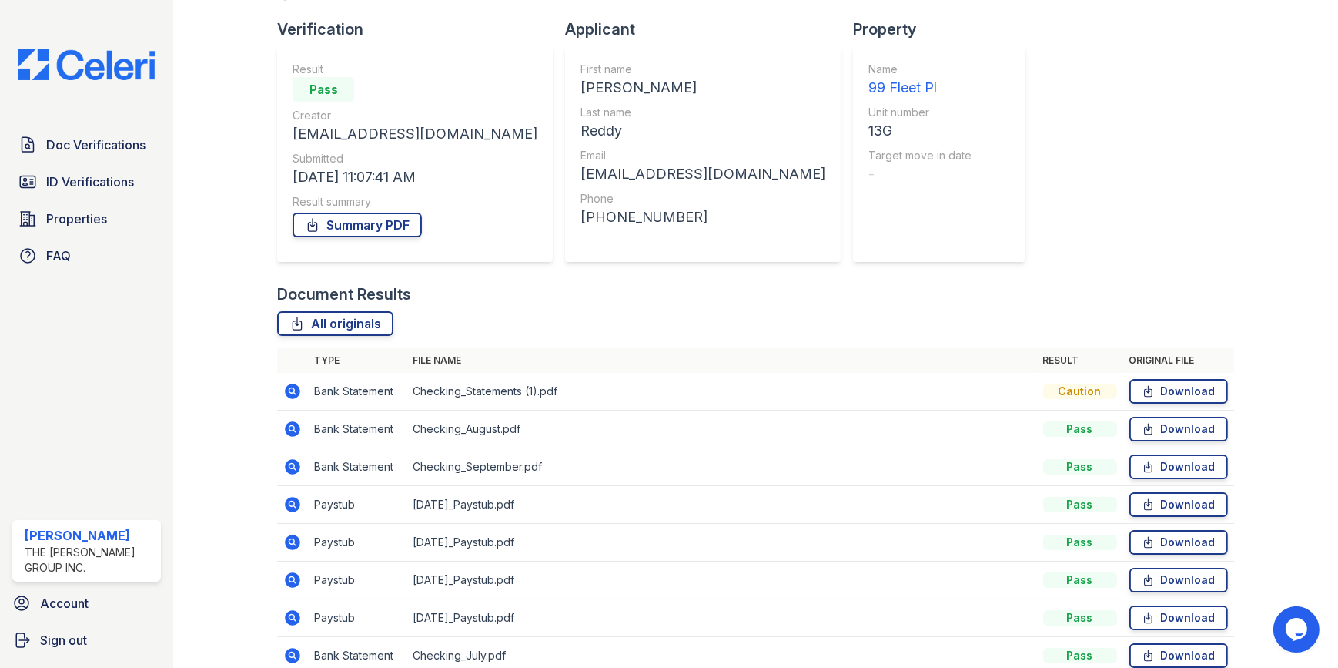
scroll to position [169, 0]
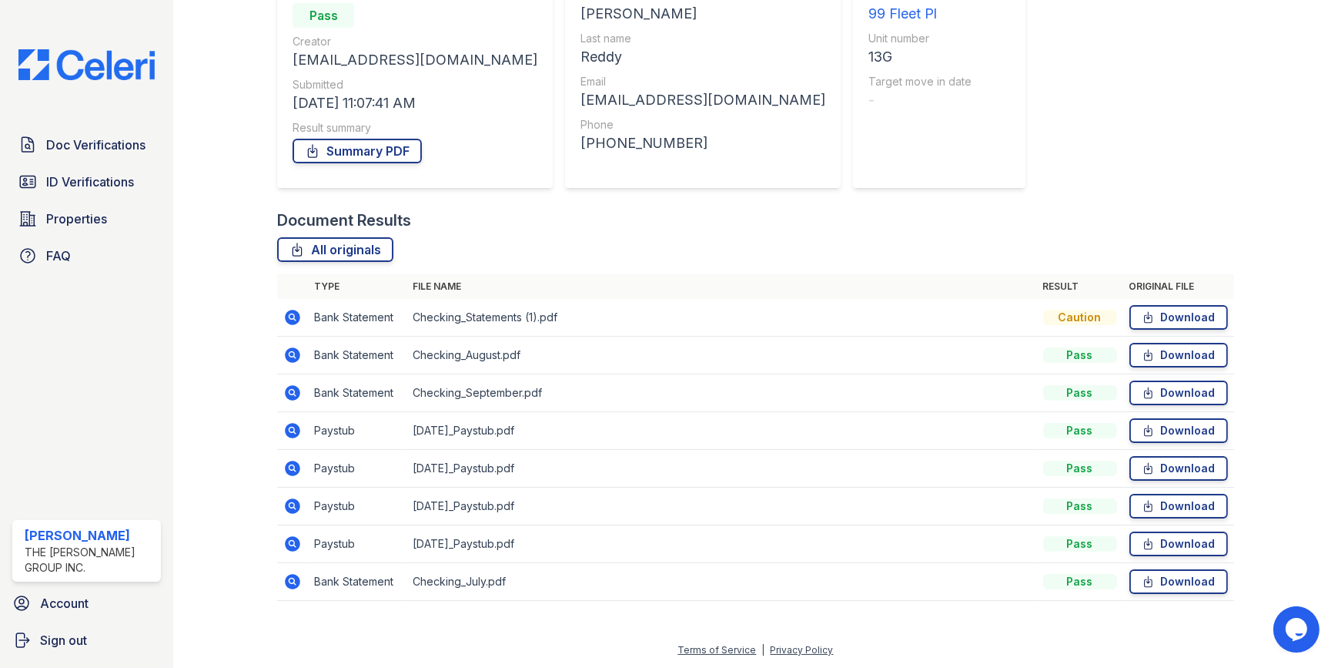
click at [293, 508] on icon at bounding box center [293, 505] width 15 height 15
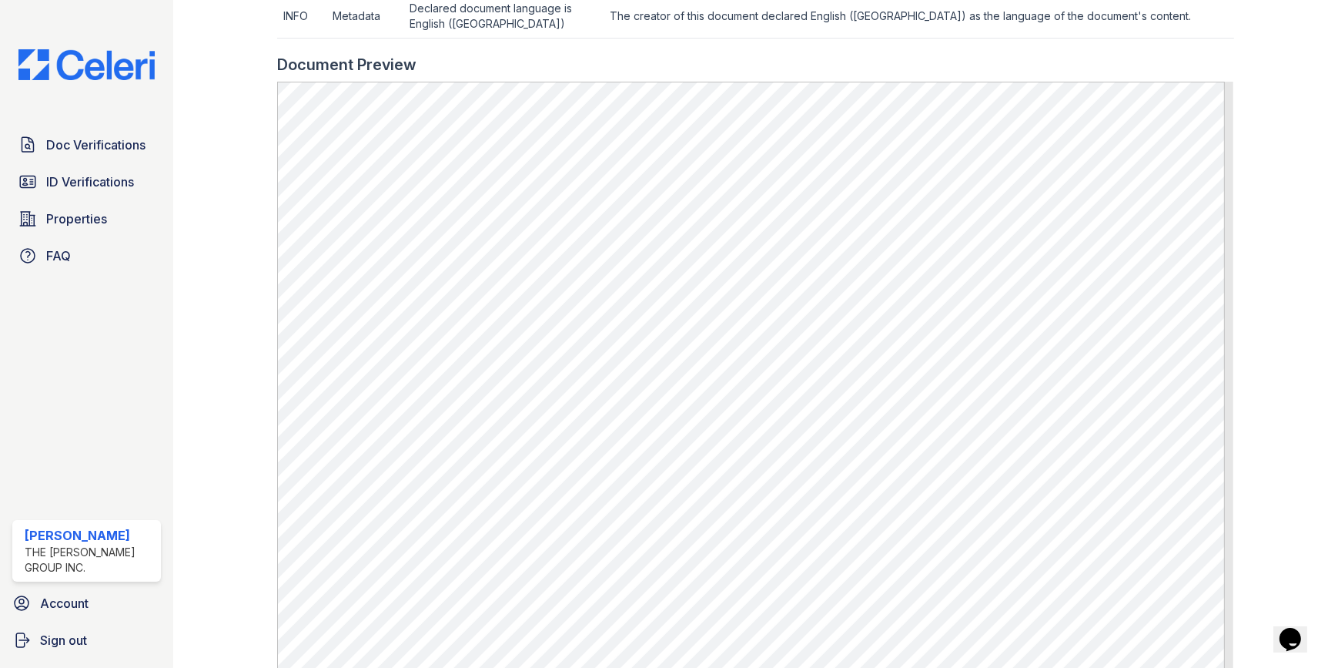
scroll to position [700, 0]
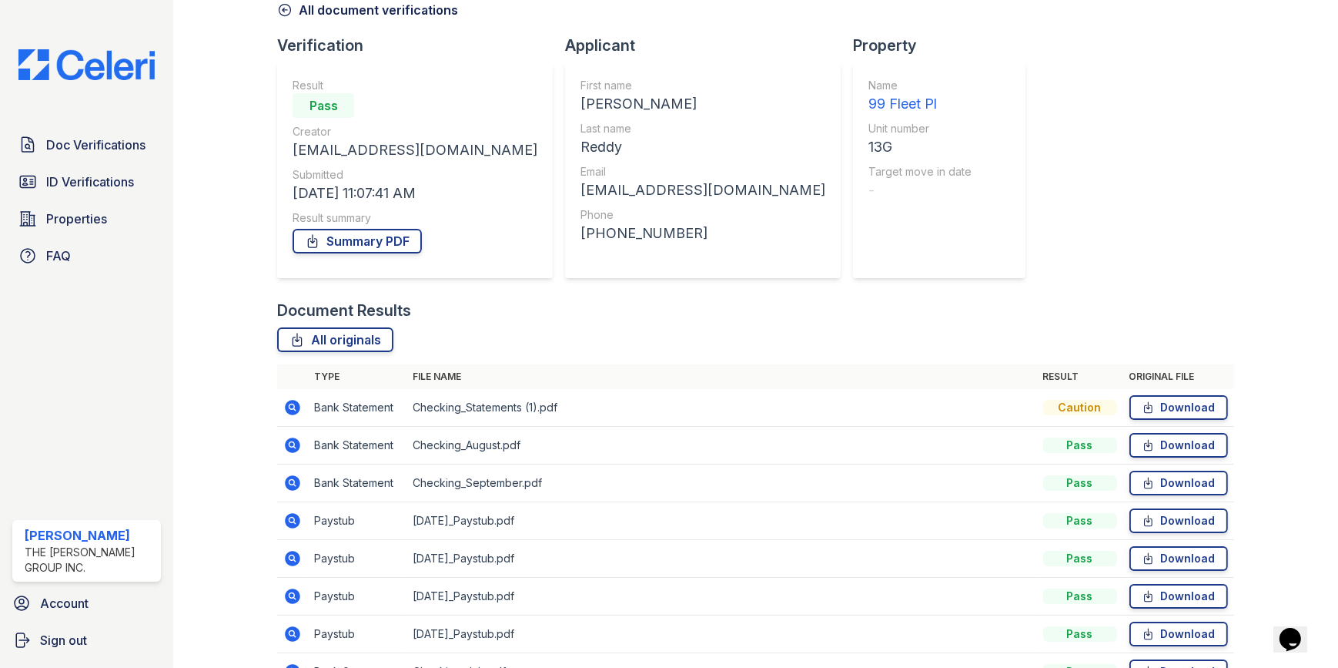
scroll to position [169, 0]
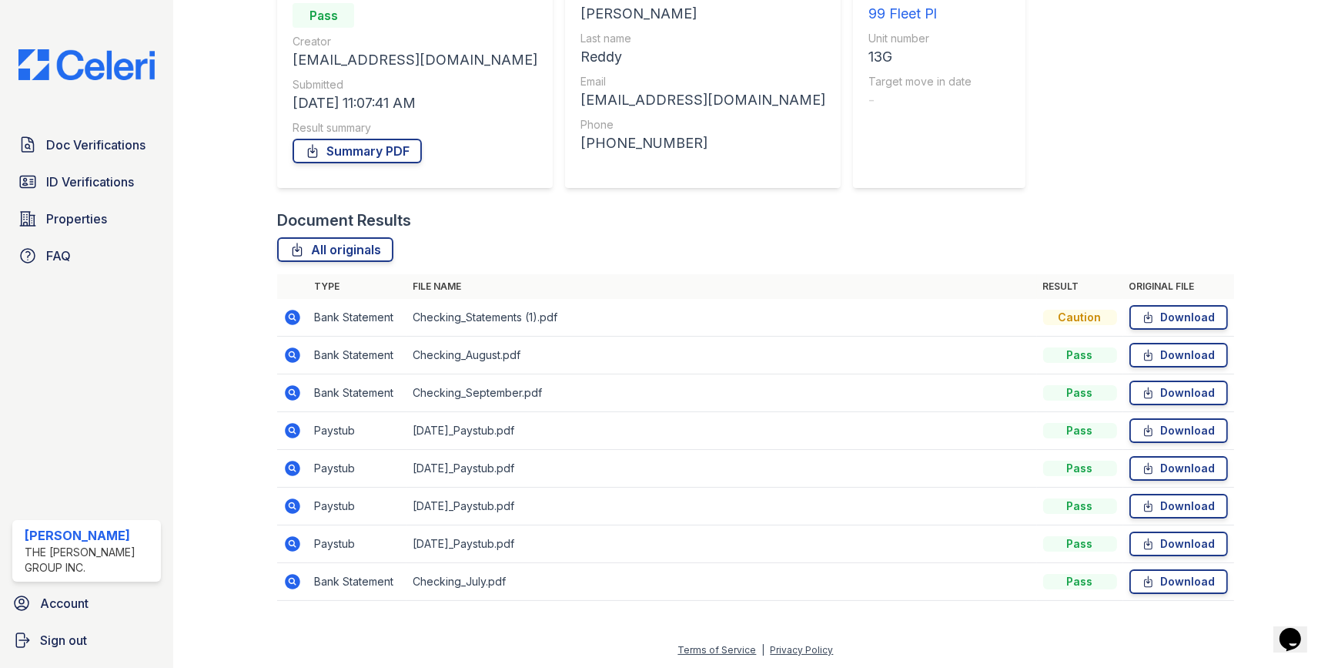
click at [293, 437] on icon at bounding box center [292, 430] width 18 height 18
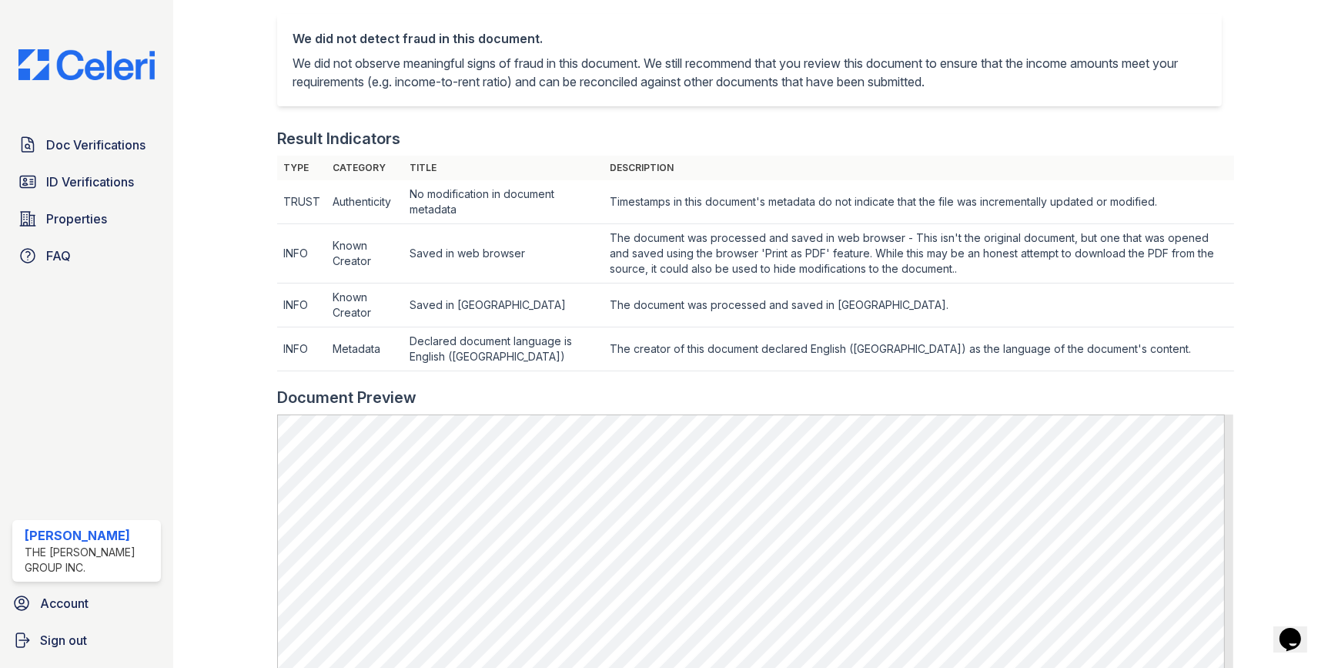
scroll to position [700, 0]
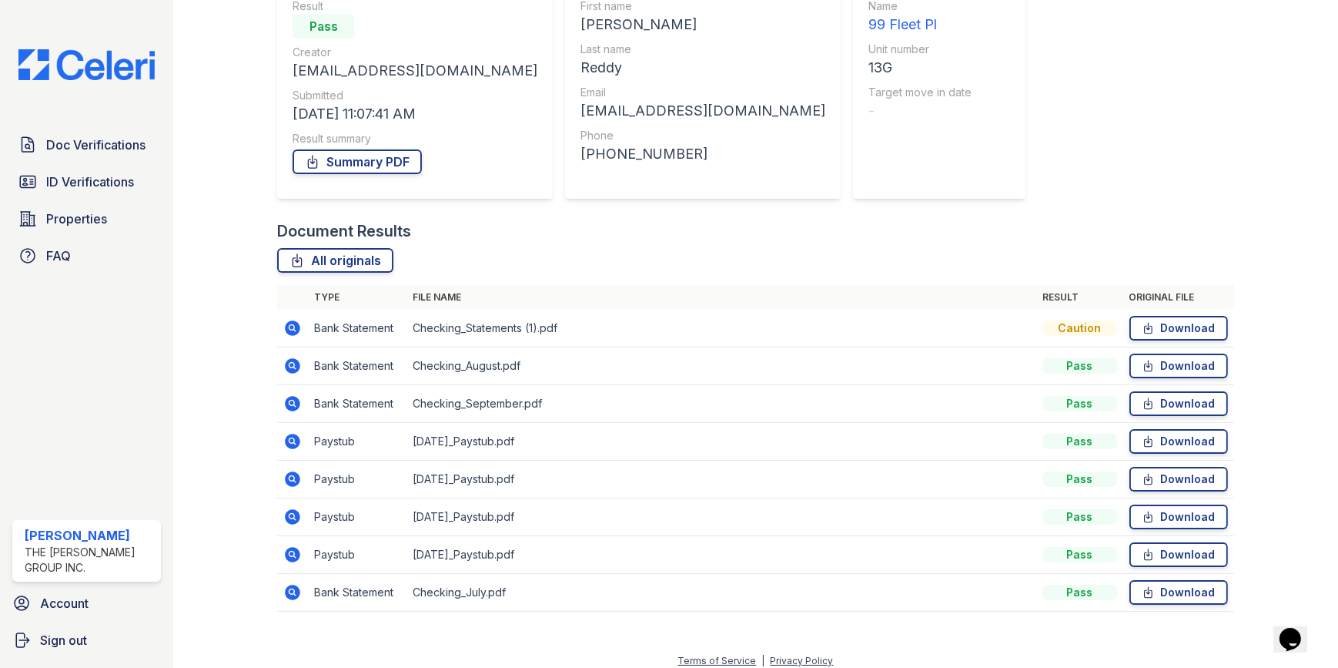
scroll to position [169, 0]
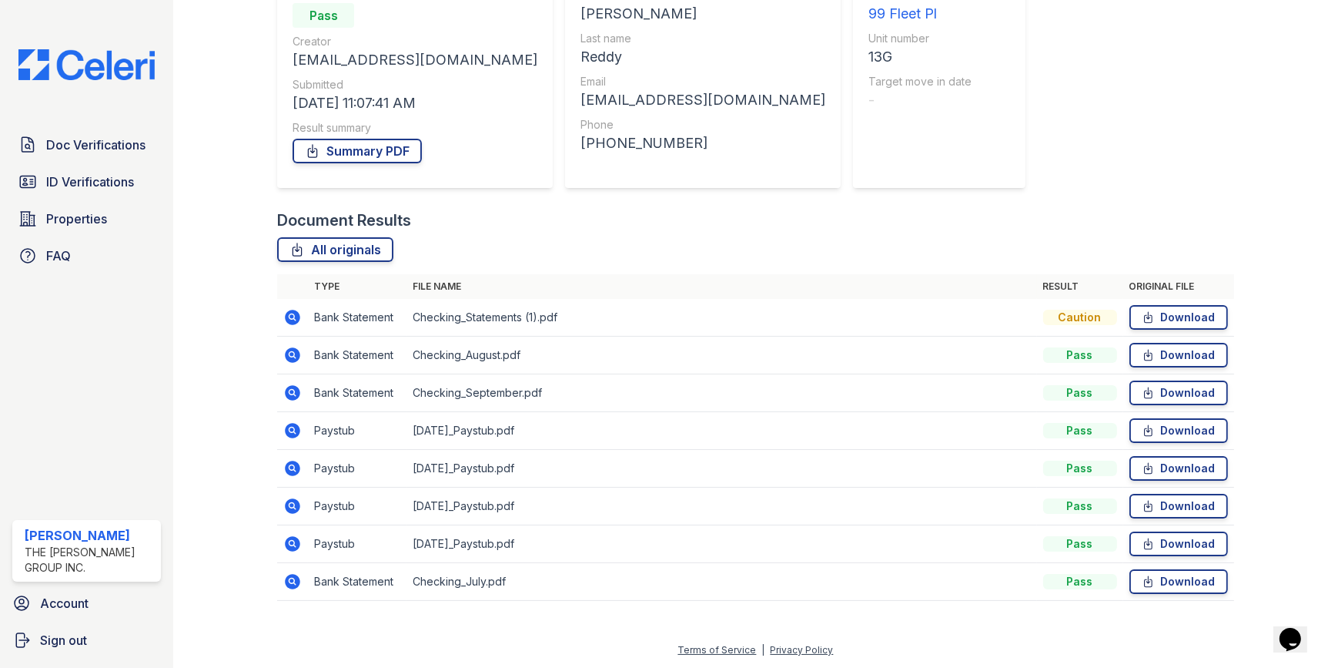
click at [289, 429] on icon at bounding box center [292, 430] width 18 height 18
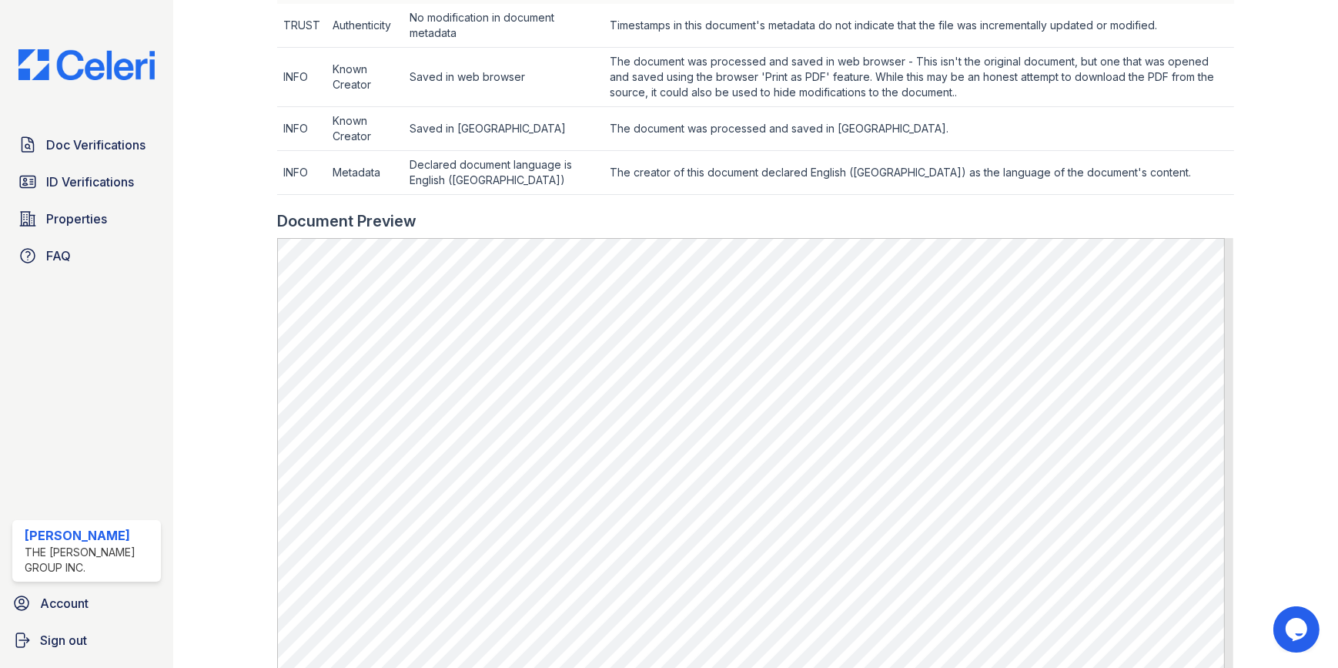
scroll to position [560, 0]
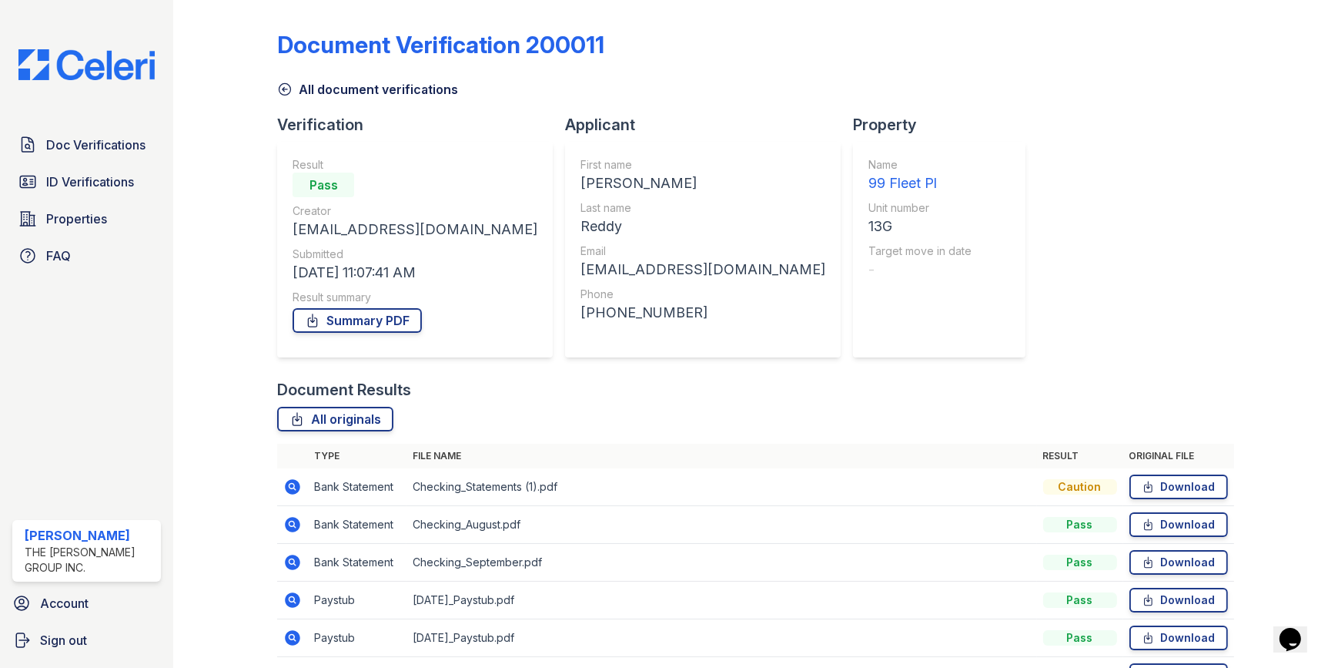
click at [292, 558] on icon at bounding box center [292, 562] width 18 height 18
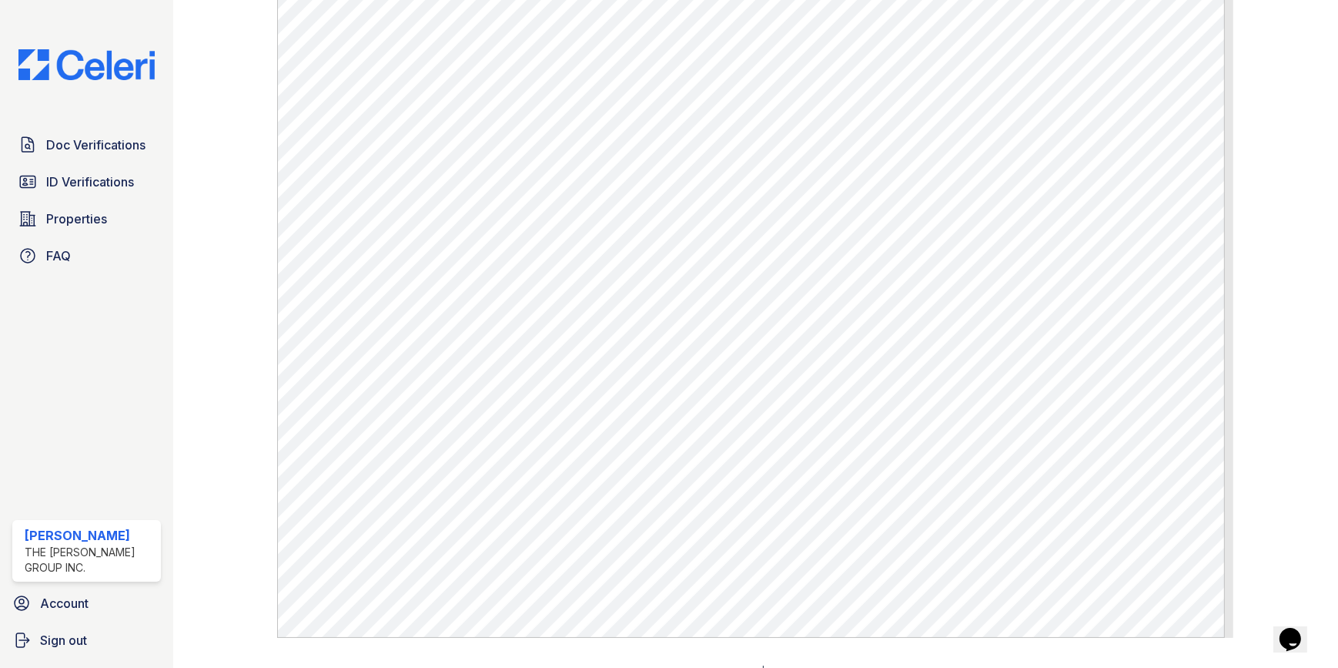
scroll to position [839, 0]
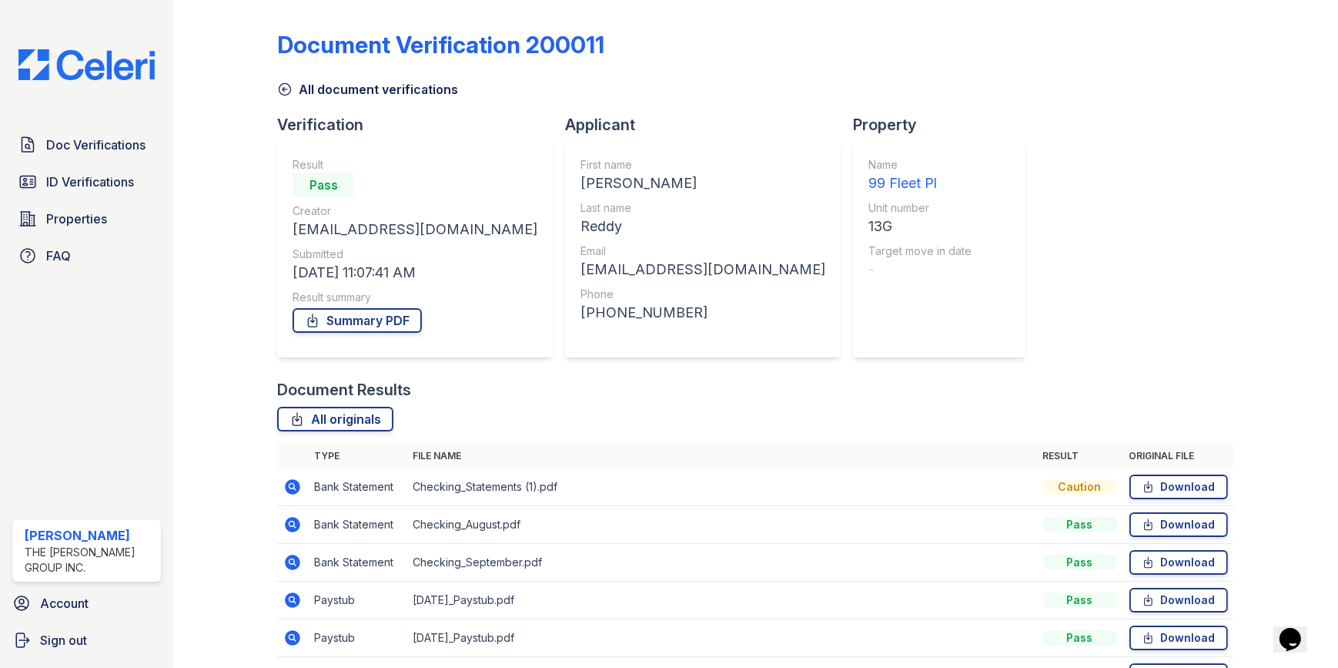
click at [293, 521] on icon at bounding box center [293, 524] width 15 height 15
click at [296, 487] on icon at bounding box center [293, 486] width 15 height 15
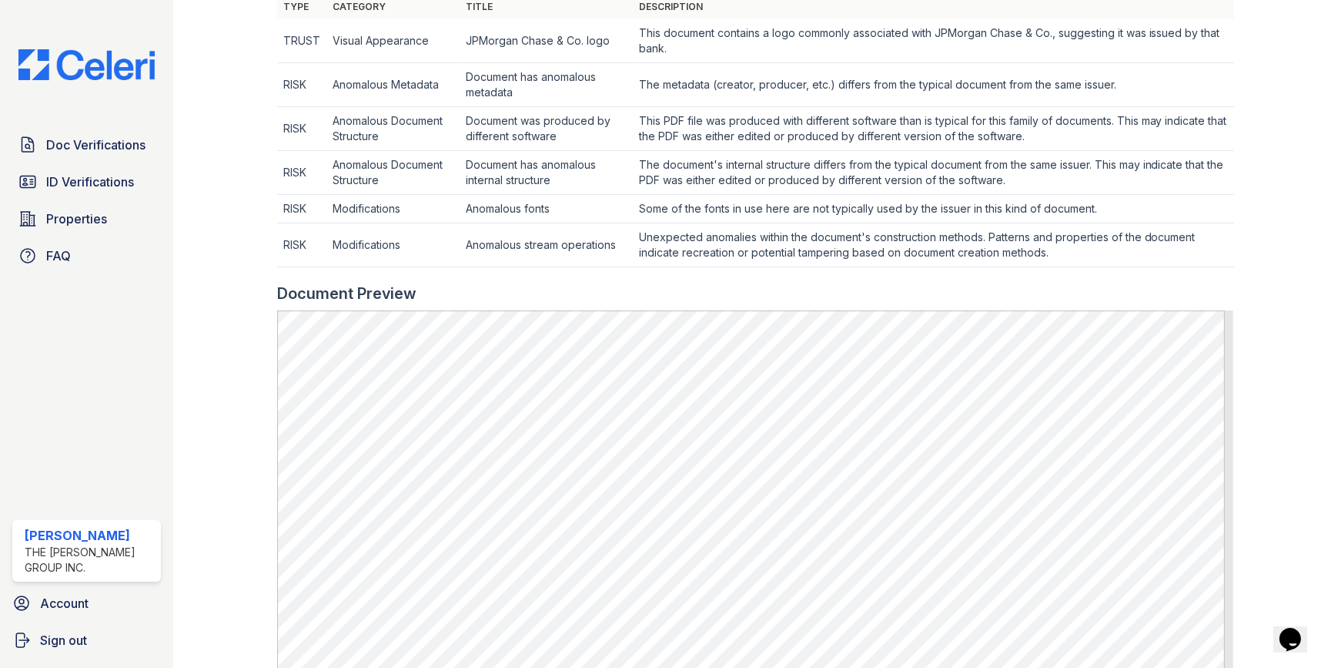
scroll to position [770, 0]
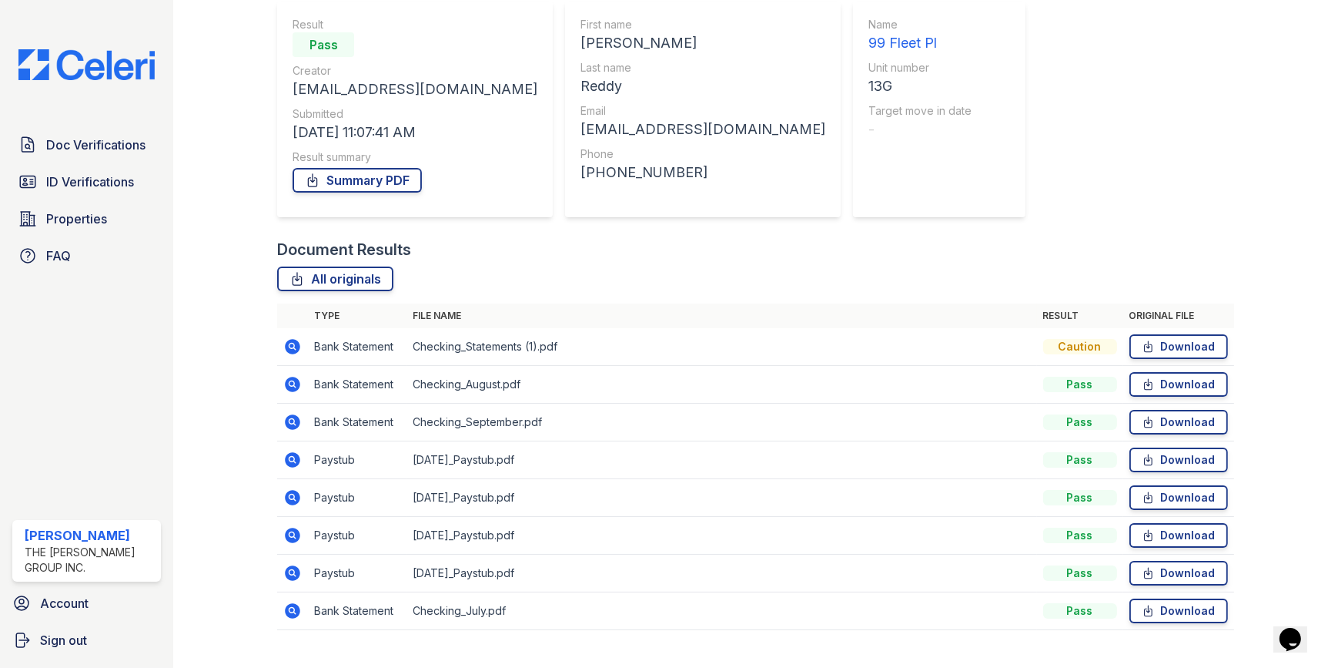
scroll to position [169, 0]
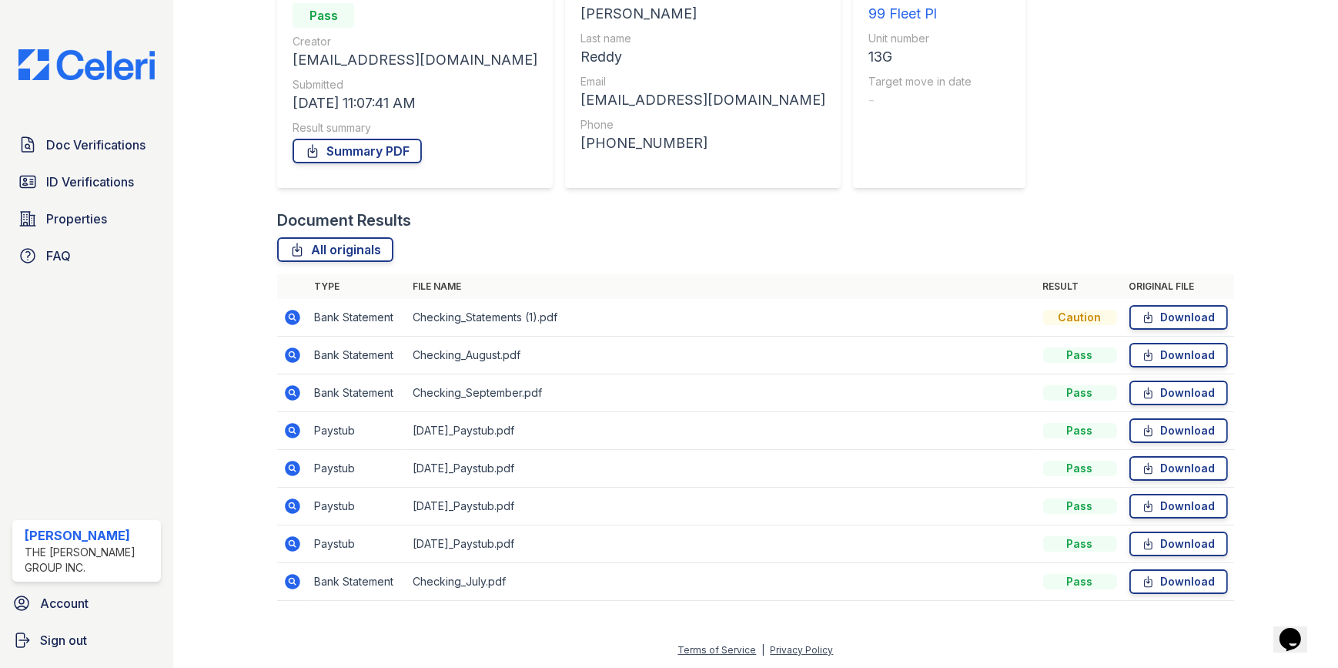
click at [293, 397] on icon at bounding box center [293, 392] width 15 height 15
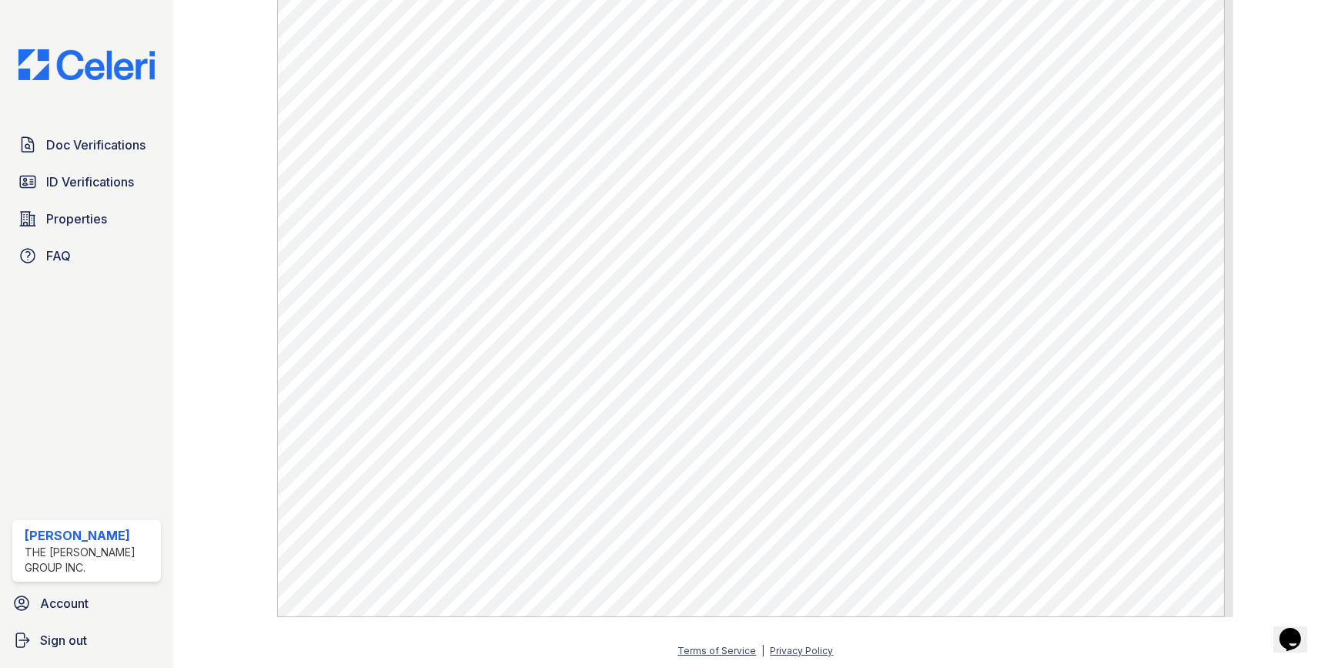
scroll to position [842, 0]
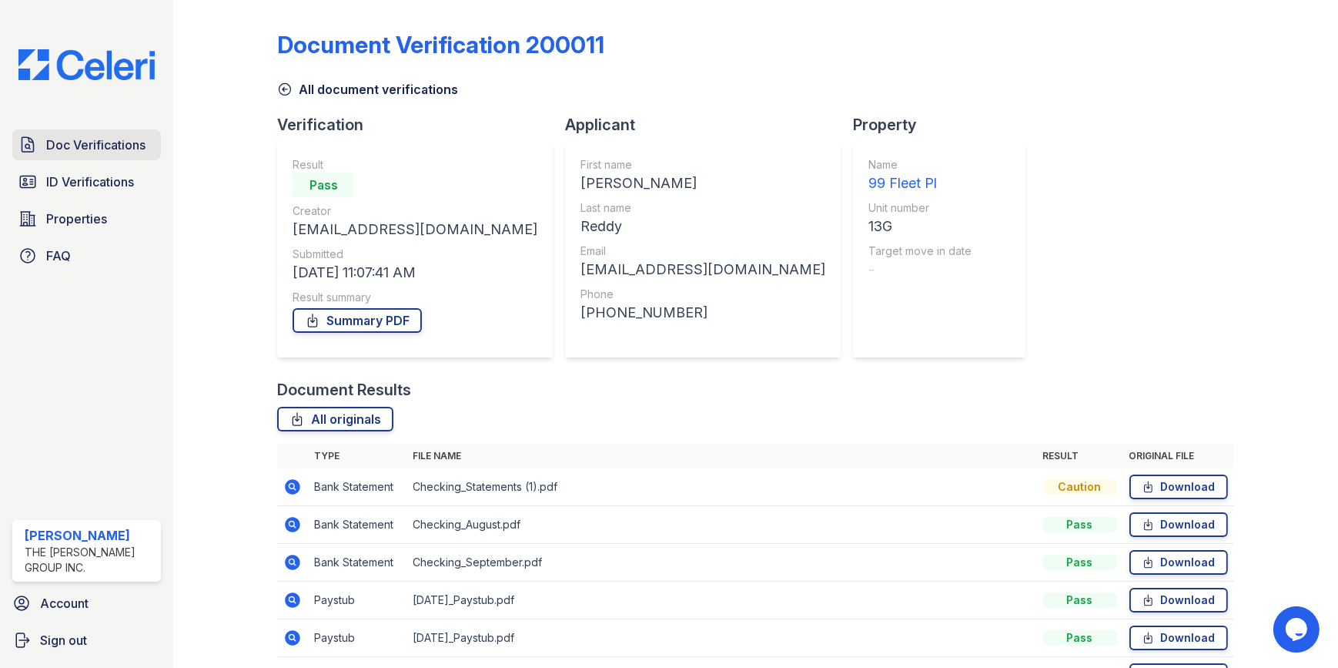
click at [41, 138] on link "Doc Verifications" at bounding box center [86, 144] width 149 height 31
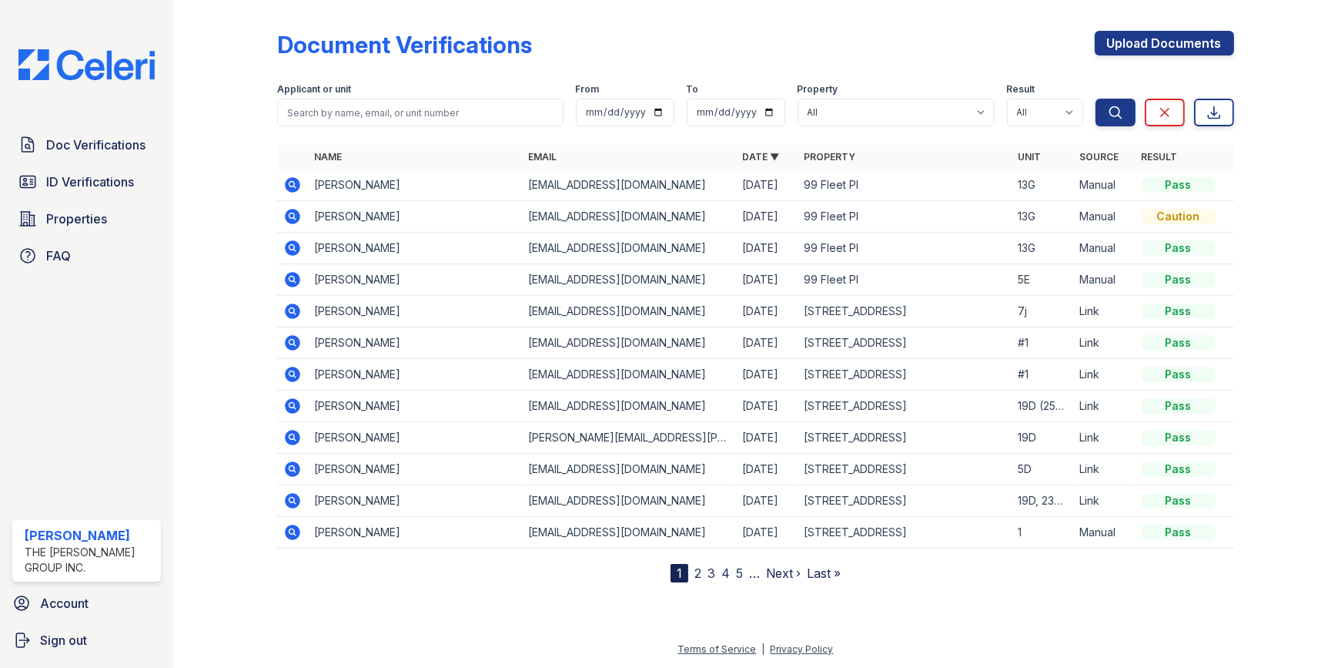
click at [296, 247] on icon at bounding box center [293, 247] width 15 height 15
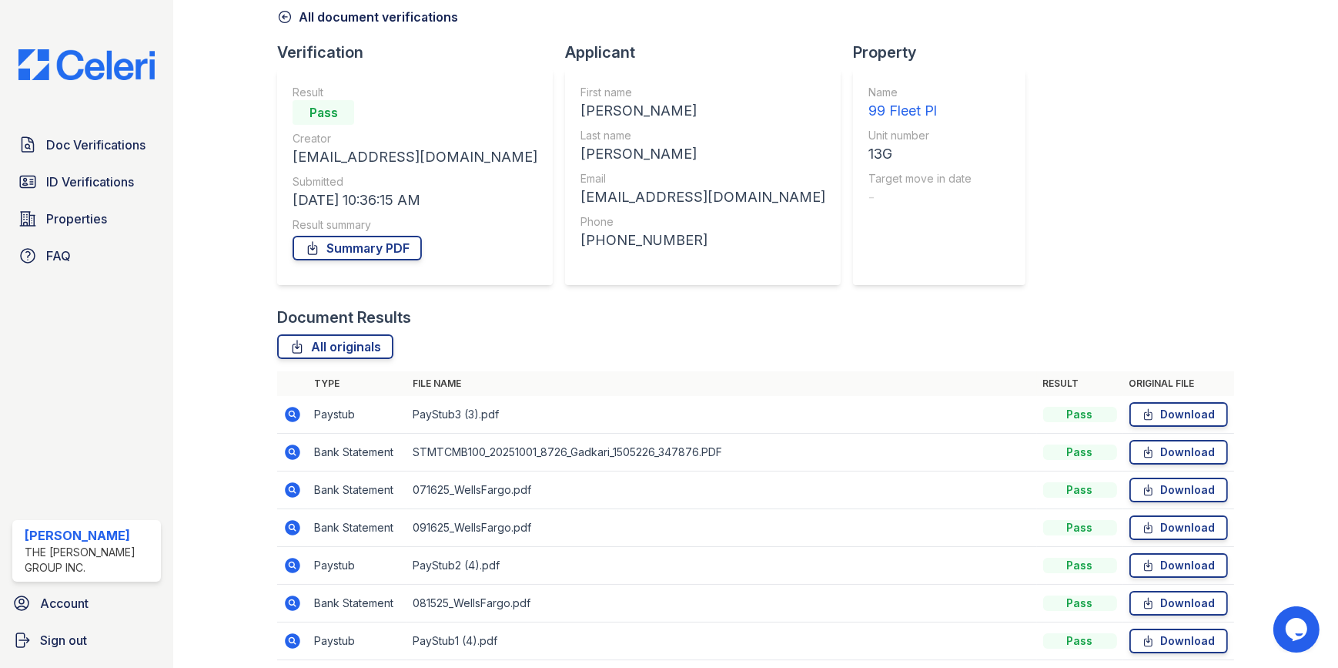
scroll to position [131, 0]
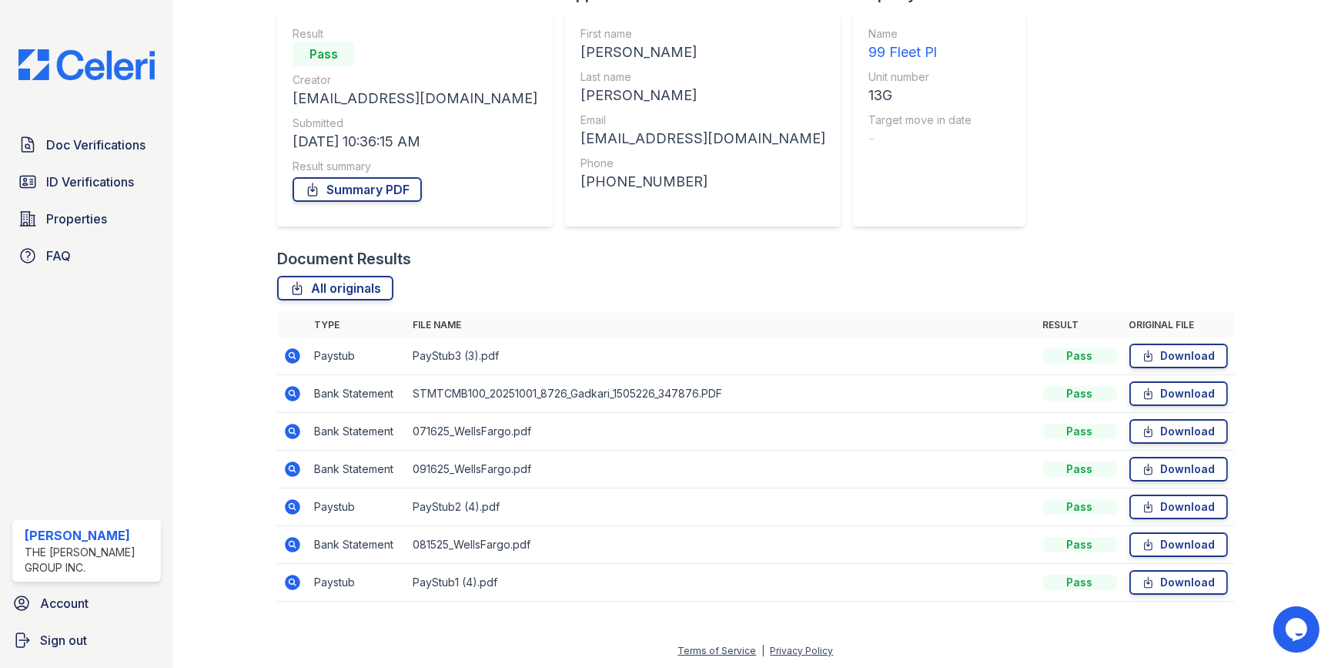
click at [289, 578] on icon at bounding box center [293, 581] width 15 height 15
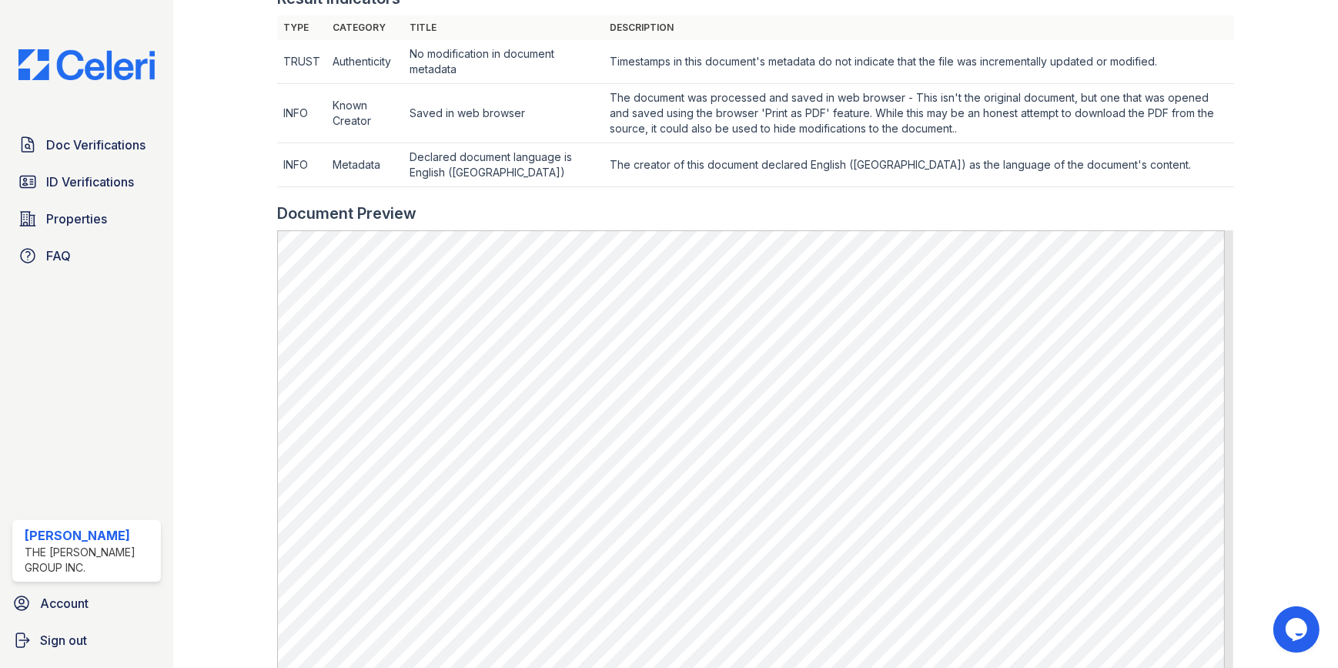
scroll to position [700, 0]
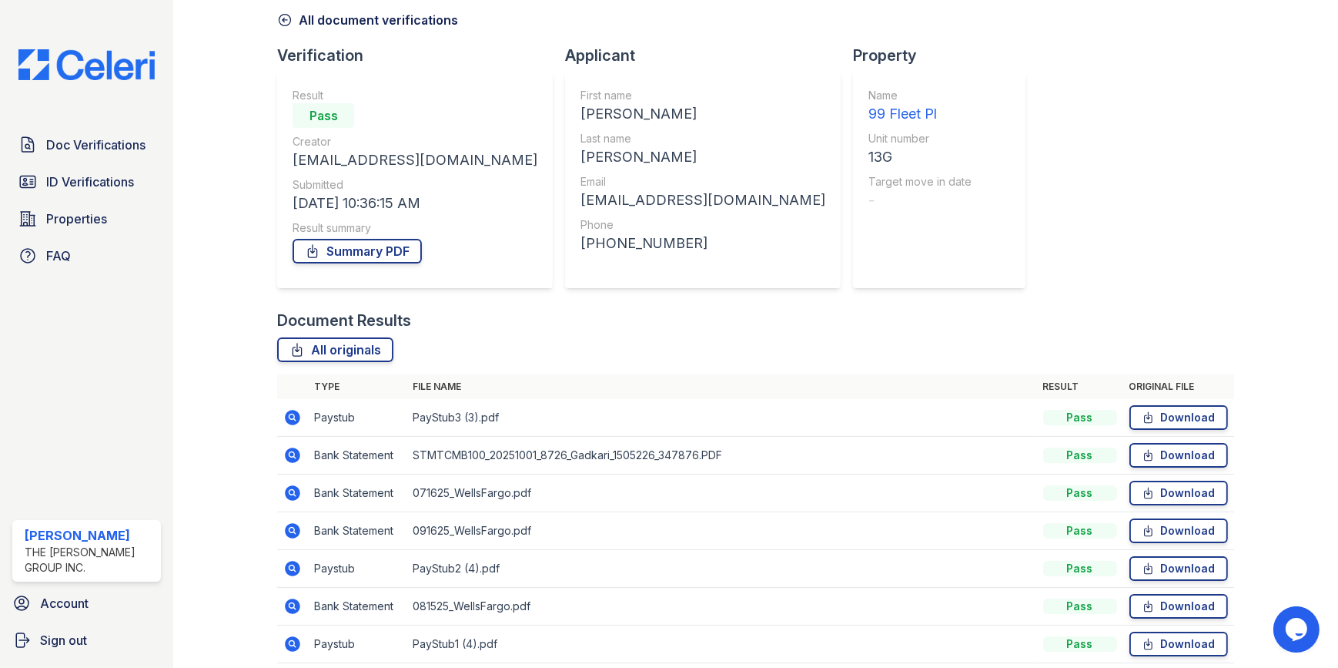
scroll to position [131, 0]
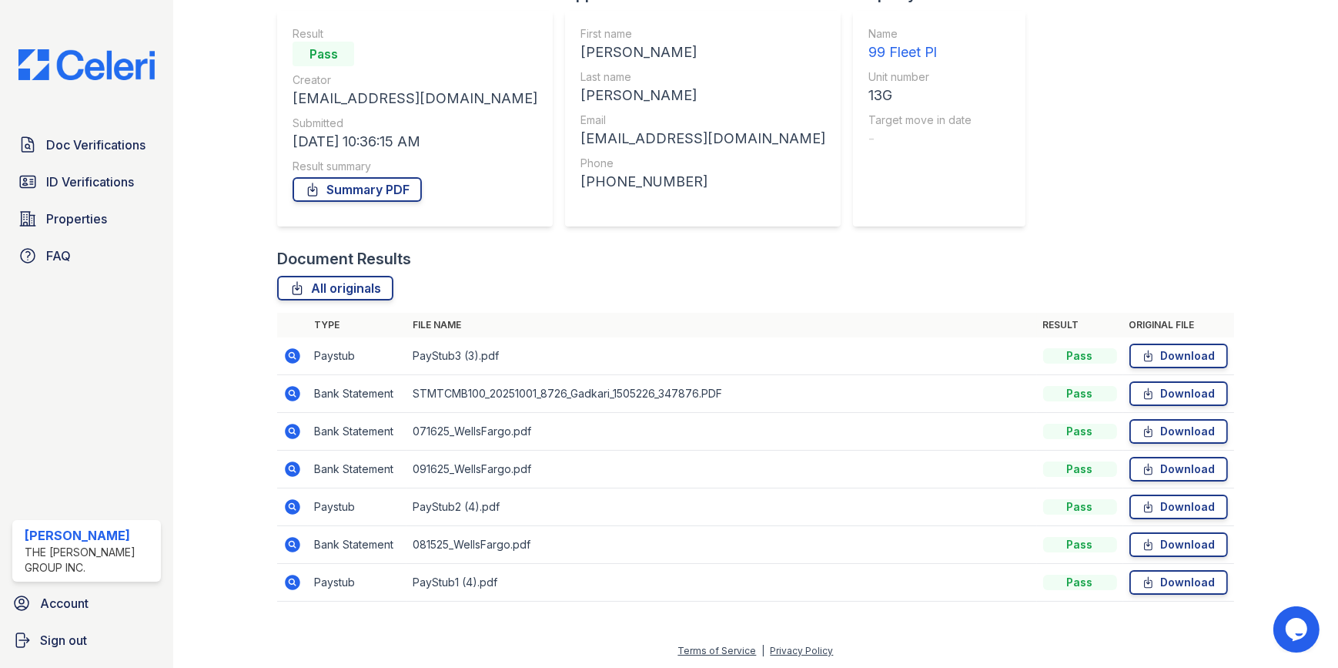
click at [286, 539] on icon at bounding box center [293, 544] width 15 height 15
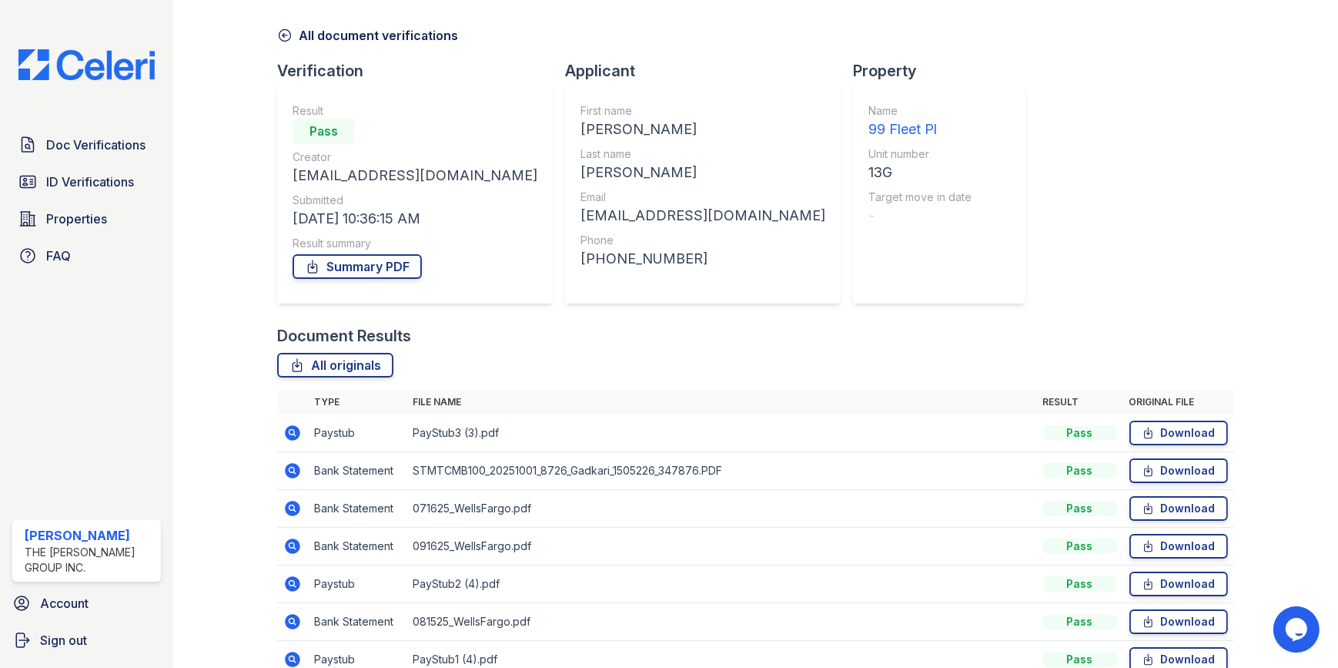
scroll to position [131, 0]
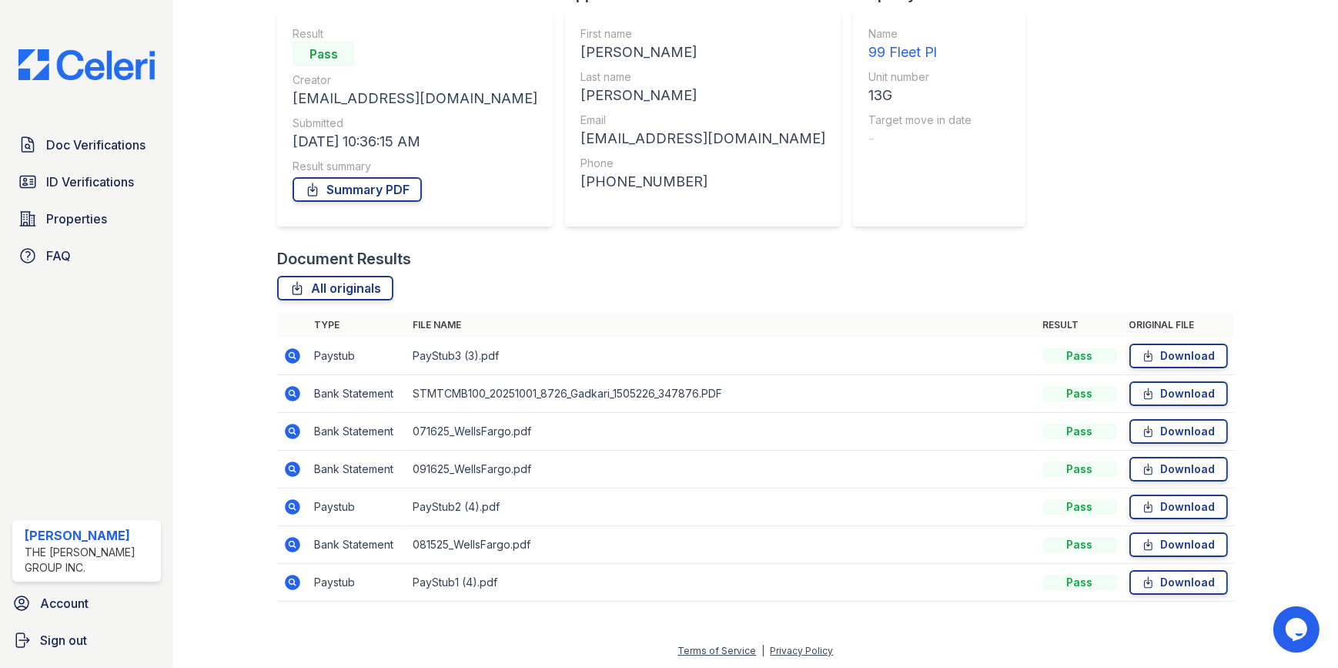
click at [290, 505] on icon at bounding box center [292, 506] width 4 height 4
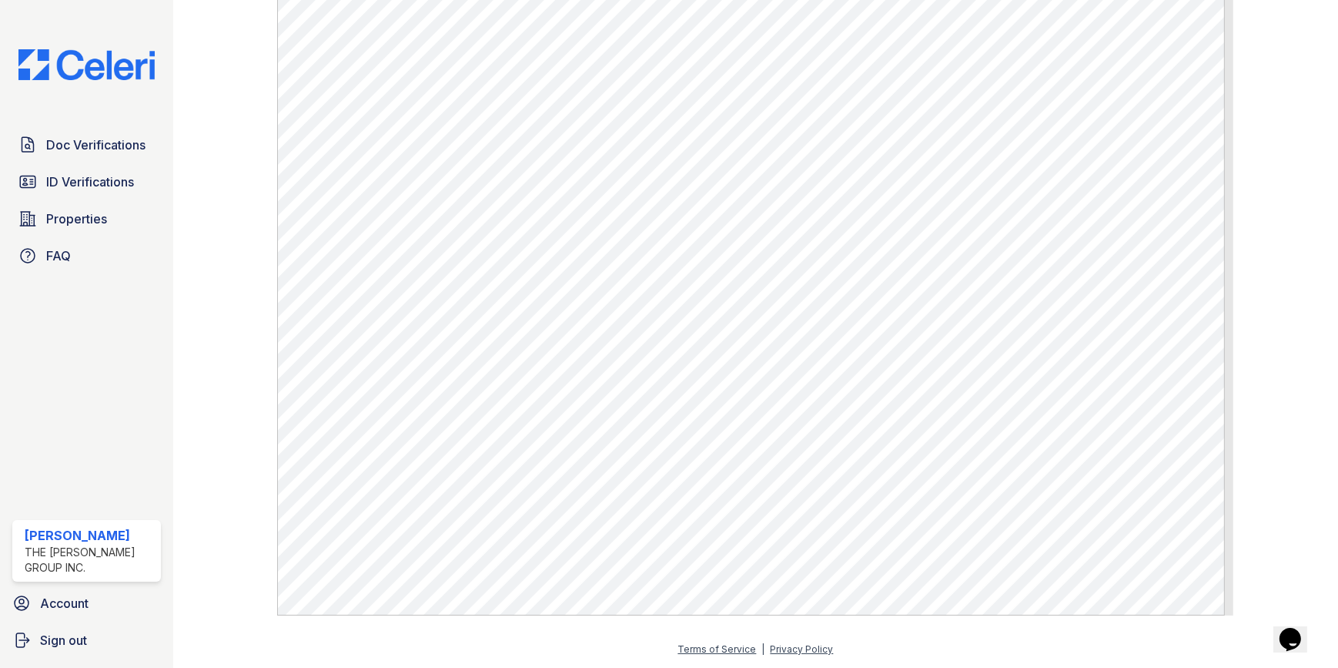
scroll to position [787, 0]
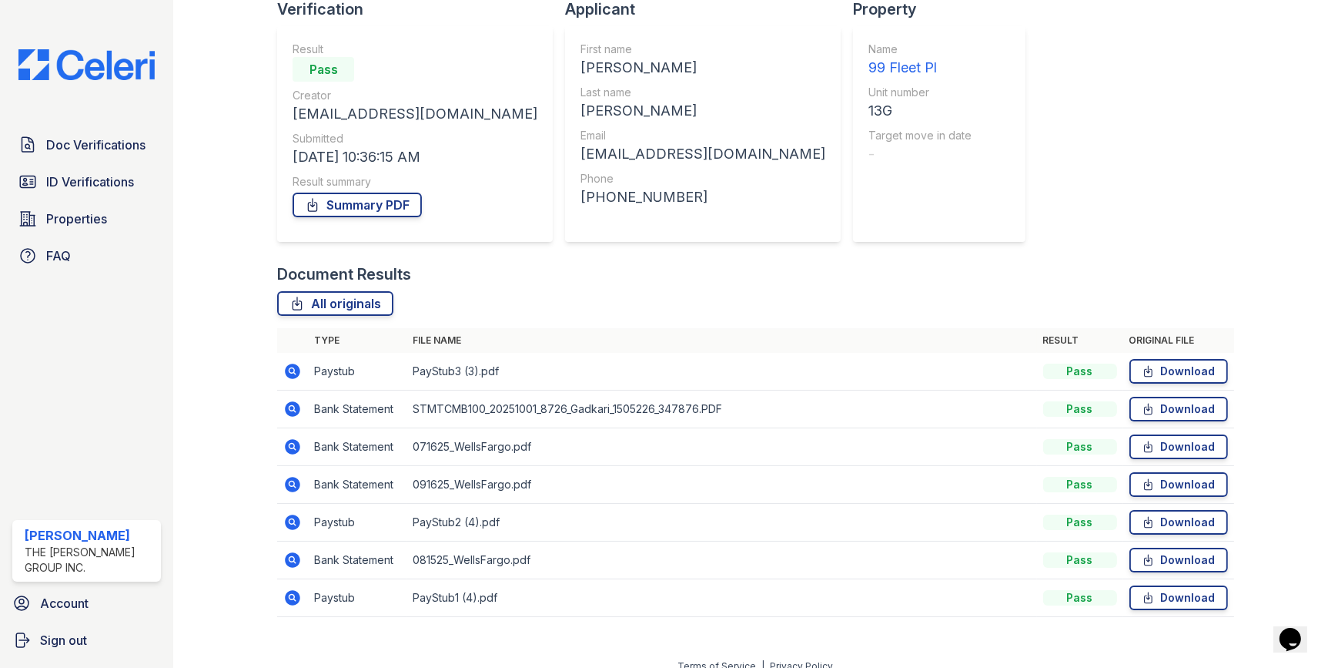
scroll to position [131, 0]
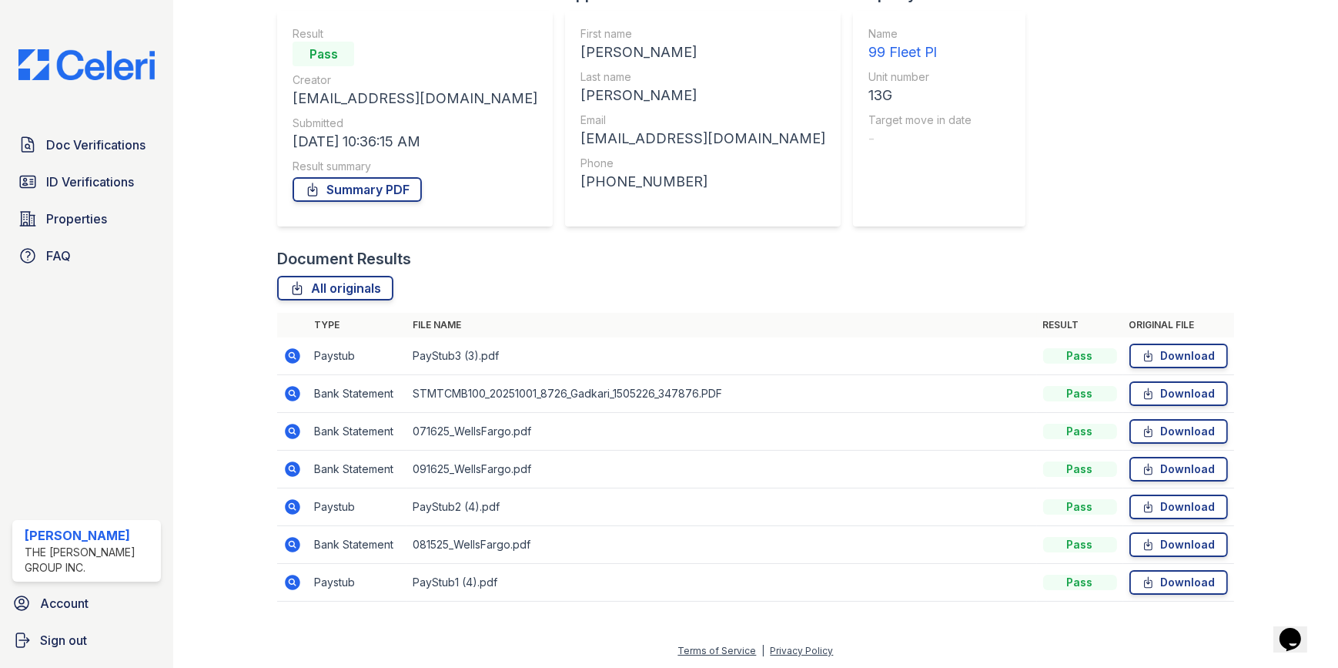
click at [294, 464] on icon at bounding box center [293, 468] width 15 height 15
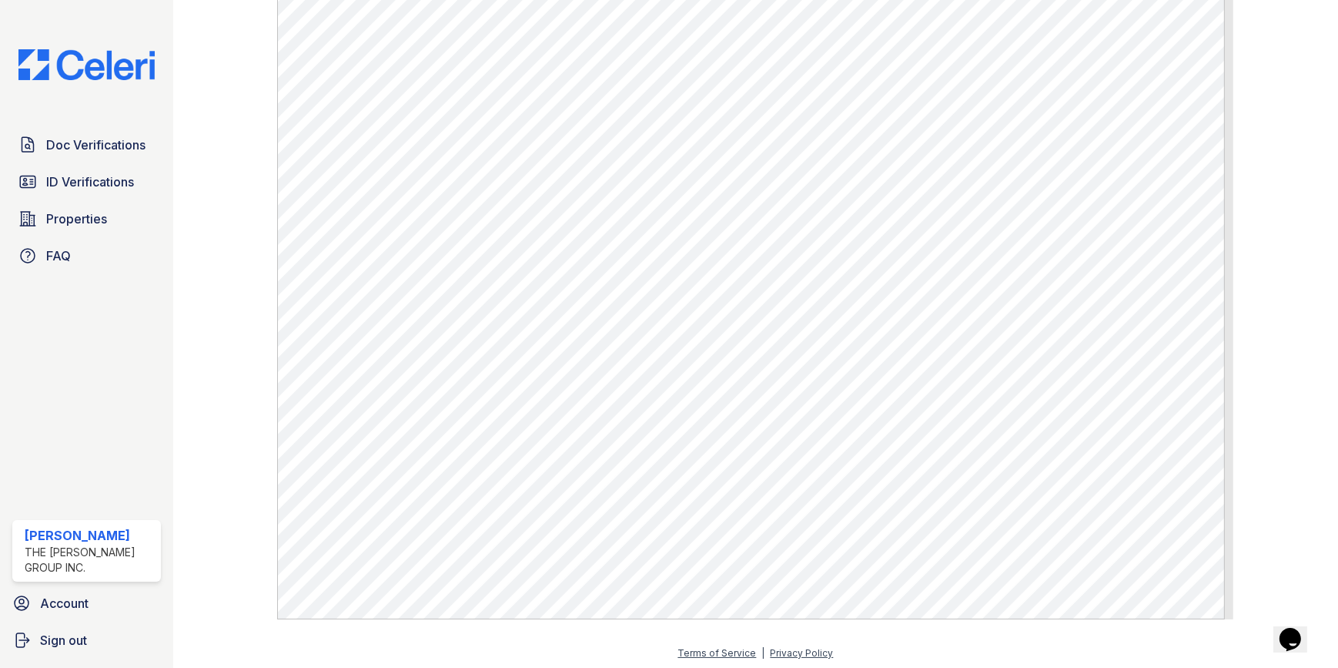
scroll to position [857, 0]
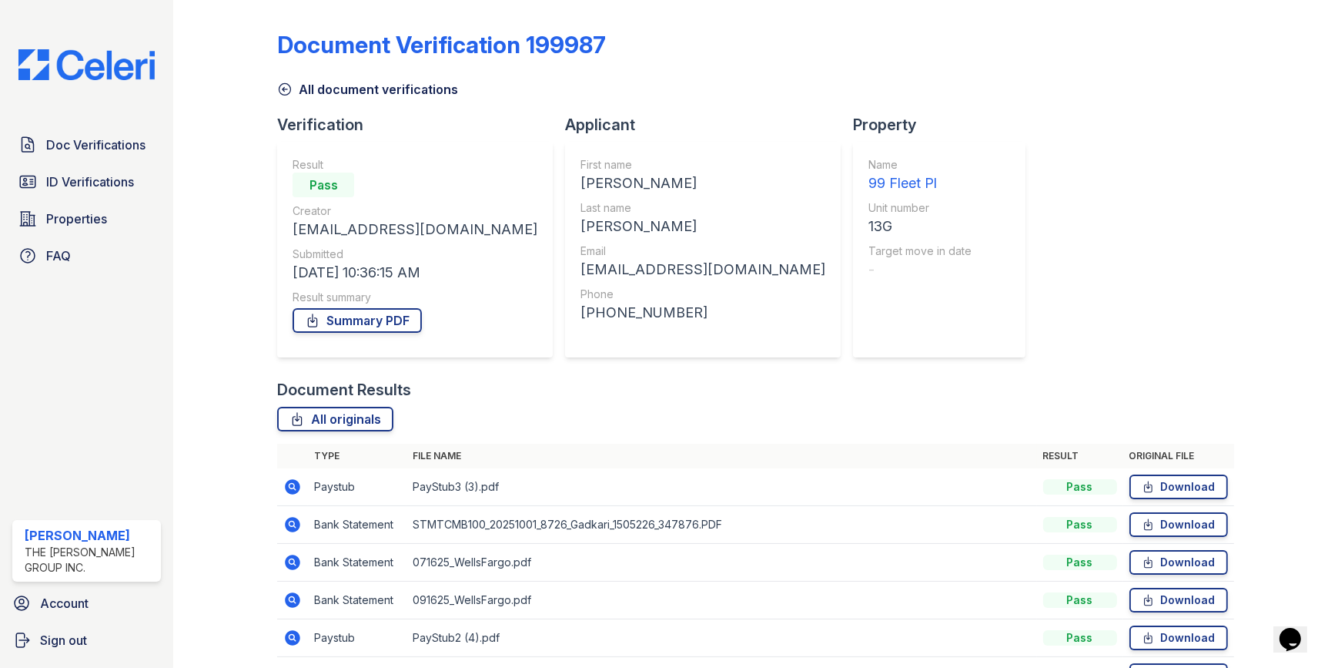
click at [293, 515] on icon at bounding box center [292, 524] width 18 height 18
click at [288, 481] on icon at bounding box center [293, 486] width 15 height 15
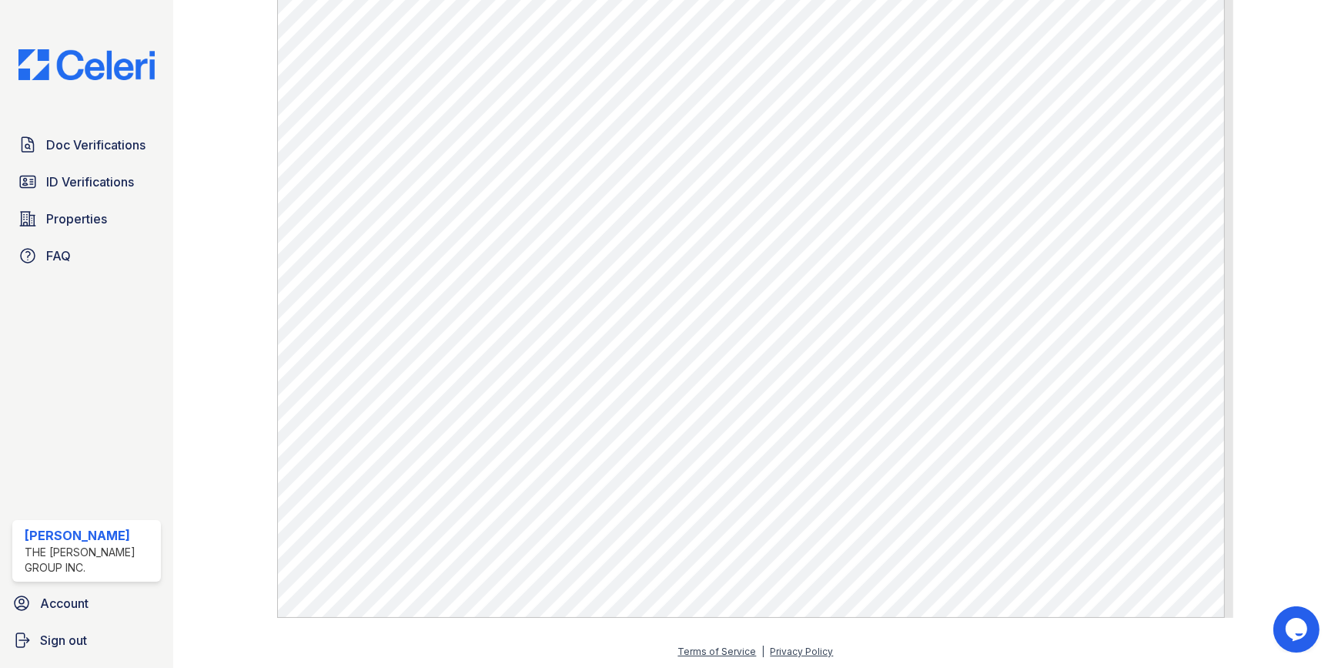
scroll to position [350, 0]
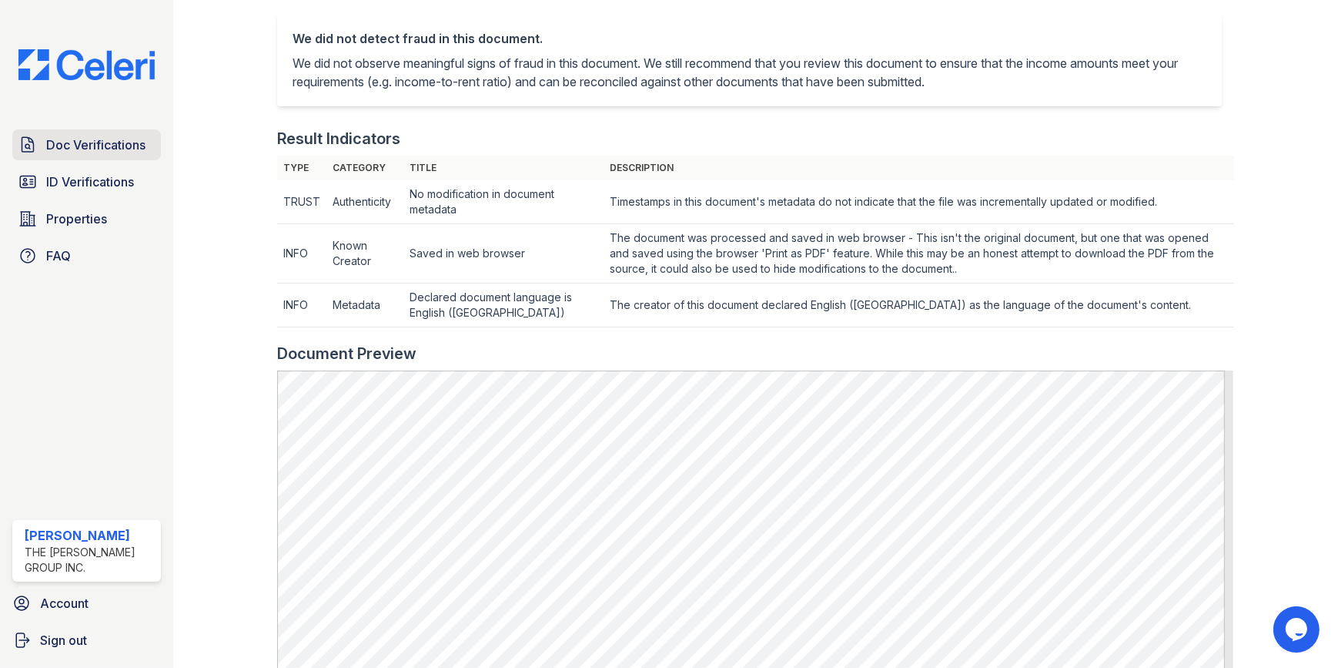
click at [46, 150] on span "Doc Verifications" at bounding box center [95, 145] width 99 height 18
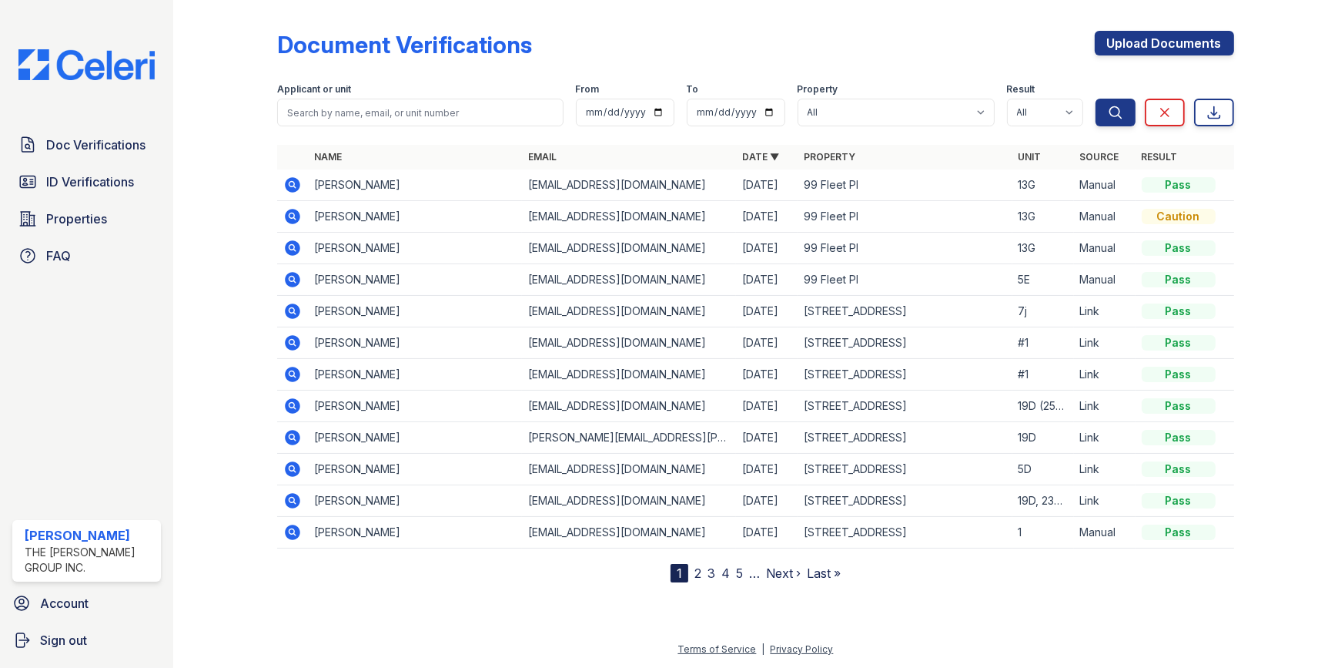
click at [287, 183] on icon at bounding box center [293, 184] width 15 height 15
drag, startPoint x: 95, startPoint y: 154, endPoint x: 99, endPoint y: 146, distance: 8.3
click at [95, 154] on link "Doc Verifications" at bounding box center [86, 144] width 149 height 31
click at [306, 116] on input "search" at bounding box center [420, 113] width 286 height 28
type input "7J"
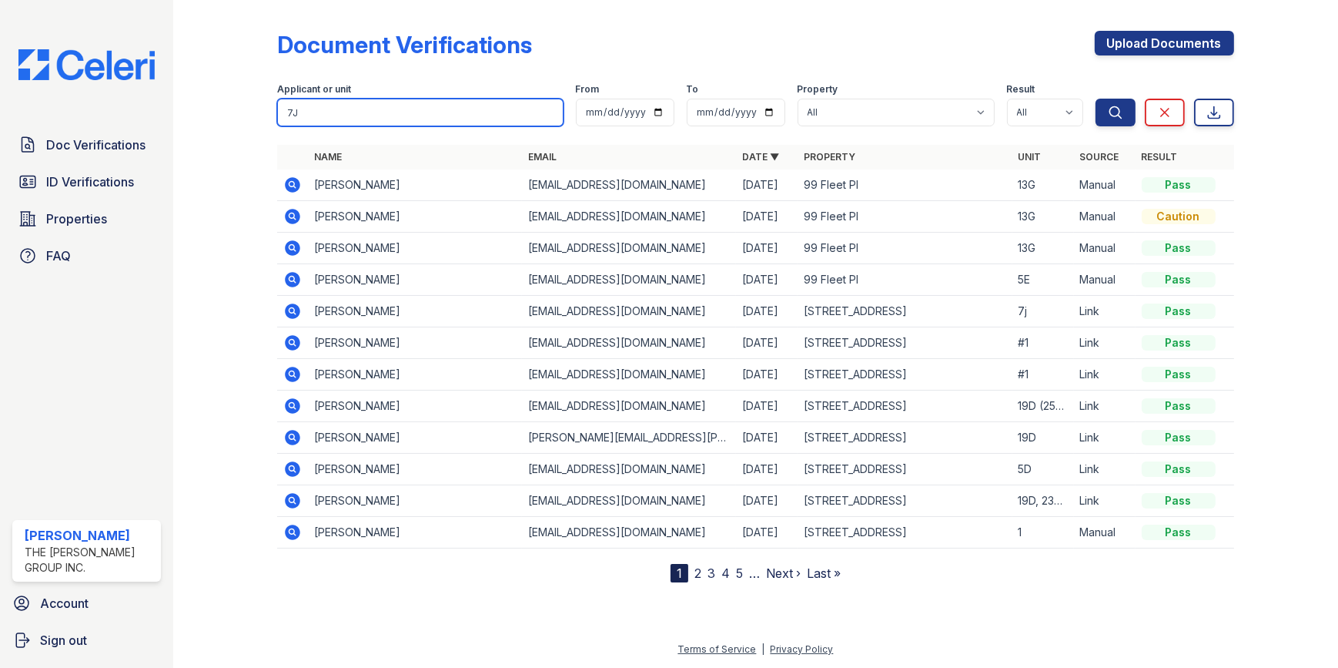
click at [1096, 99] on button "Search" at bounding box center [1116, 113] width 40 height 28
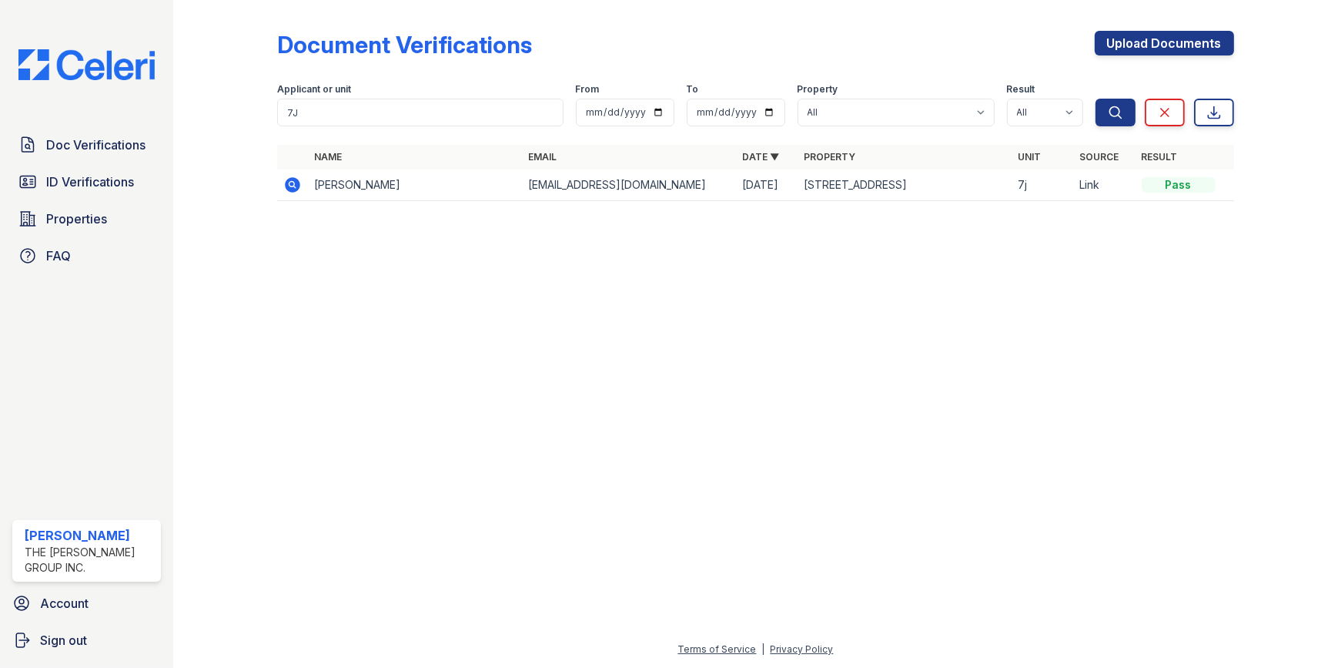
click at [289, 186] on icon at bounding box center [293, 184] width 15 height 15
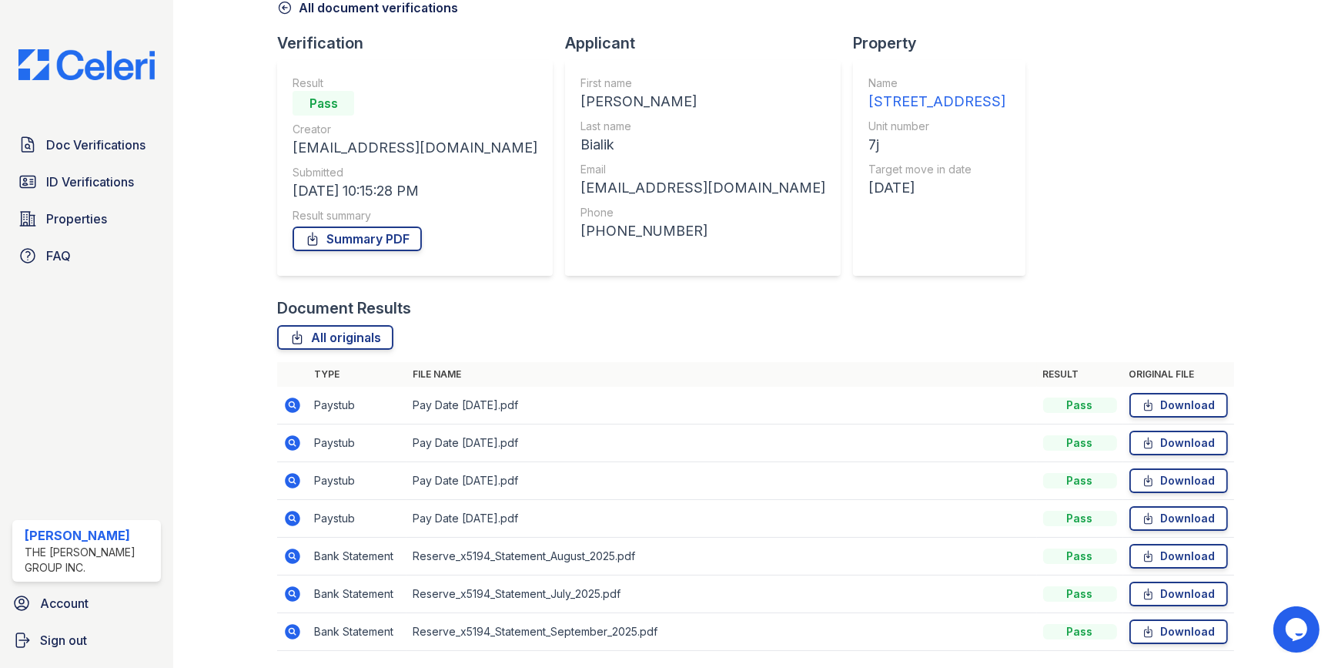
scroll to position [131, 0]
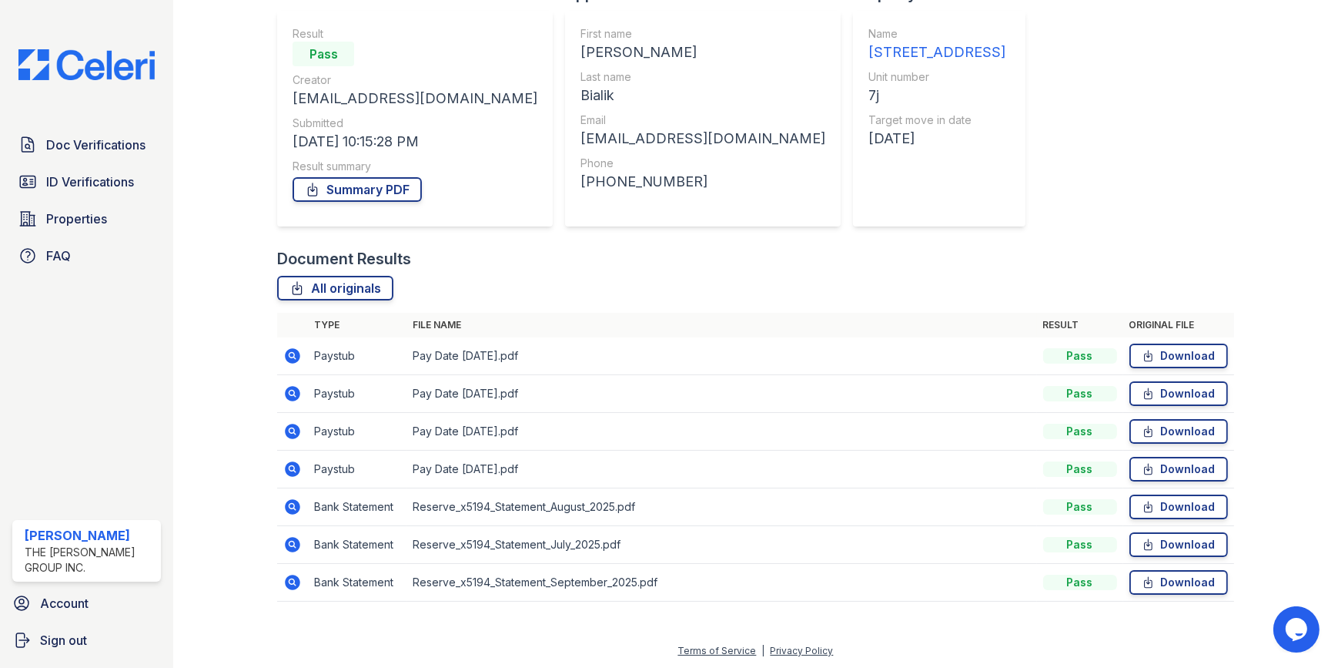
click at [293, 581] on icon at bounding box center [293, 581] width 15 height 15
click at [294, 467] on icon at bounding box center [293, 468] width 15 height 15
click at [294, 499] on icon at bounding box center [293, 506] width 15 height 15
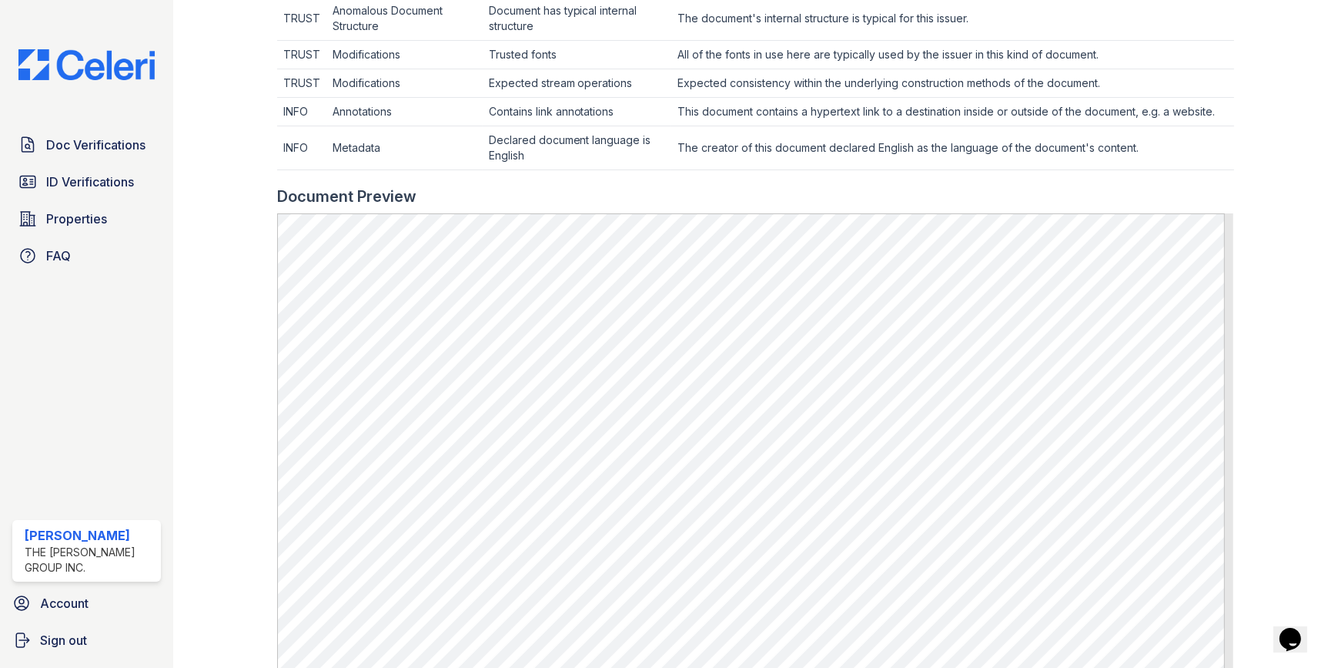
scroll to position [579, 0]
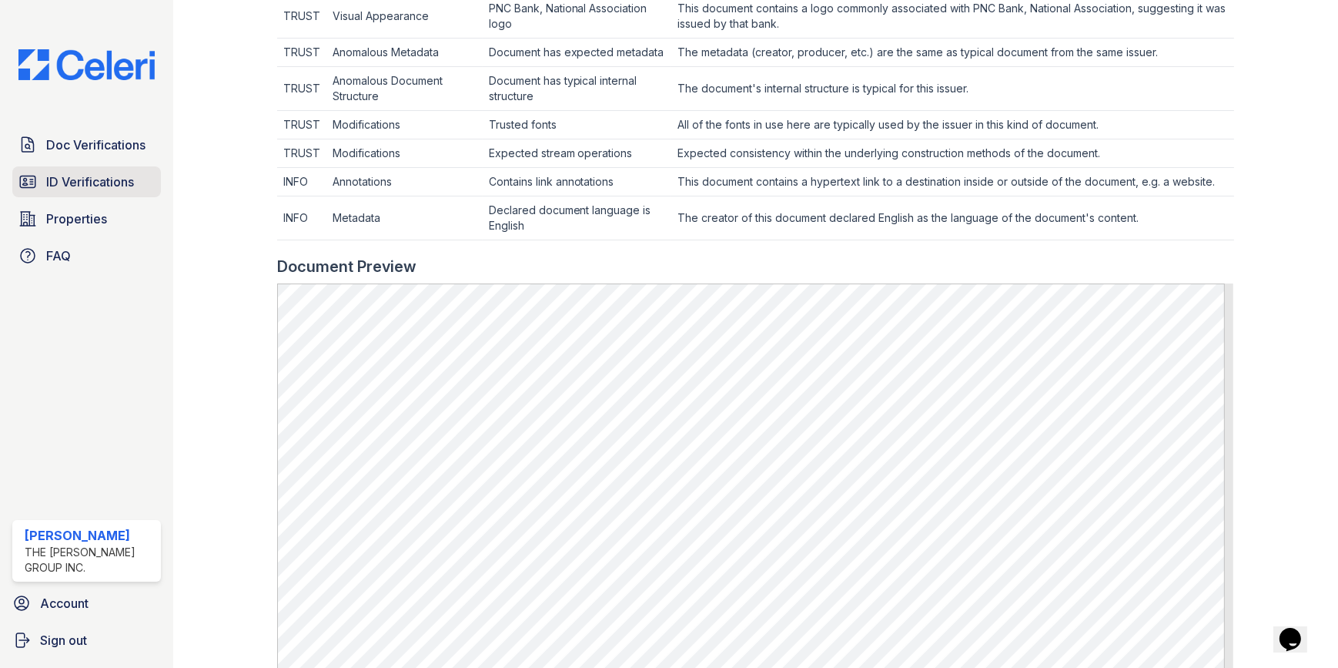
click at [74, 156] on link "Doc Verifications" at bounding box center [86, 144] width 149 height 31
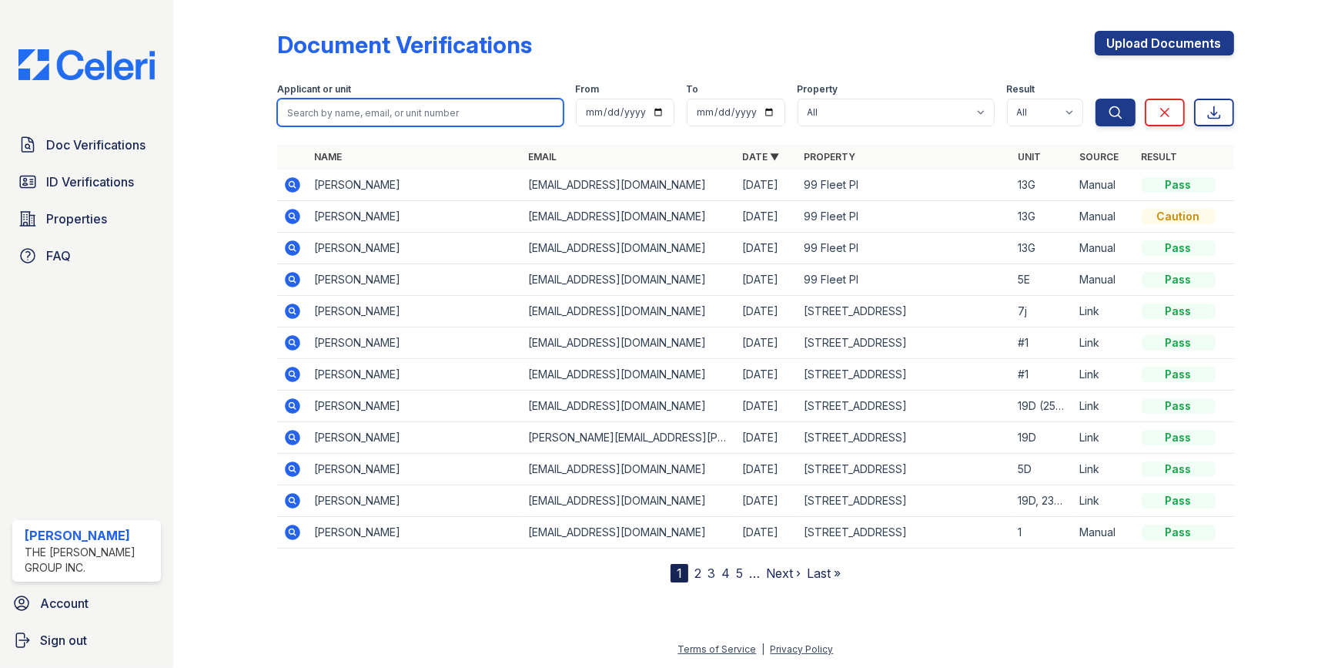
click at [327, 121] on input "search" at bounding box center [420, 113] width 286 height 28
click at [293, 313] on icon at bounding box center [293, 310] width 15 height 15
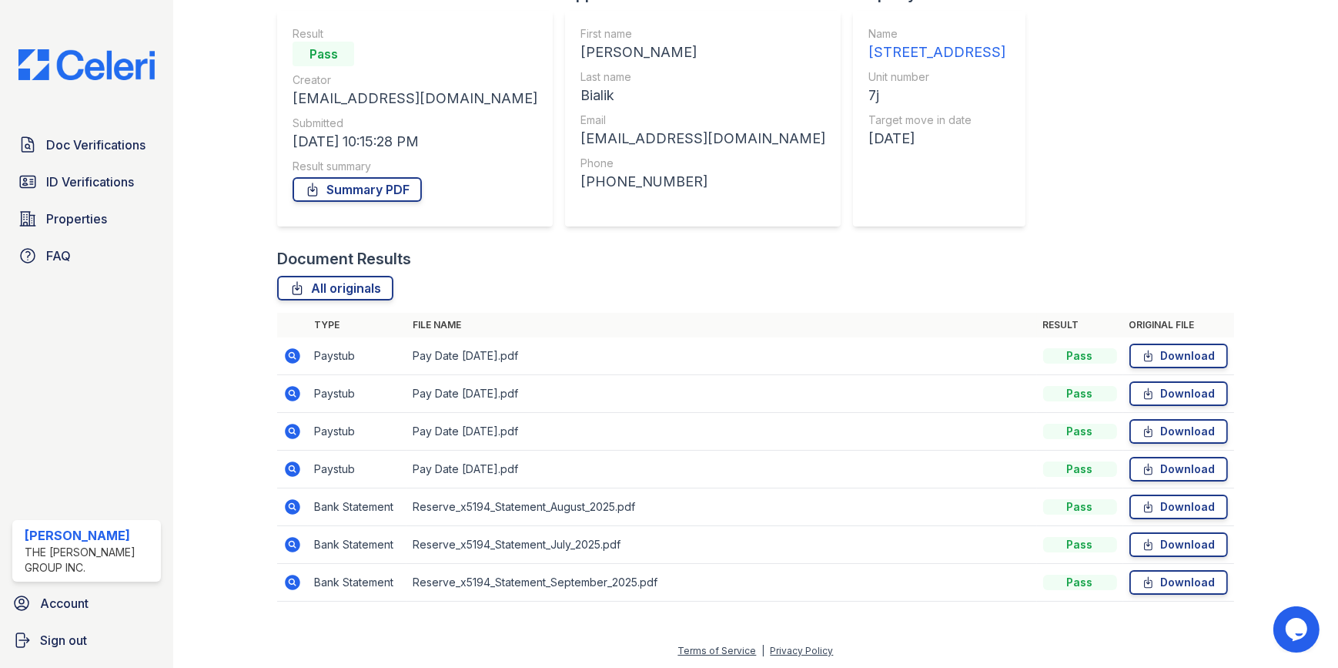
click at [288, 545] on icon at bounding box center [293, 544] width 15 height 15
click at [286, 581] on icon at bounding box center [293, 581] width 15 height 15
click at [285, 464] on icon at bounding box center [292, 469] width 18 height 18
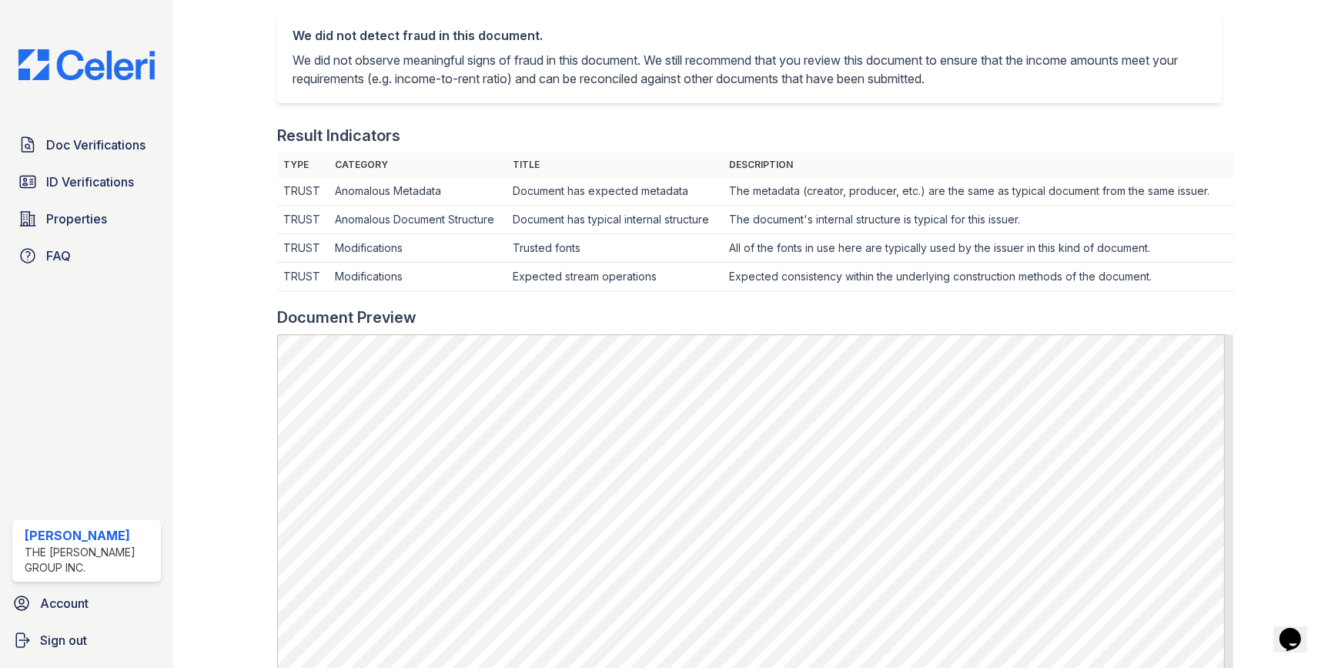
scroll to position [350, 0]
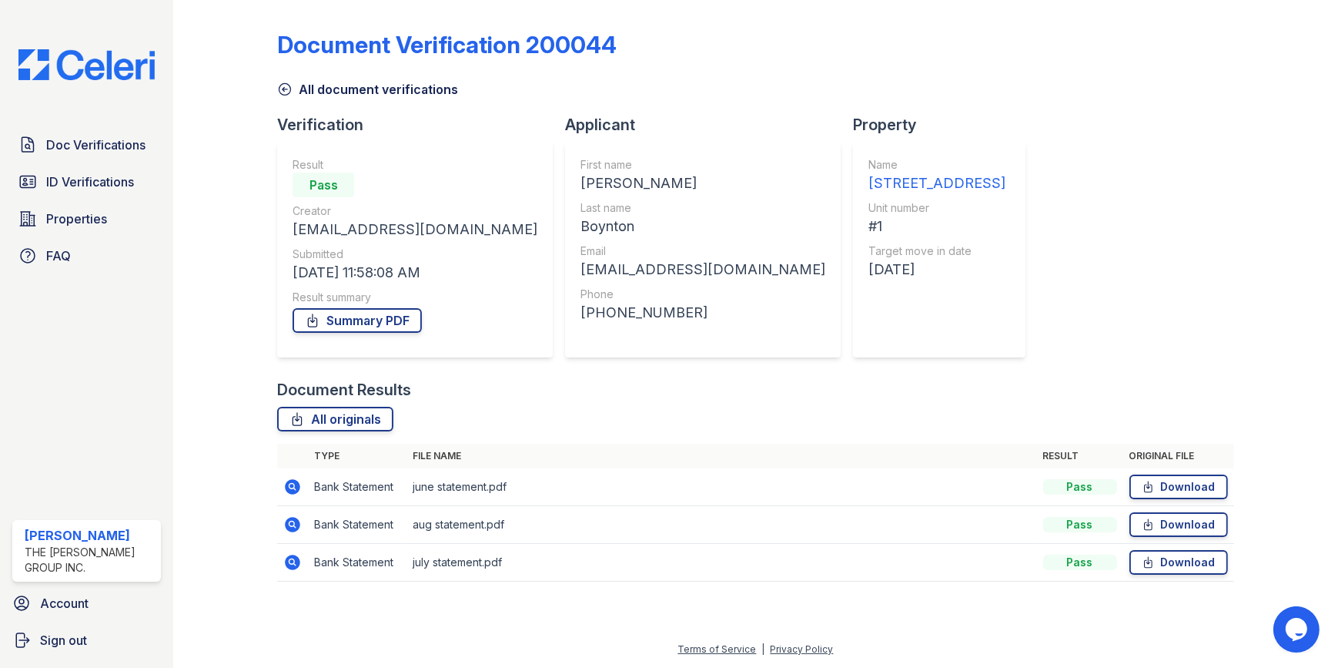
click at [290, 562] on icon at bounding box center [292, 562] width 18 height 18
click at [288, 526] on icon at bounding box center [293, 524] width 15 height 15
click at [291, 493] on icon at bounding box center [293, 486] width 15 height 15
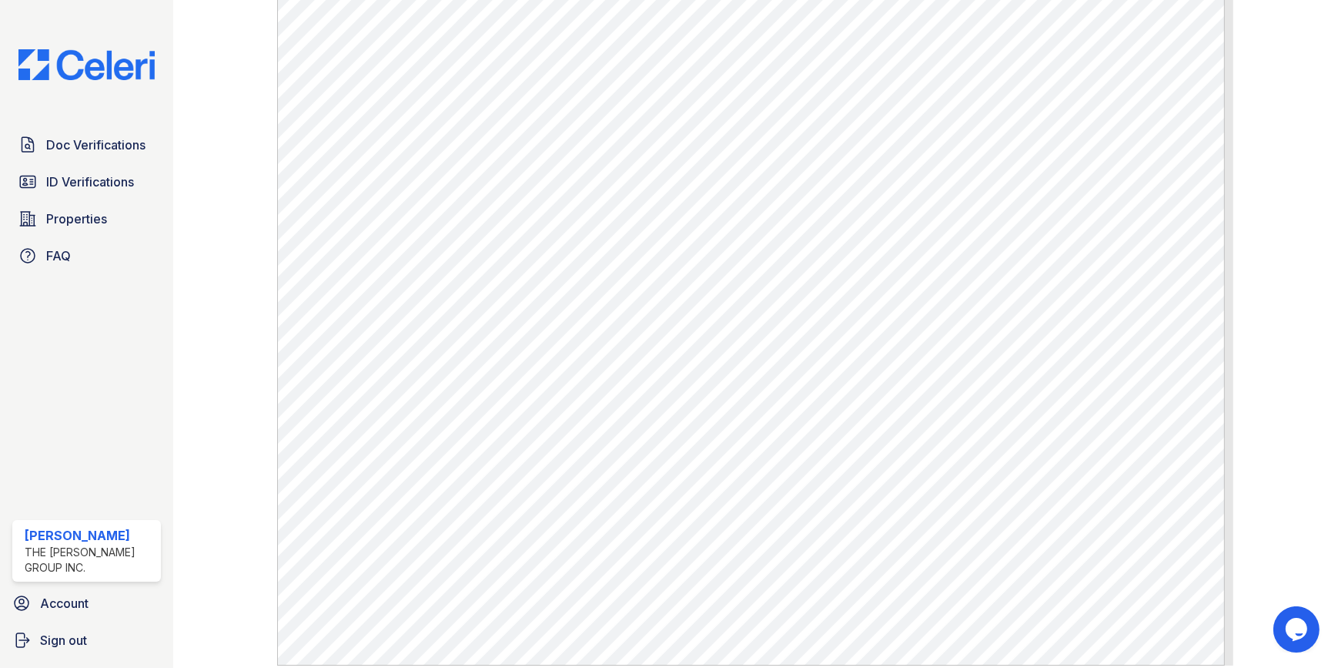
scroll to position [611, 0]
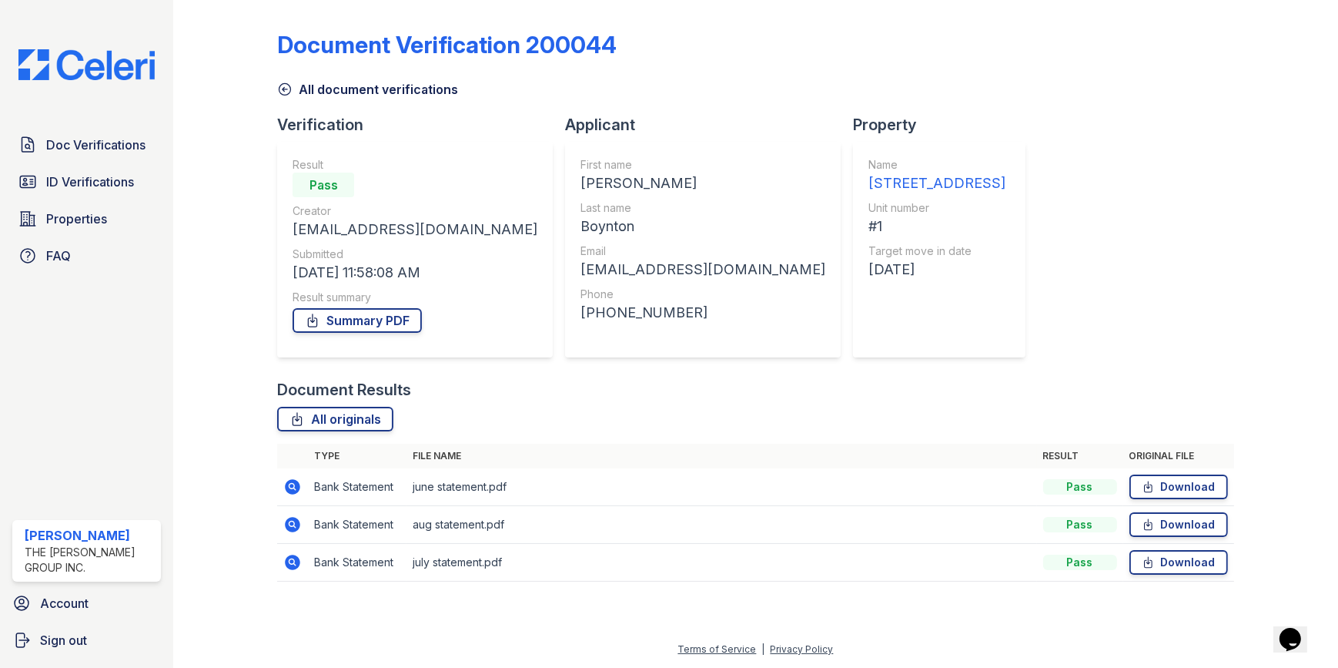
click at [296, 562] on icon at bounding box center [293, 561] width 15 height 15
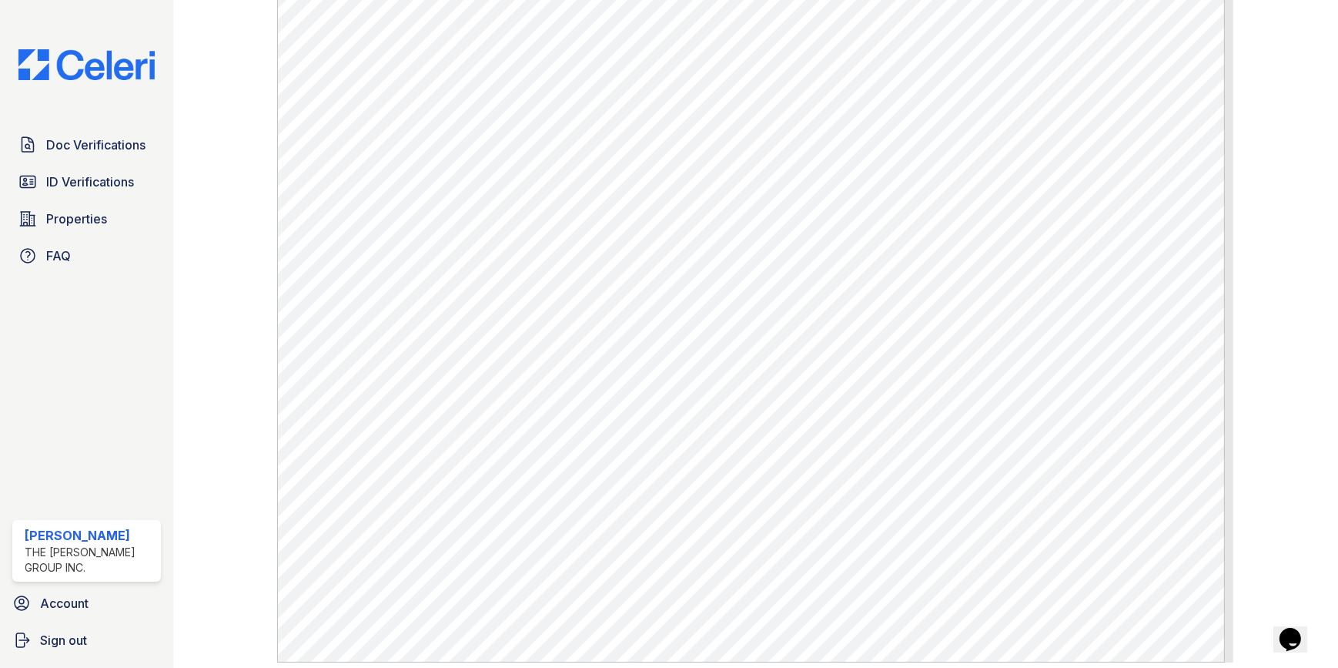
scroll to position [611, 0]
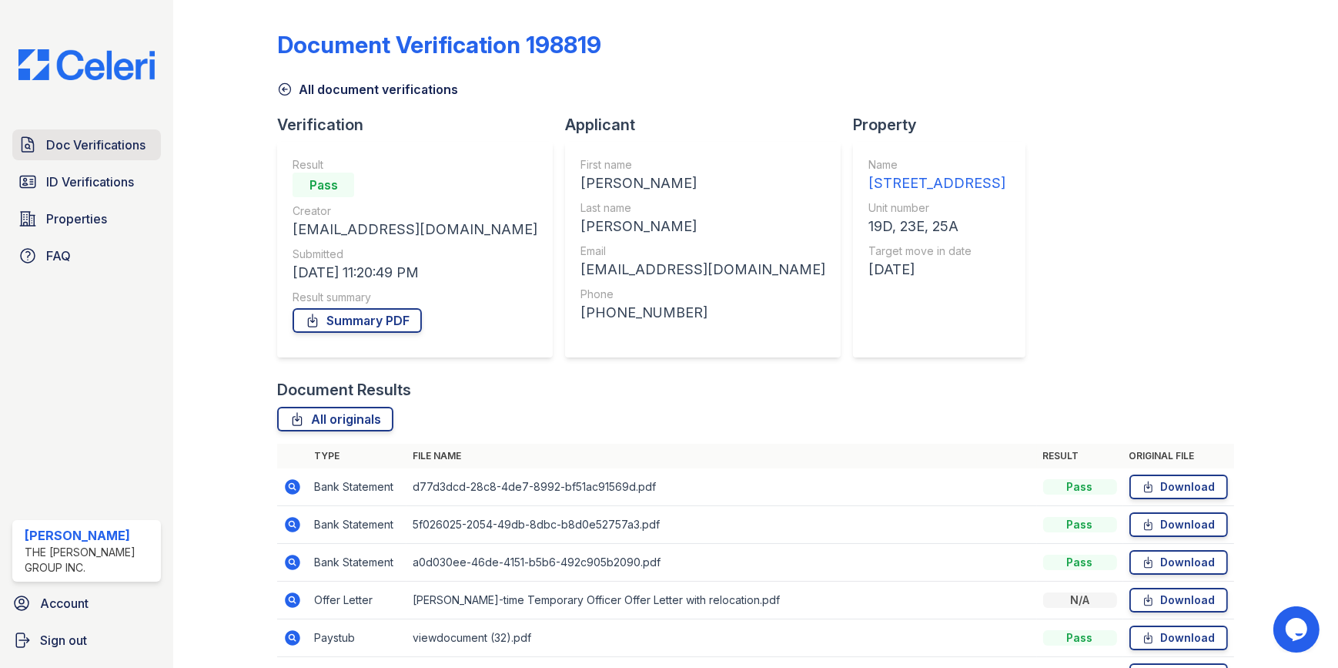
click at [69, 146] on span "Doc Verifications" at bounding box center [95, 145] width 99 height 18
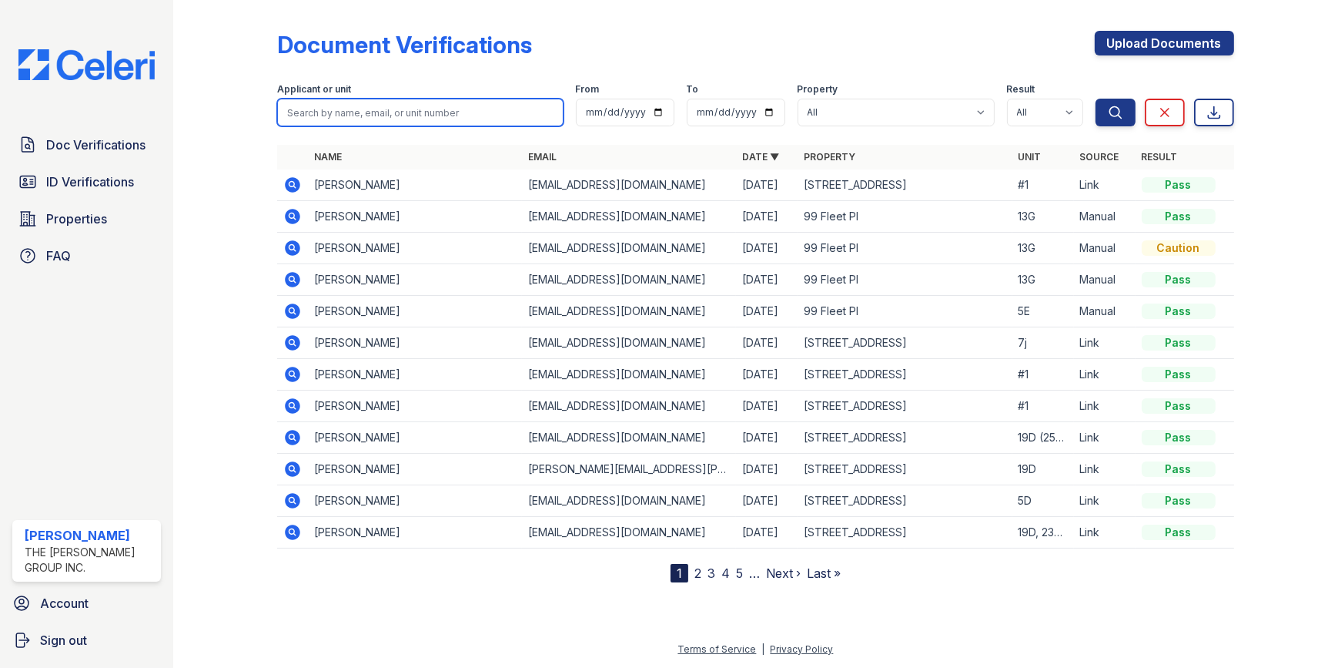
click at [330, 105] on input "search" at bounding box center [420, 113] width 286 height 28
type input "hasan"
click at [1096, 99] on button "Search" at bounding box center [1116, 113] width 40 height 28
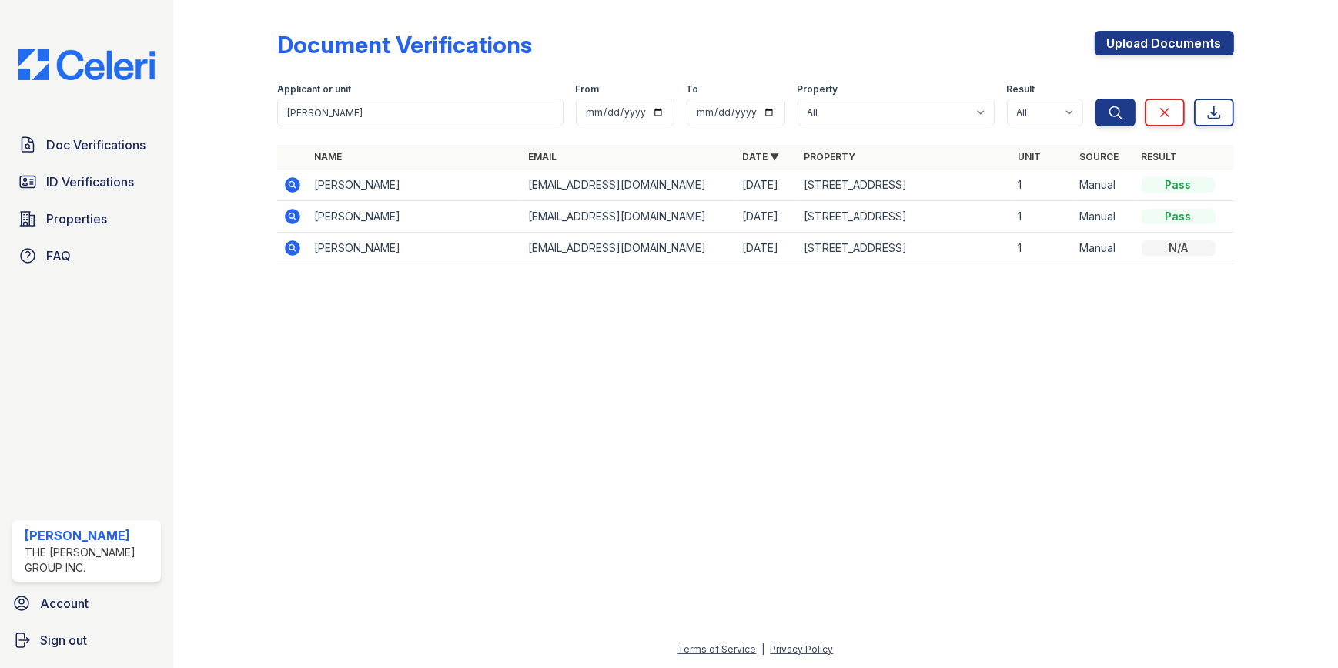
click at [292, 178] on icon at bounding box center [293, 184] width 15 height 15
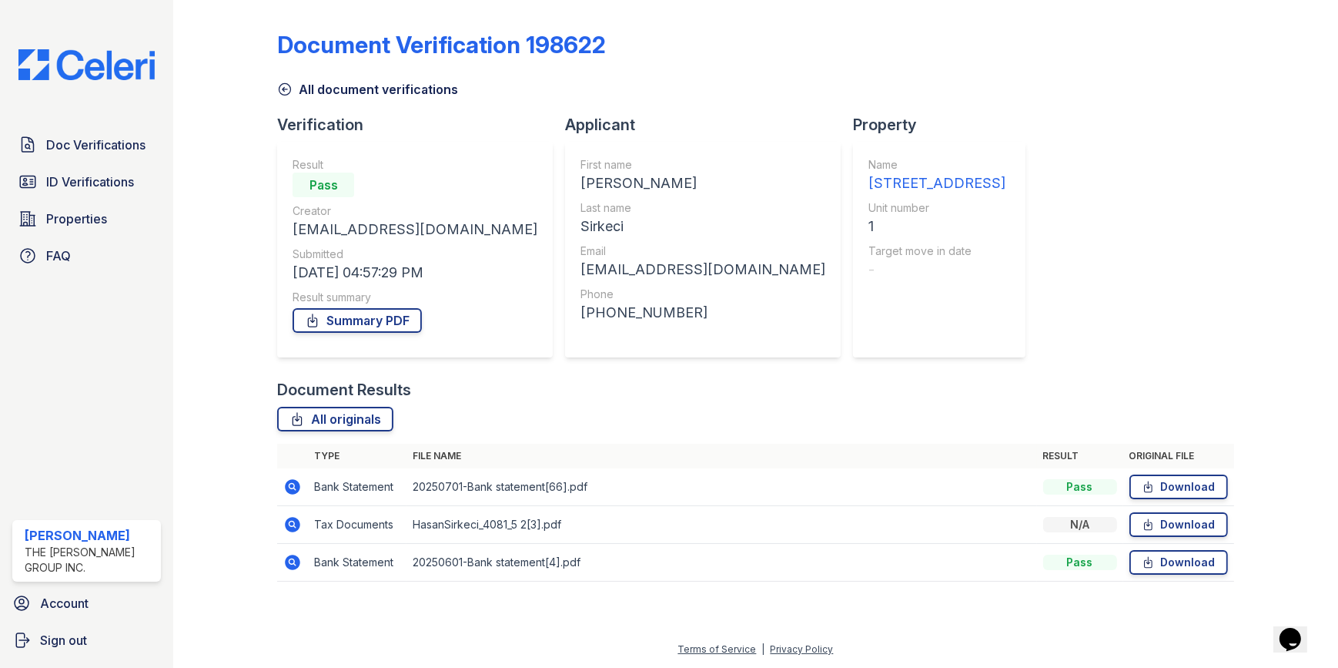
click at [293, 563] on icon at bounding box center [292, 562] width 18 height 18
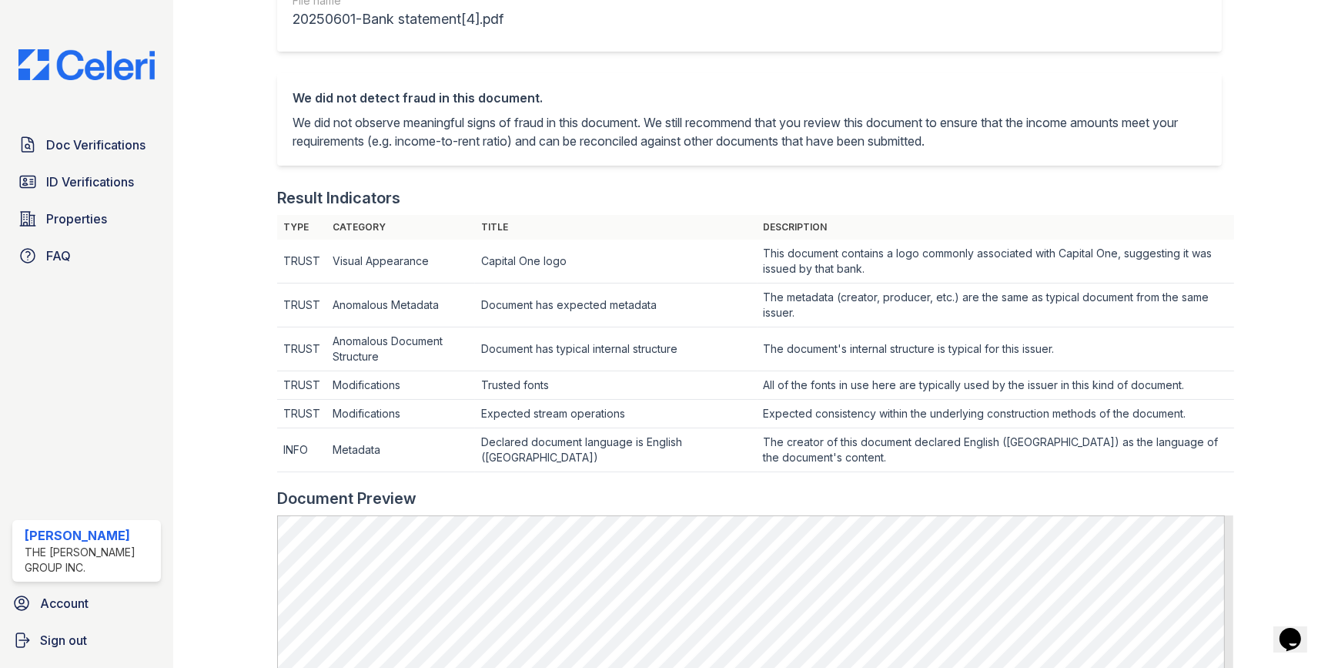
scroll to position [490, 0]
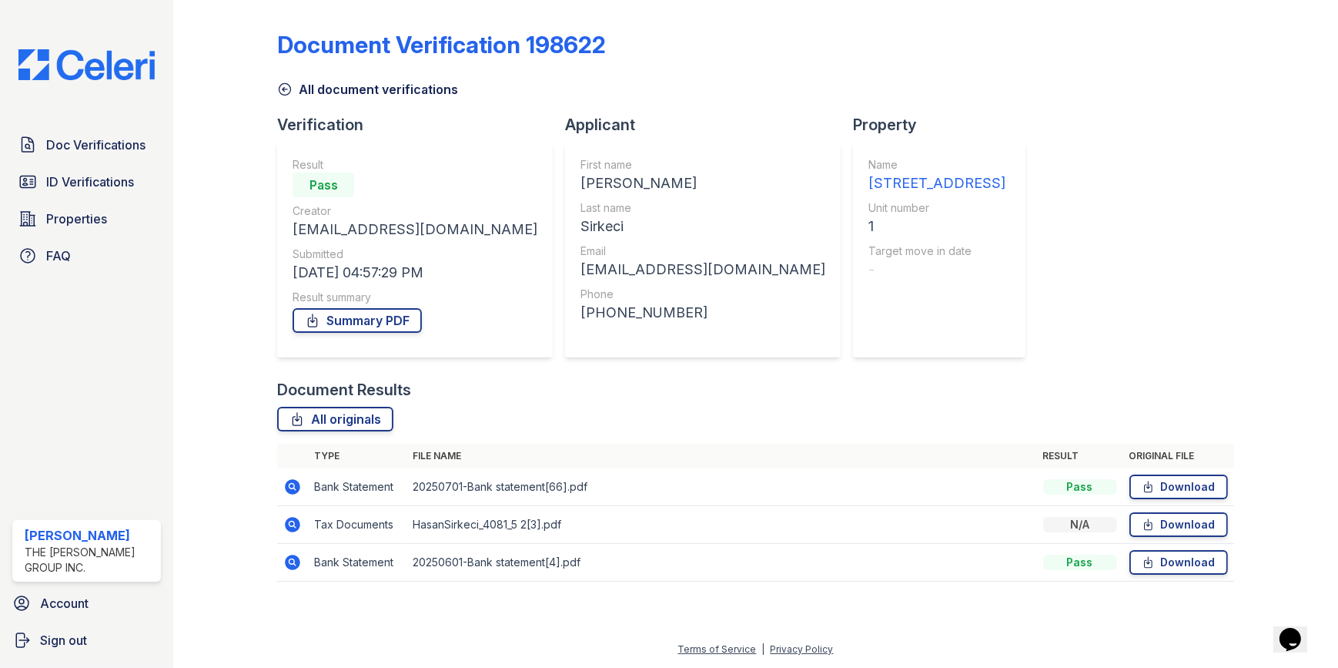
click at [294, 559] on icon at bounding box center [292, 562] width 18 height 18
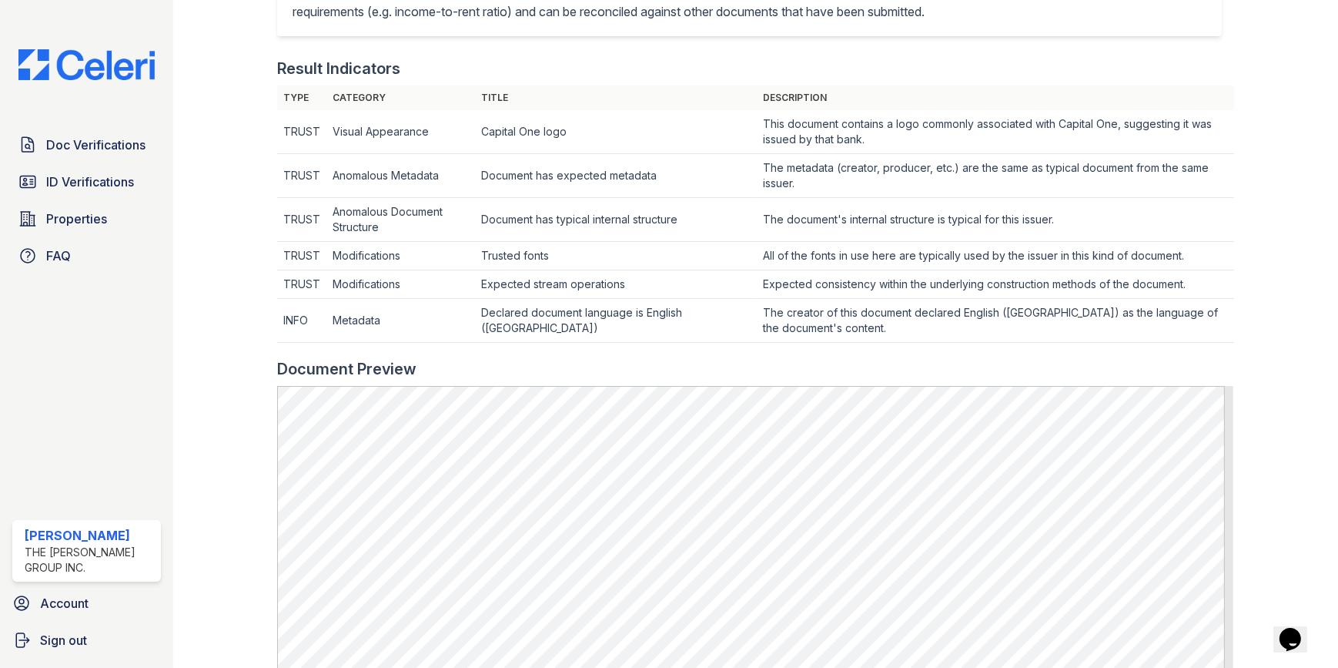
scroll to position [770, 0]
